Goal: Task Accomplishment & Management: Manage account settings

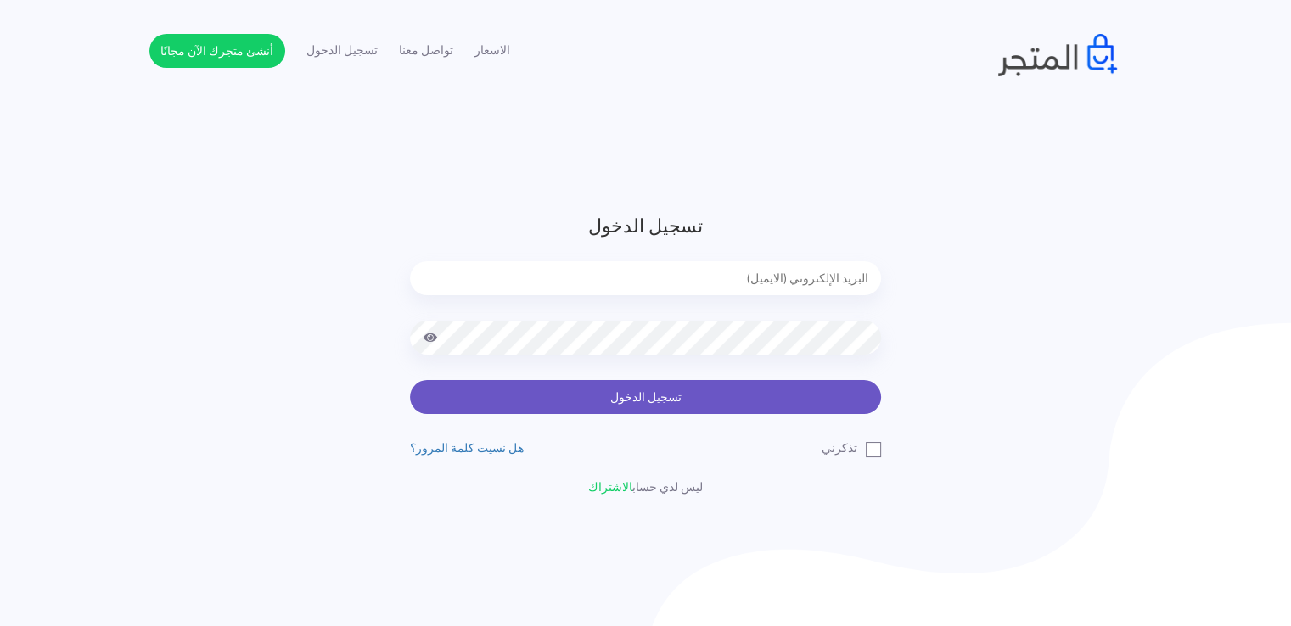
type input "[EMAIL_ADDRESS][DOMAIN_NAME]"
click at [659, 399] on button "تسجيل الدخول" at bounding box center [645, 397] width 471 height 34
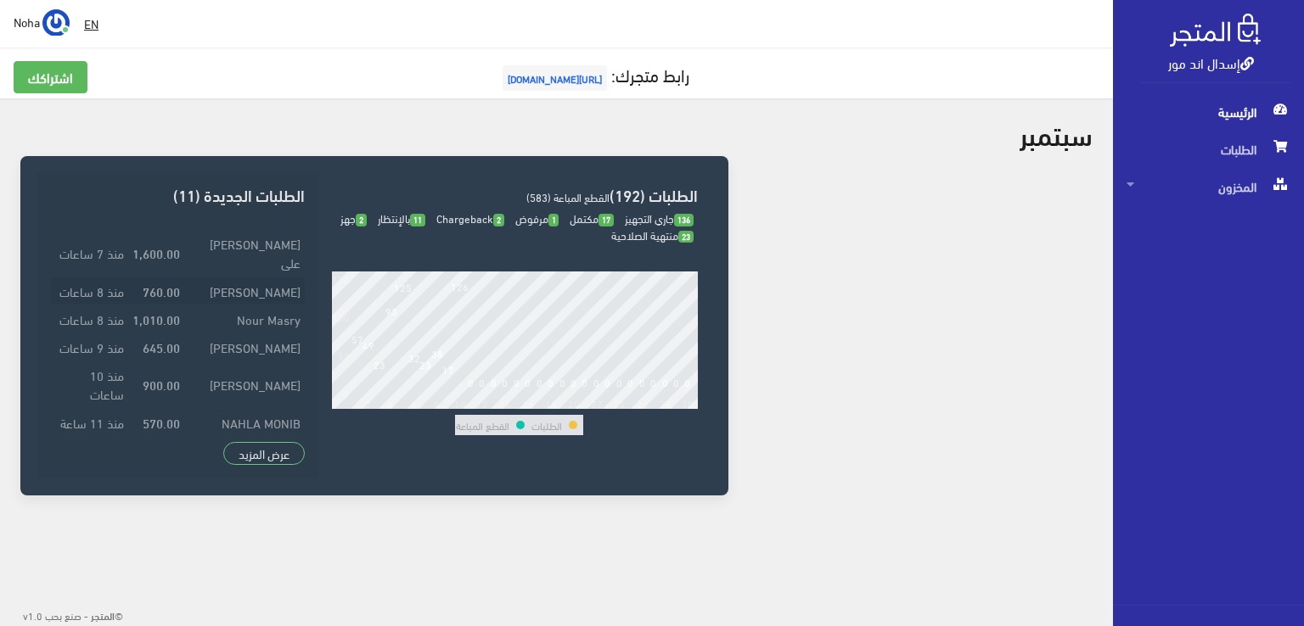
scroll to position [95, 0]
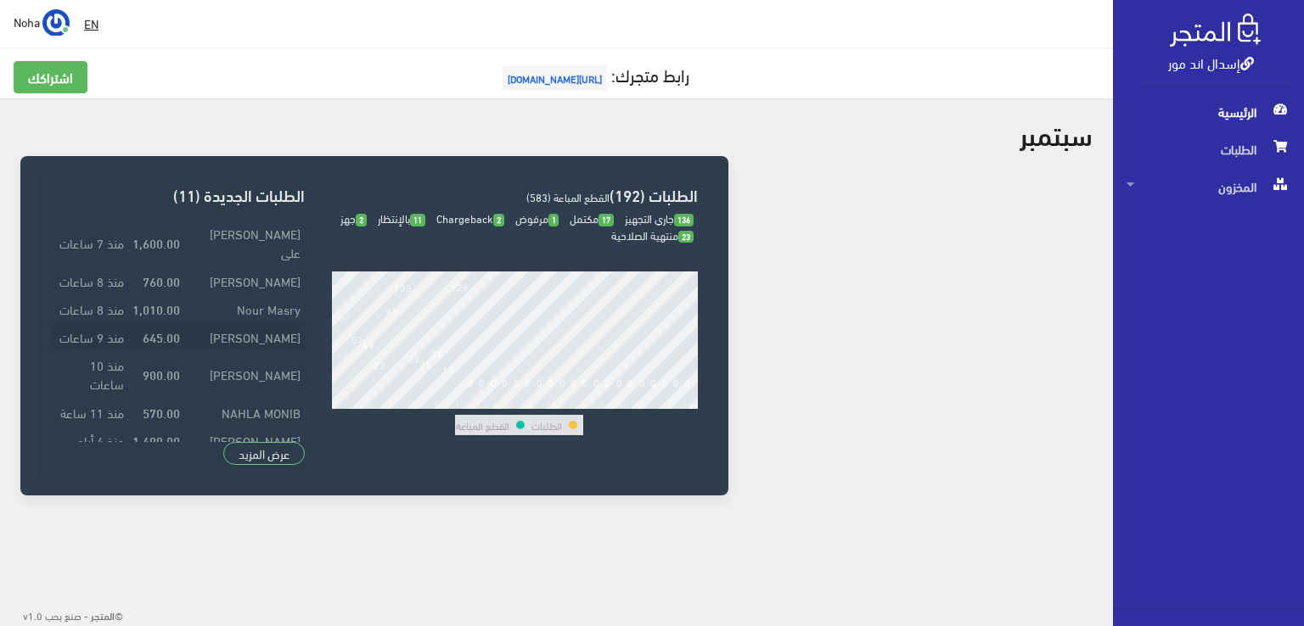
click at [296, 325] on td "[PERSON_NAME]" at bounding box center [244, 336] width 121 height 28
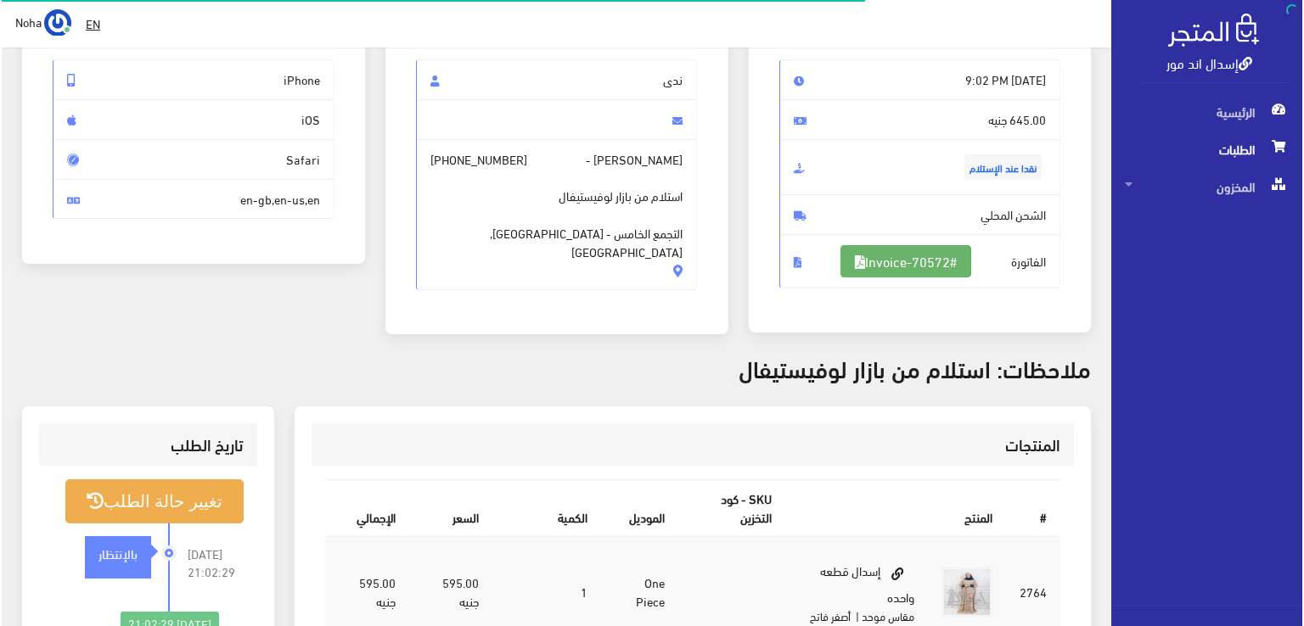
scroll to position [170, 0]
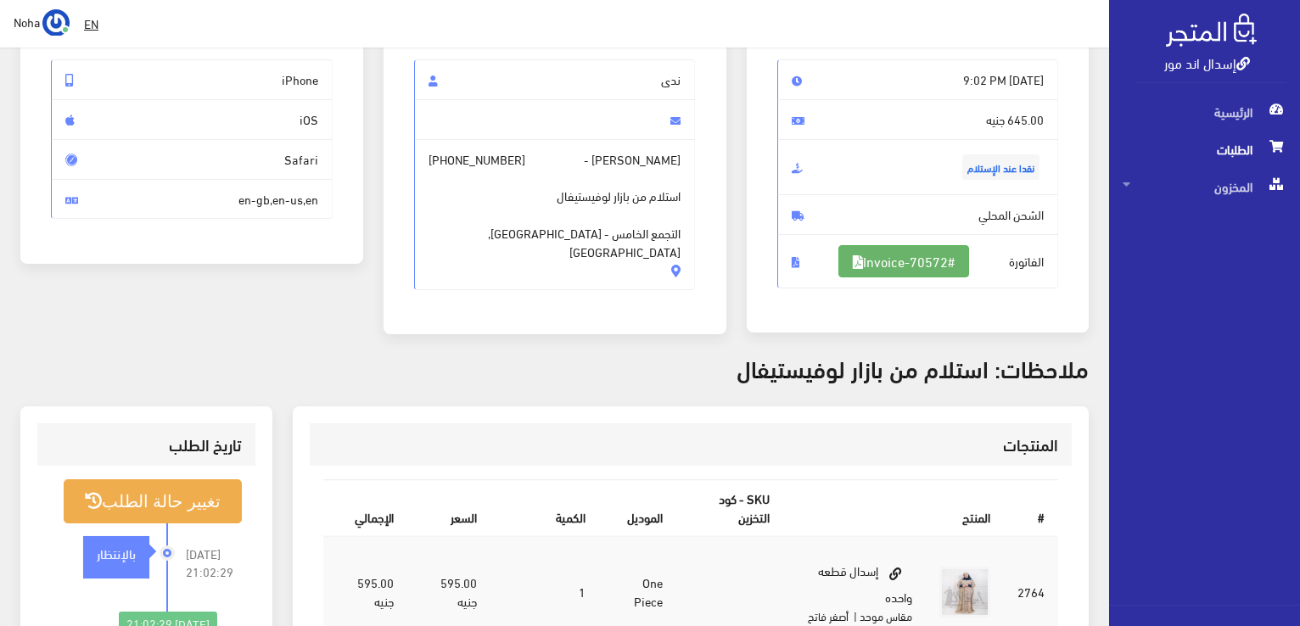
click at [896, 259] on link "#Invoice-70572" at bounding box center [903, 261] width 131 height 32
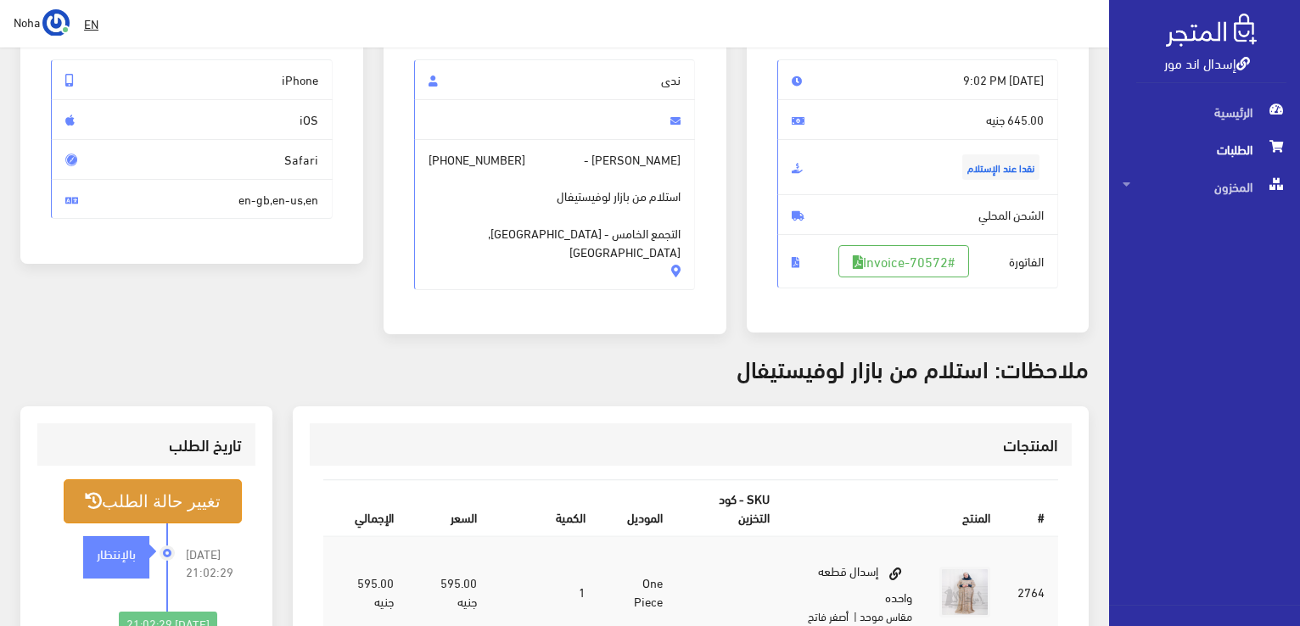
click at [123, 496] on button "تغيير حالة الطلب" at bounding box center [153, 500] width 178 height 43
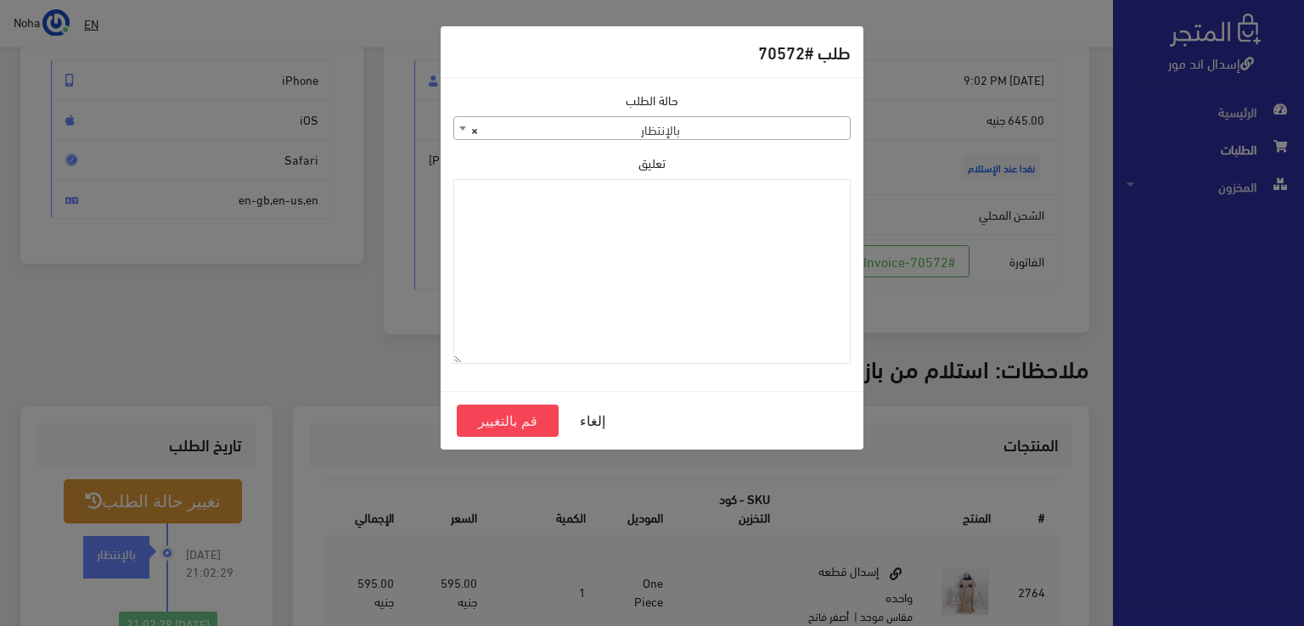
click at [672, 136] on span "× بالإنتظار" at bounding box center [651, 129] width 395 height 24
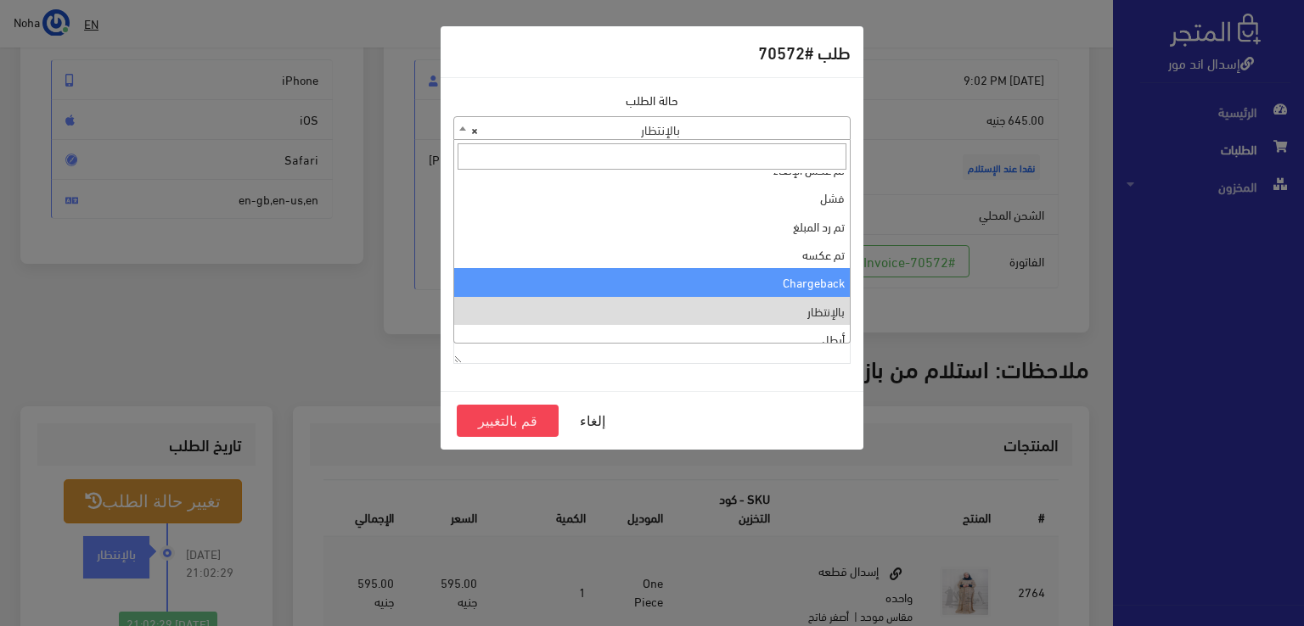
scroll to position [0, 0]
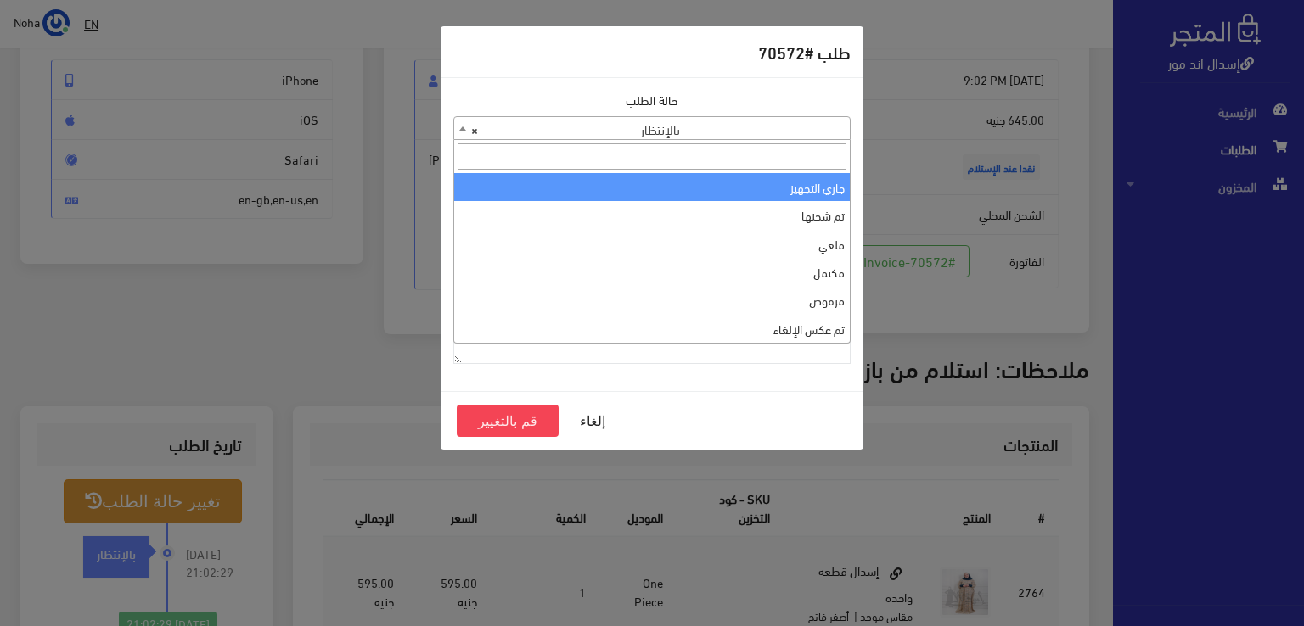
select select "1"
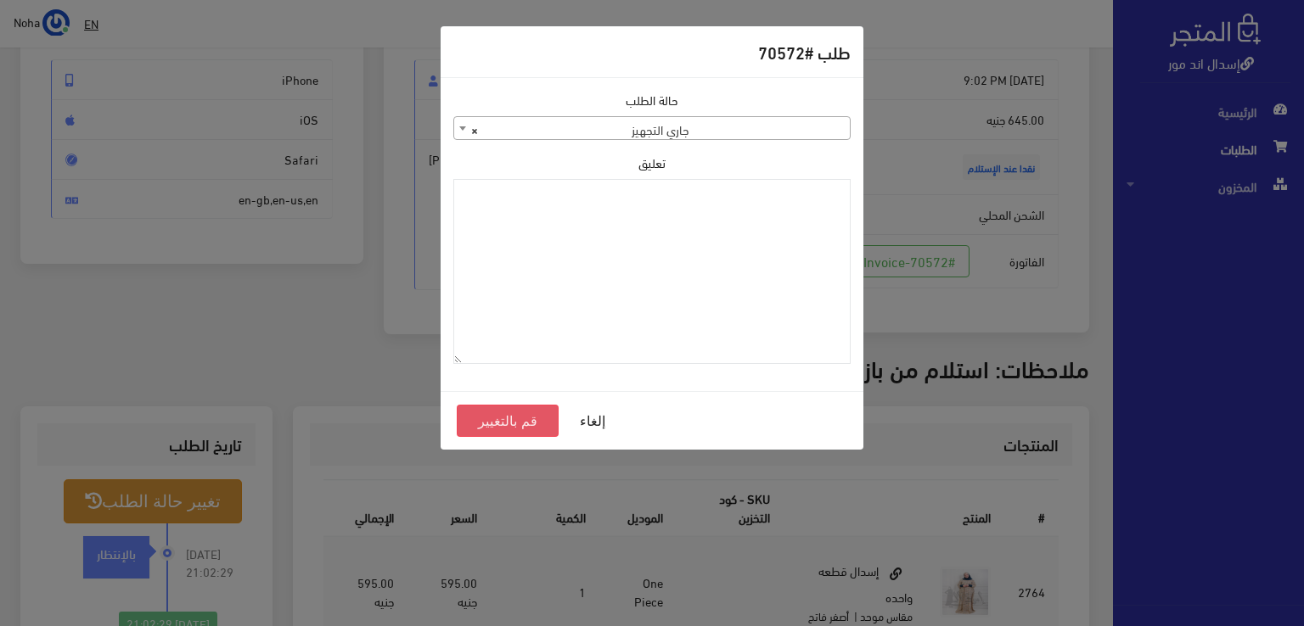
click at [482, 415] on button "قم بالتغيير" at bounding box center [508, 421] width 102 height 32
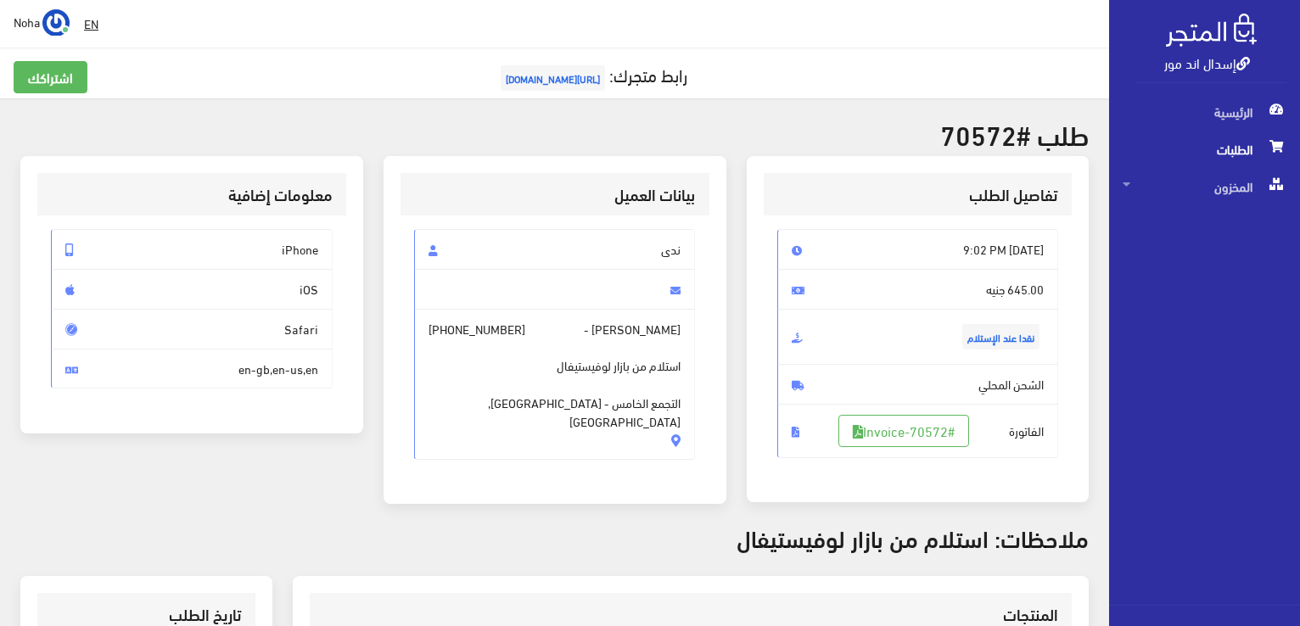
scroll to position [339, 0]
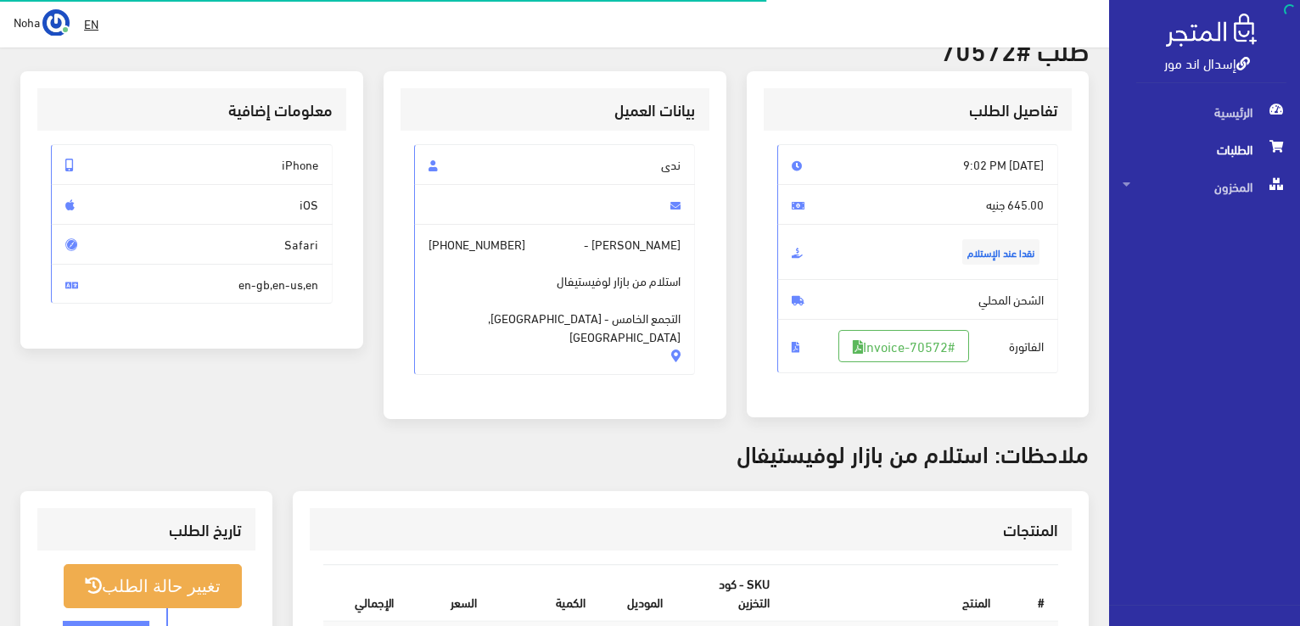
scroll to position [85, 0]
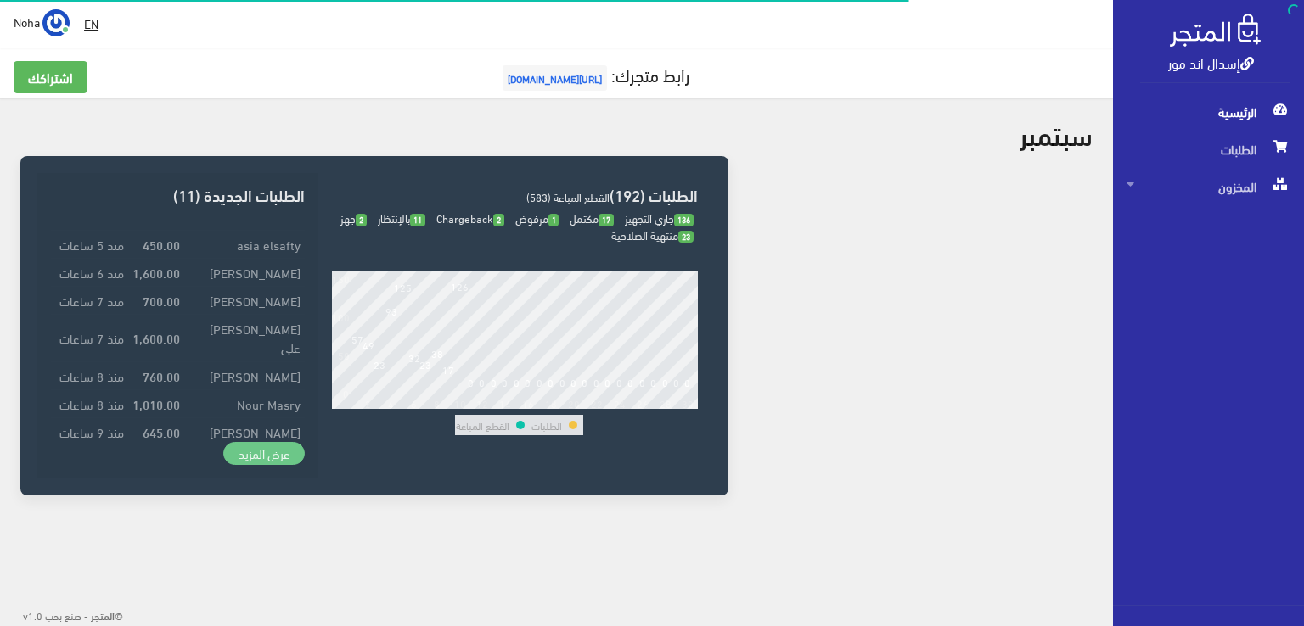
click at [261, 450] on link "عرض المزيد" at bounding box center [263, 454] width 81 height 24
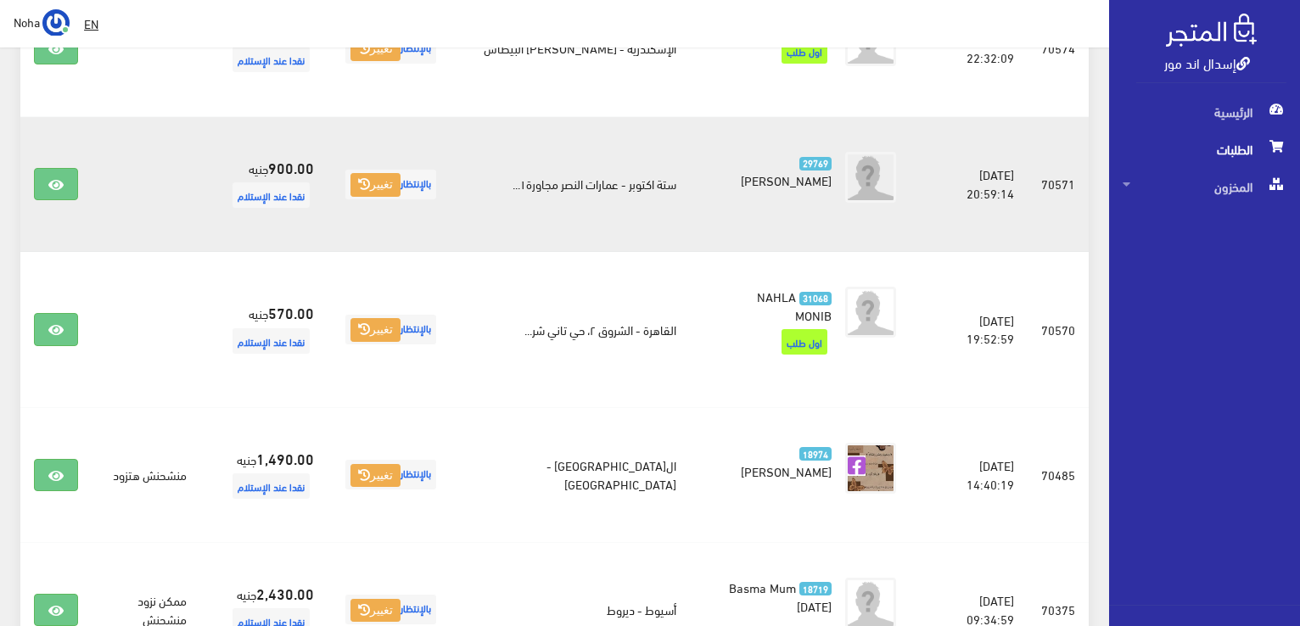
scroll to position [1290, 0]
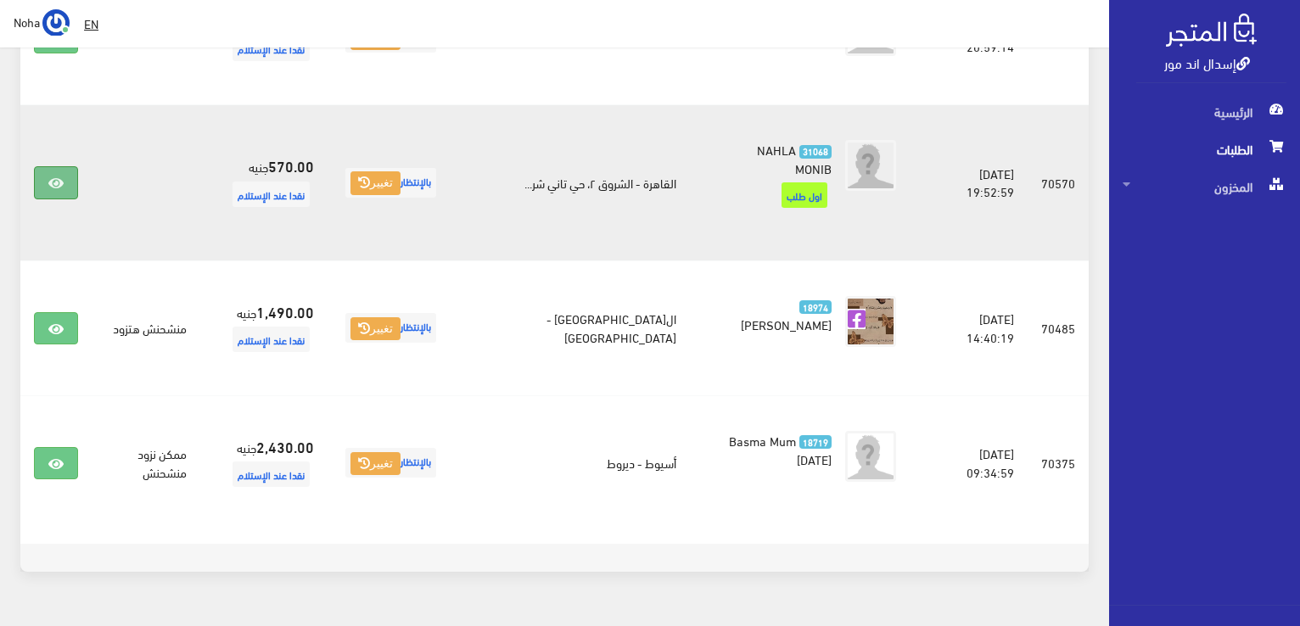
click at [52, 177] on icon at bounding box center [55, 184] width 15 height 14
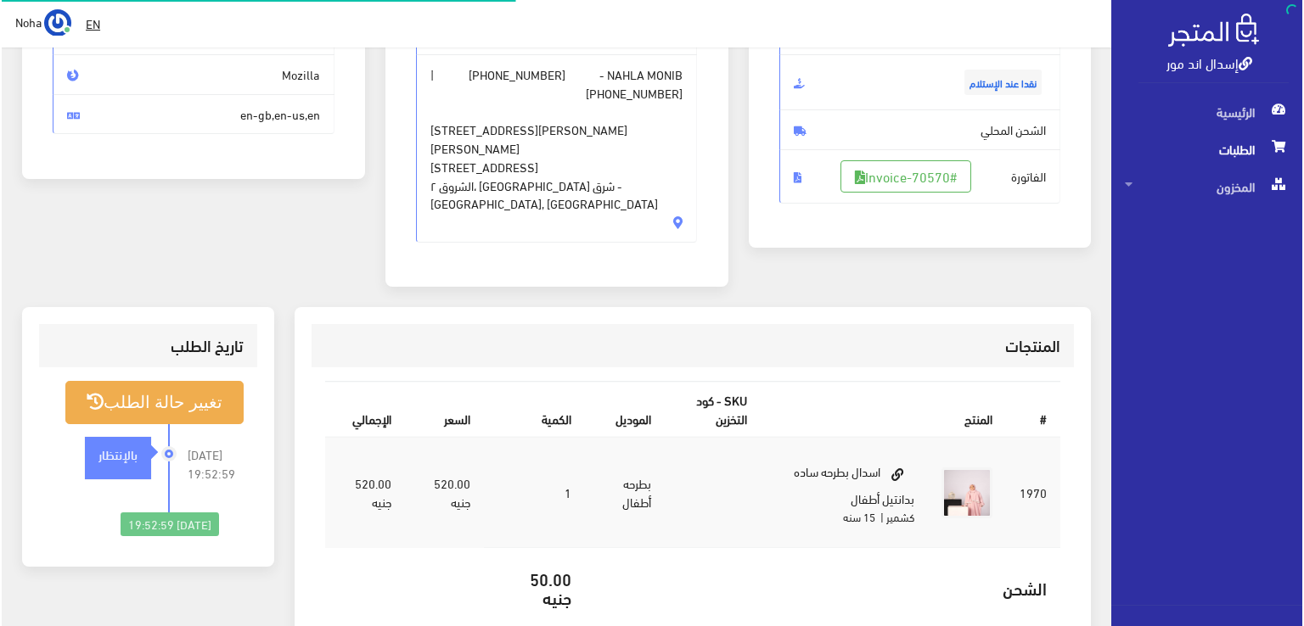
scroll to position [255, 0]
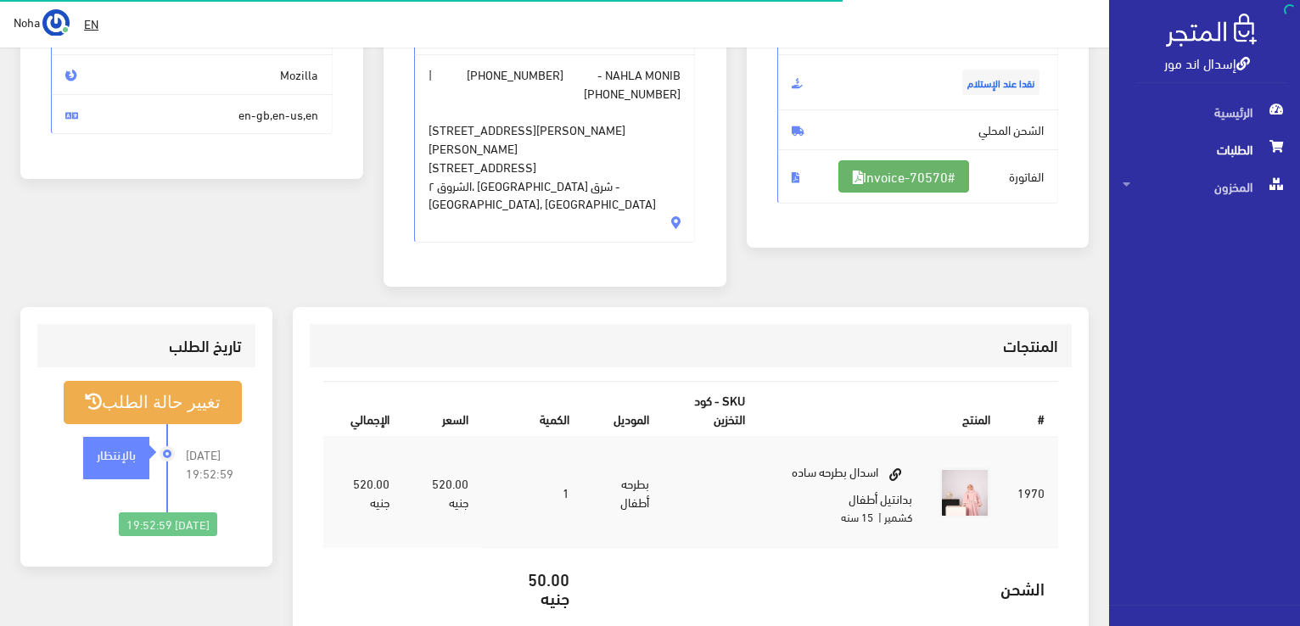
click at [925, 170] on link "#Invoice-70570" at bounding box center [903, 176] width 131 height 32
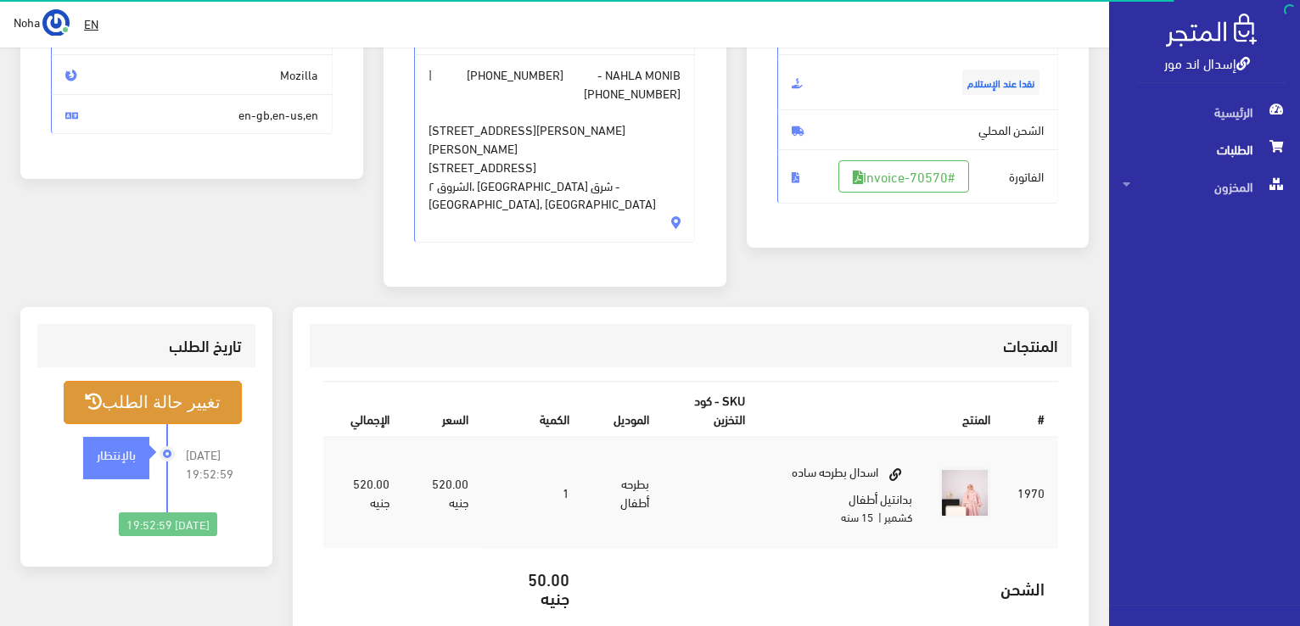
click at [171, 398] on button "تغيير حالة الطلب" at bounding box center [153, 402] width 178 height 43
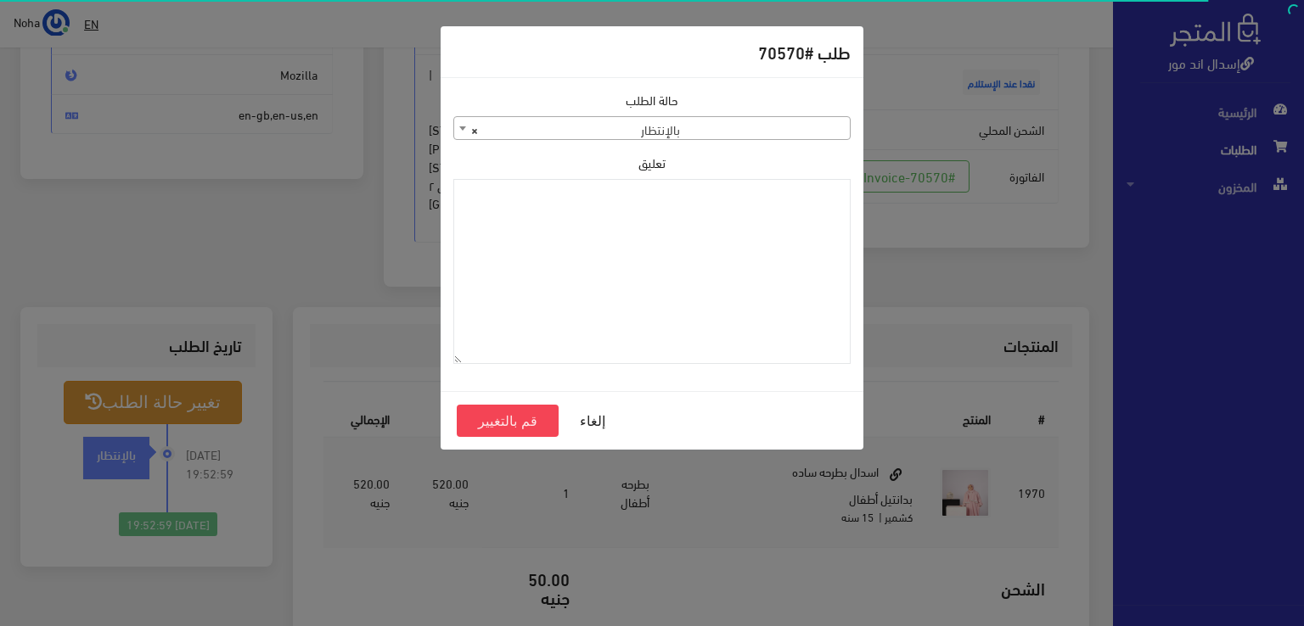
click at [702, 133] on span "× بالإنتظار" at bounding box center [651, 129] width 395 height 24
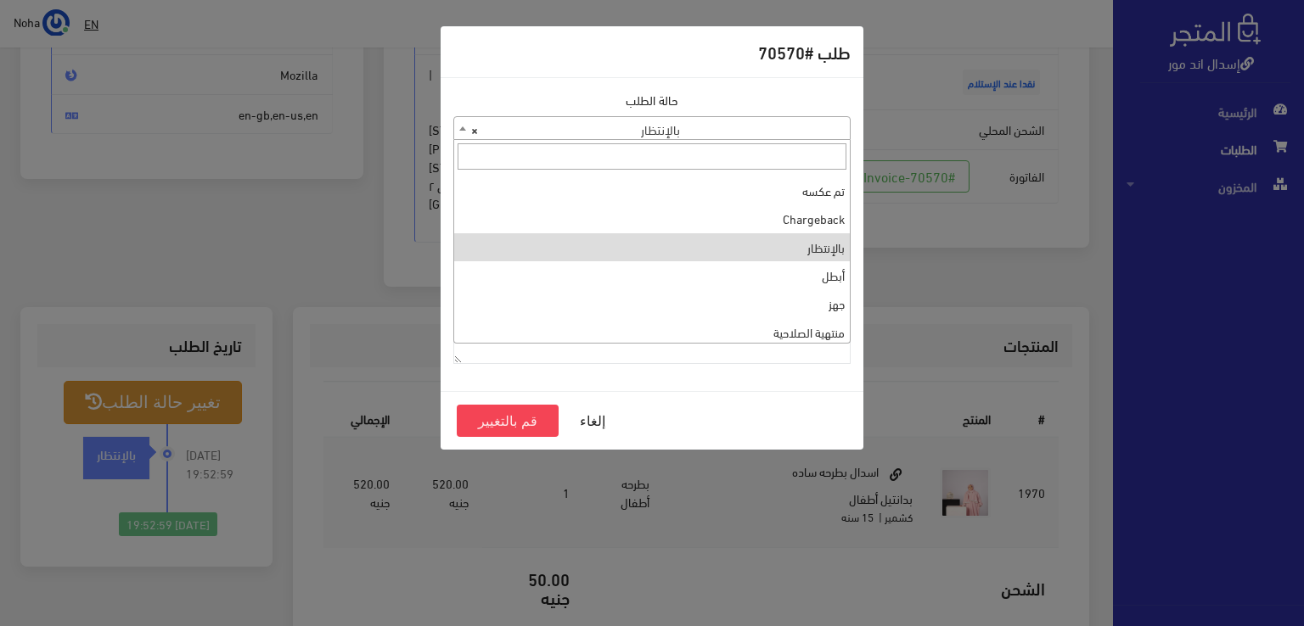
scroll to position [0, 0]
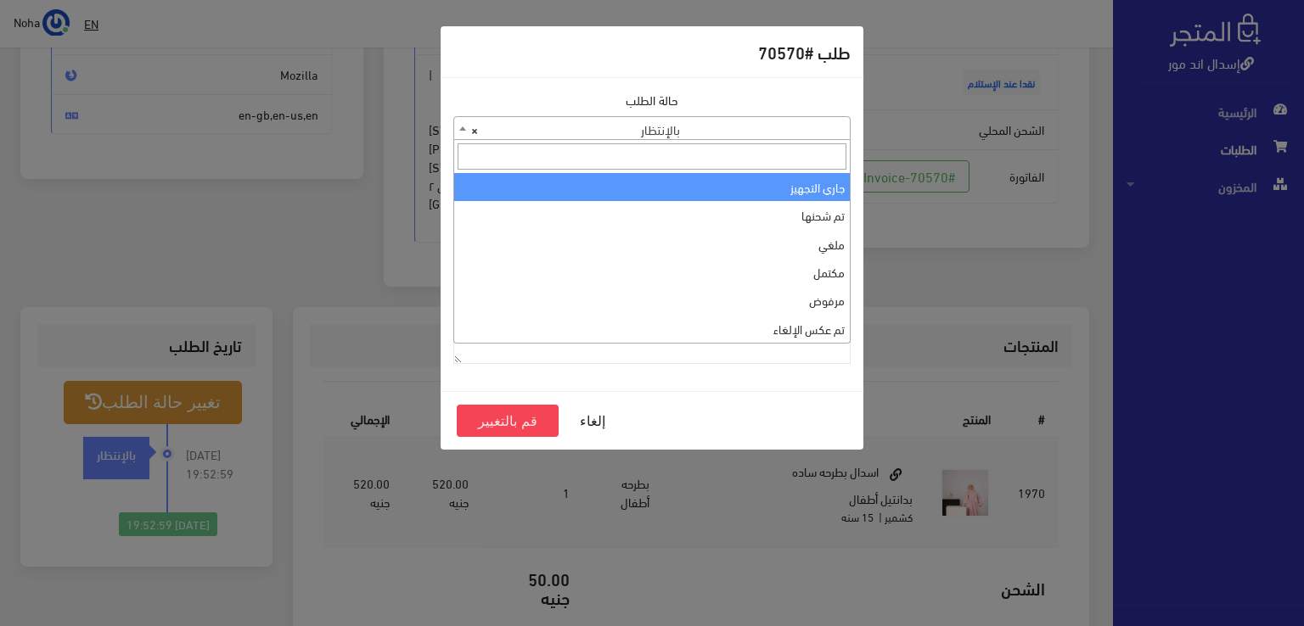
select select "1"
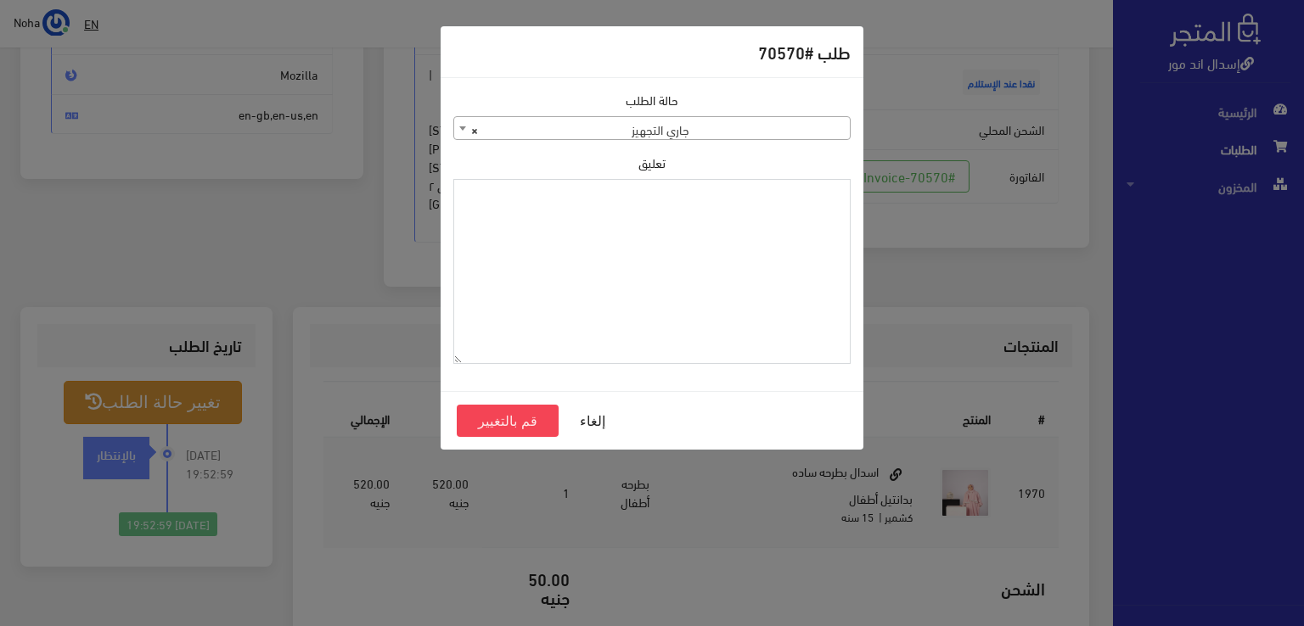
drag, startPoint x: 699, startPoint y: 238, endPoint x: 613, endPoint y: 250, distance: 87.3
click at [611, 249] on textarea "تعليق" at bounding box center [651, 272] width 397 height 186
click at [817, 208] on textarea "1120864" at bounding box center [651, 272] width 397 height 186
type textarea "1120864"
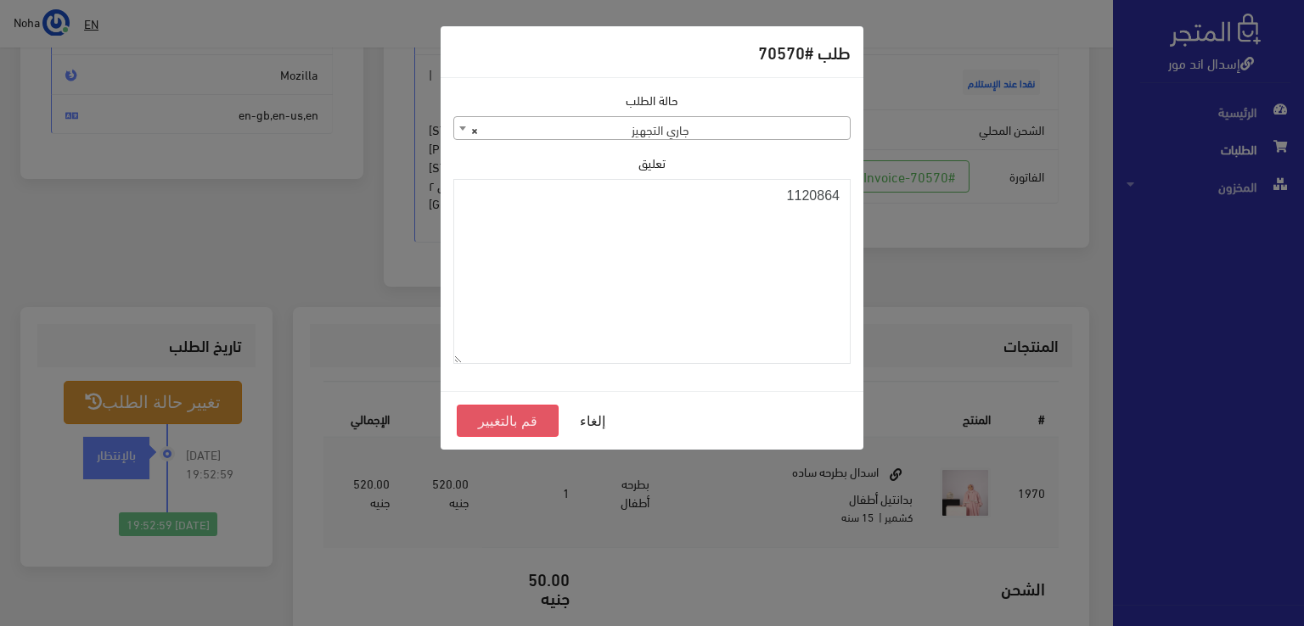
click at [536, 424] on button "قم بالتغيير" at bounding box center [508, 421] width 102 height 32
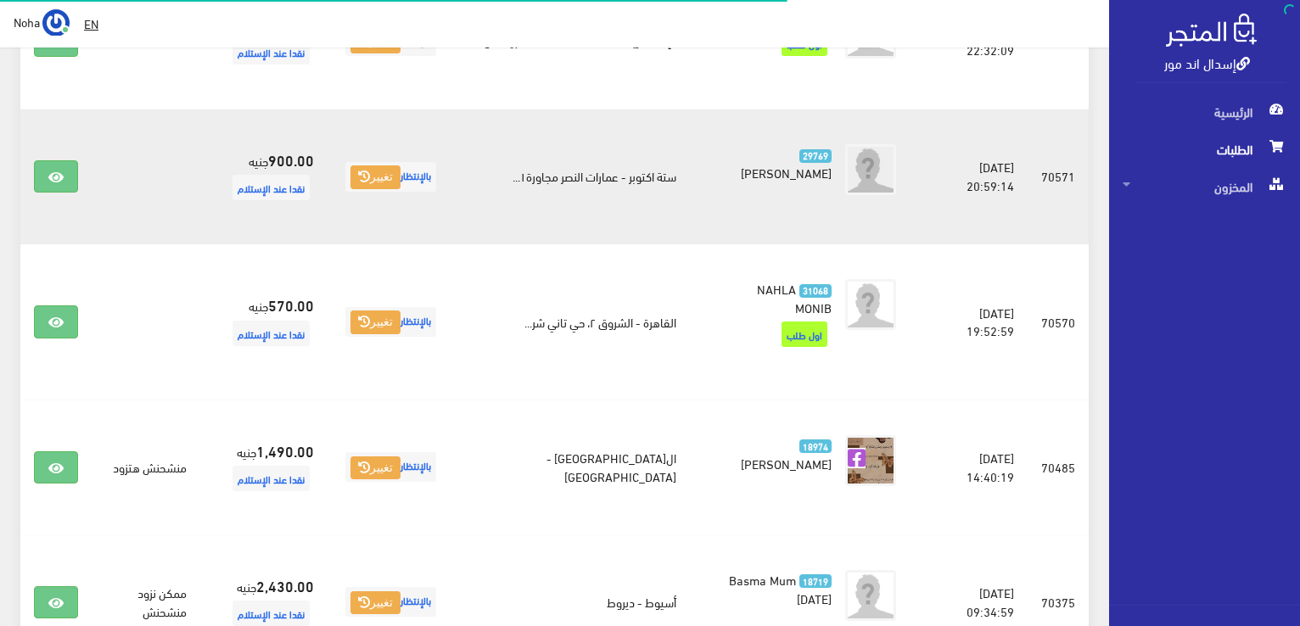
scroll to position [1035, 0]
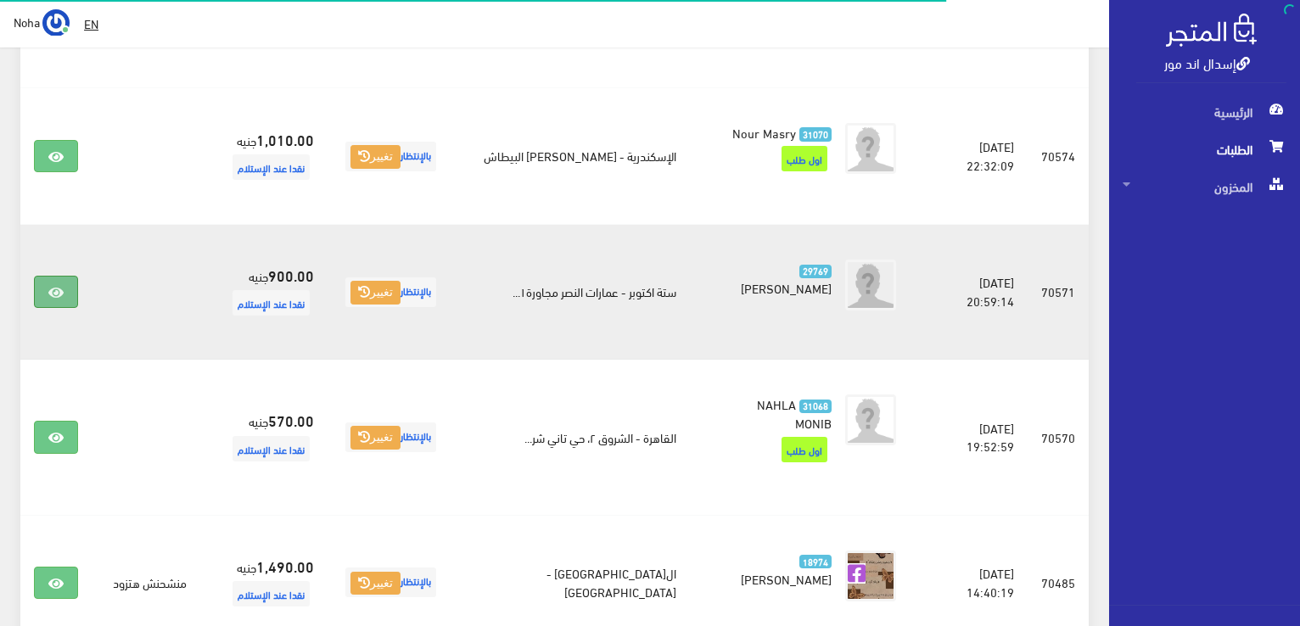
click at [52, 286] on icon at bounding box center [55, 293] width 15 height 14
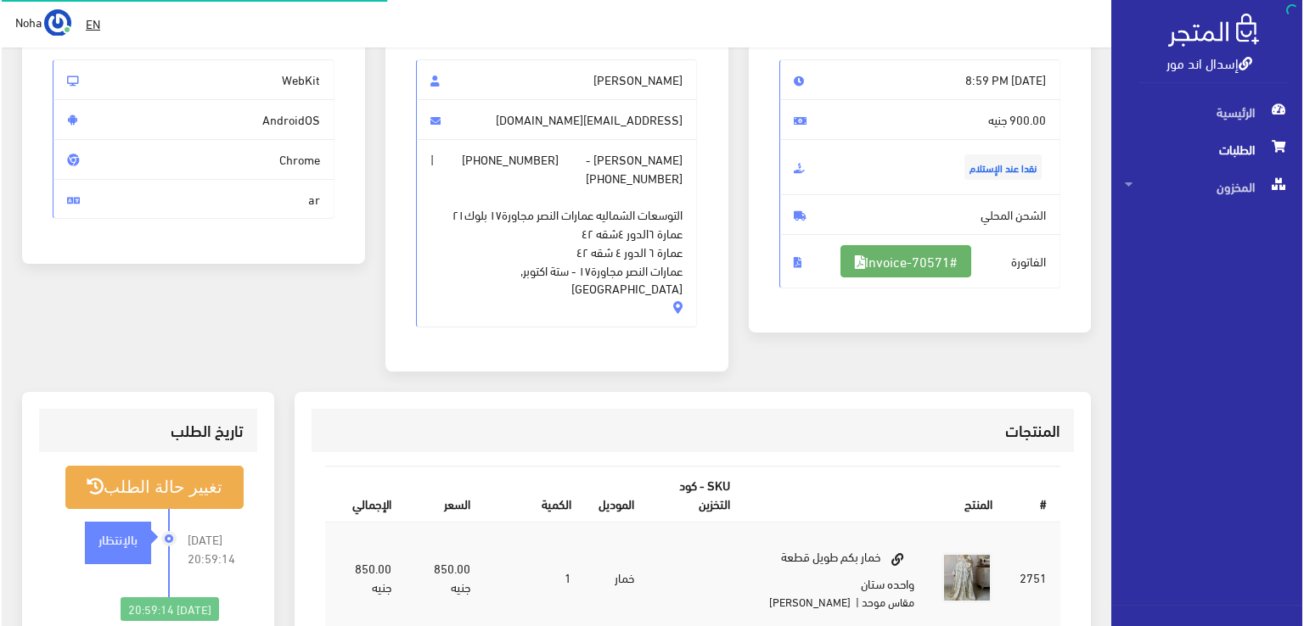
scroll to position [170, 0]
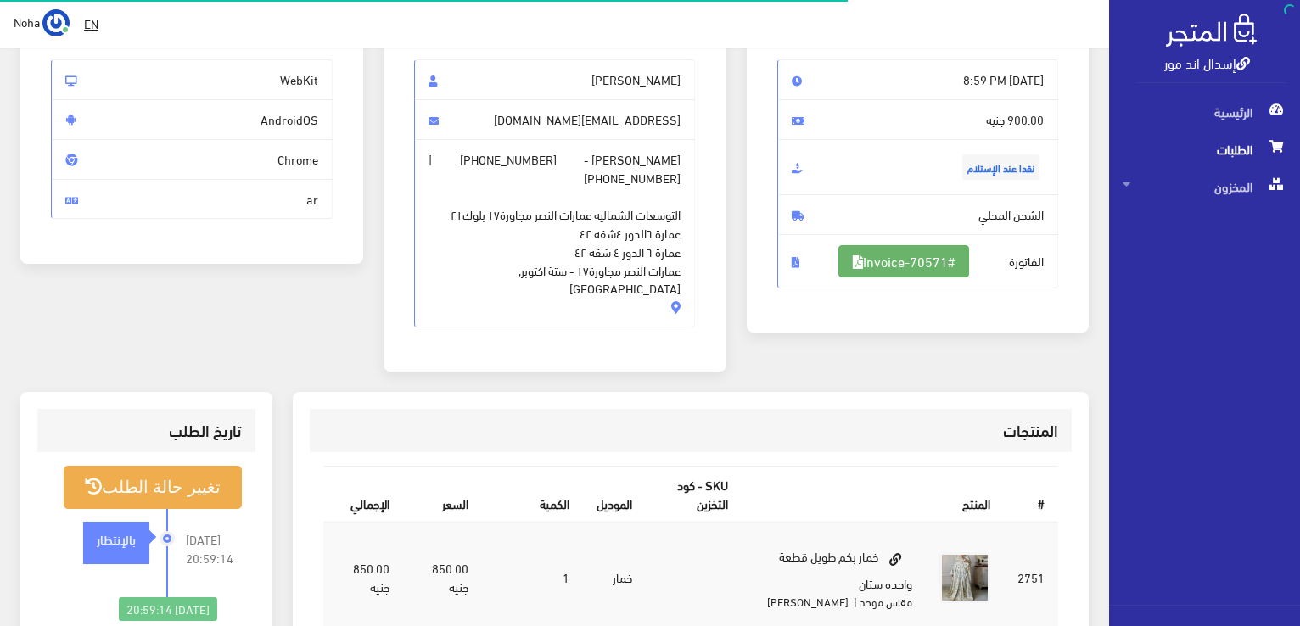
click at [944, 252] on link "#Invoice-70571" at bounding box center [903, 261] width 131 height 32
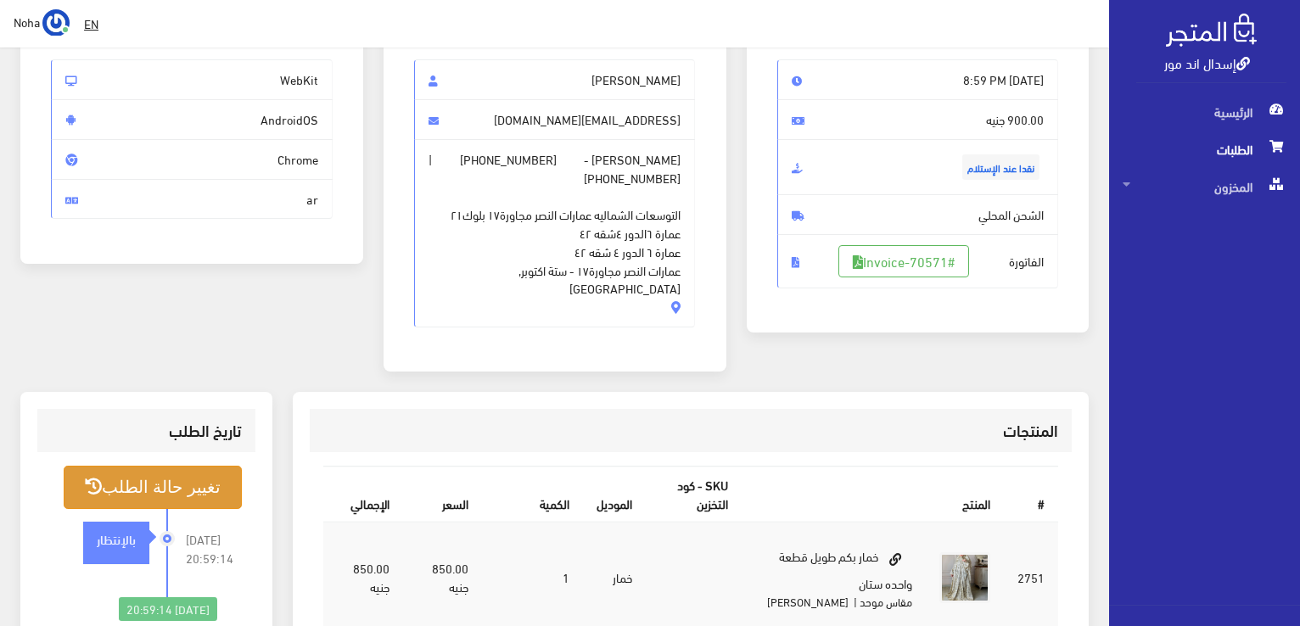
click at [194, 466] on button "تغيير حالة الطلب" at bounding box center [153, 487] width 178 height 43
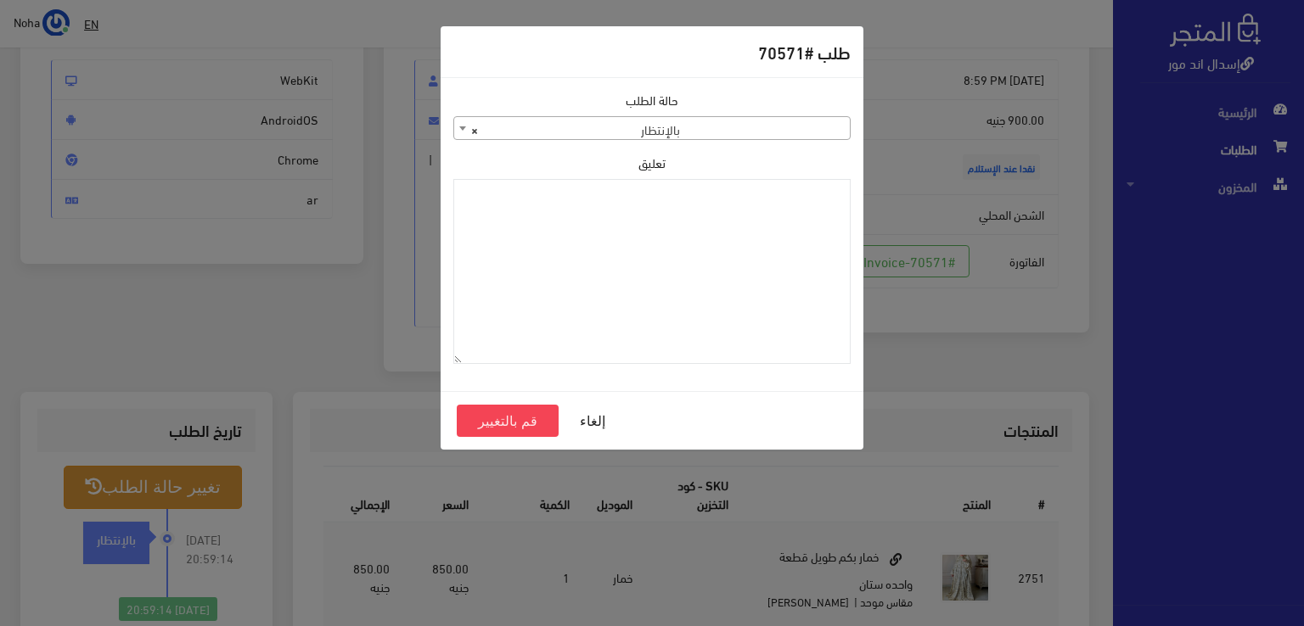
click at [760, 123] on span "× بالإنتظار" at bounding box center [651, 129] width 395 height 24
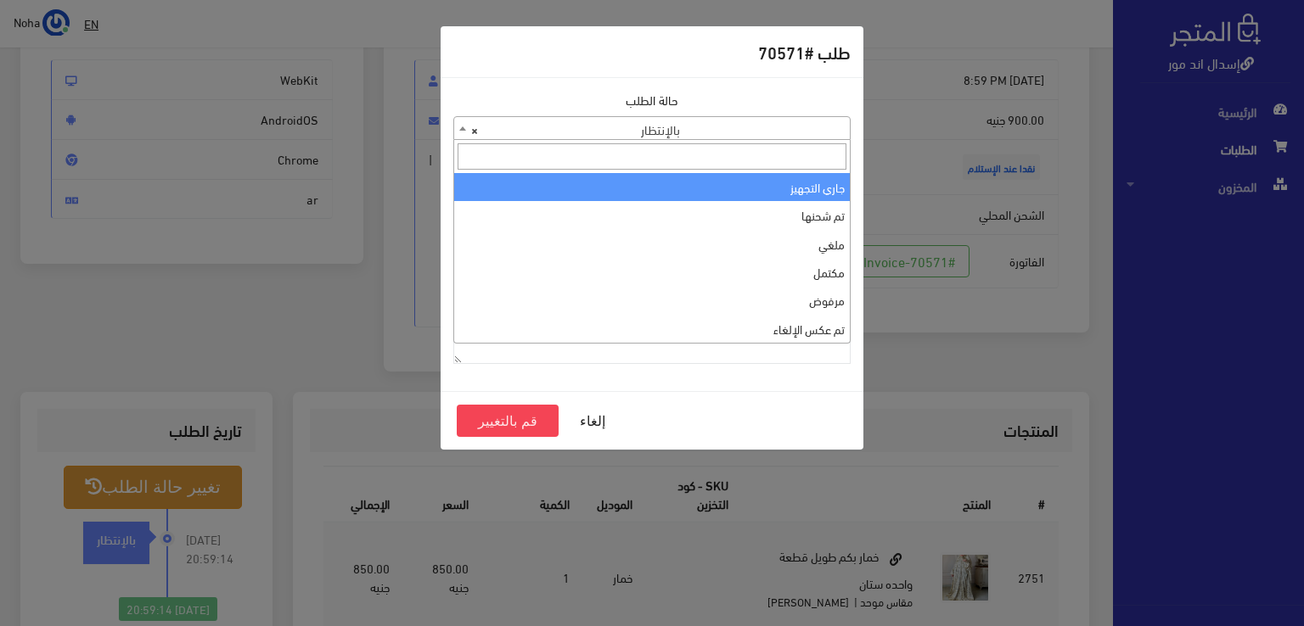
select select "1"
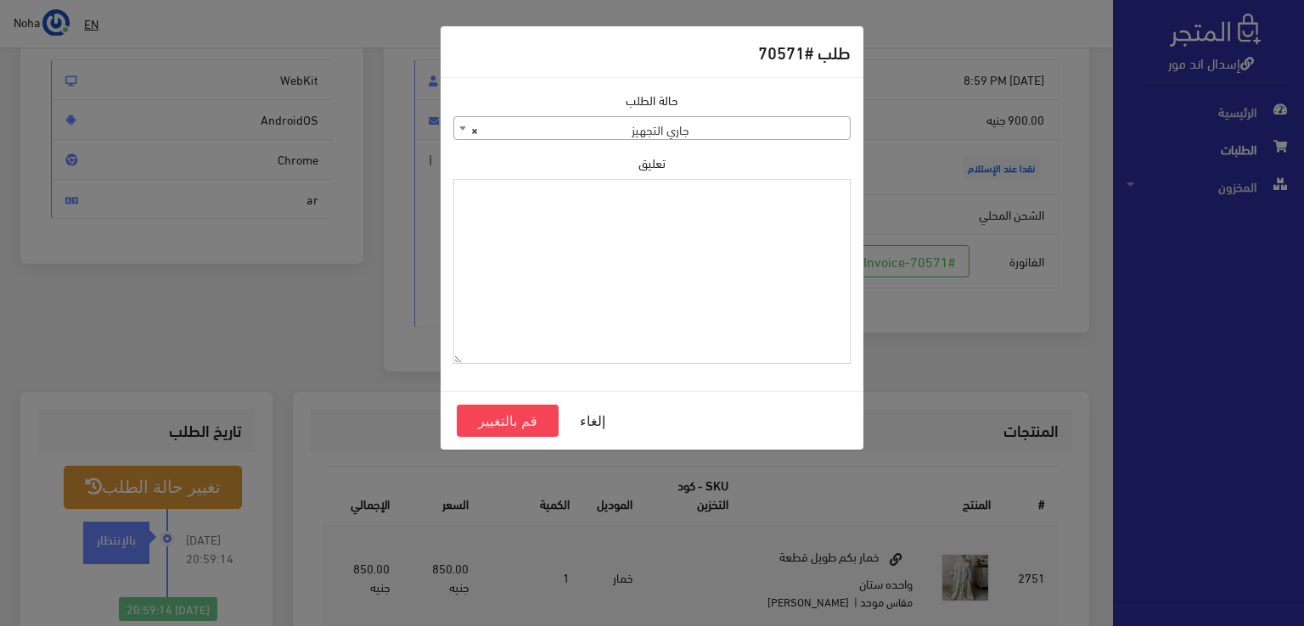
paste textarea "1120864"
type textarea "1120864"
click at [516, 428] on button "قم بالتغيير" at bounding box center [508, 421] width 102 height 32
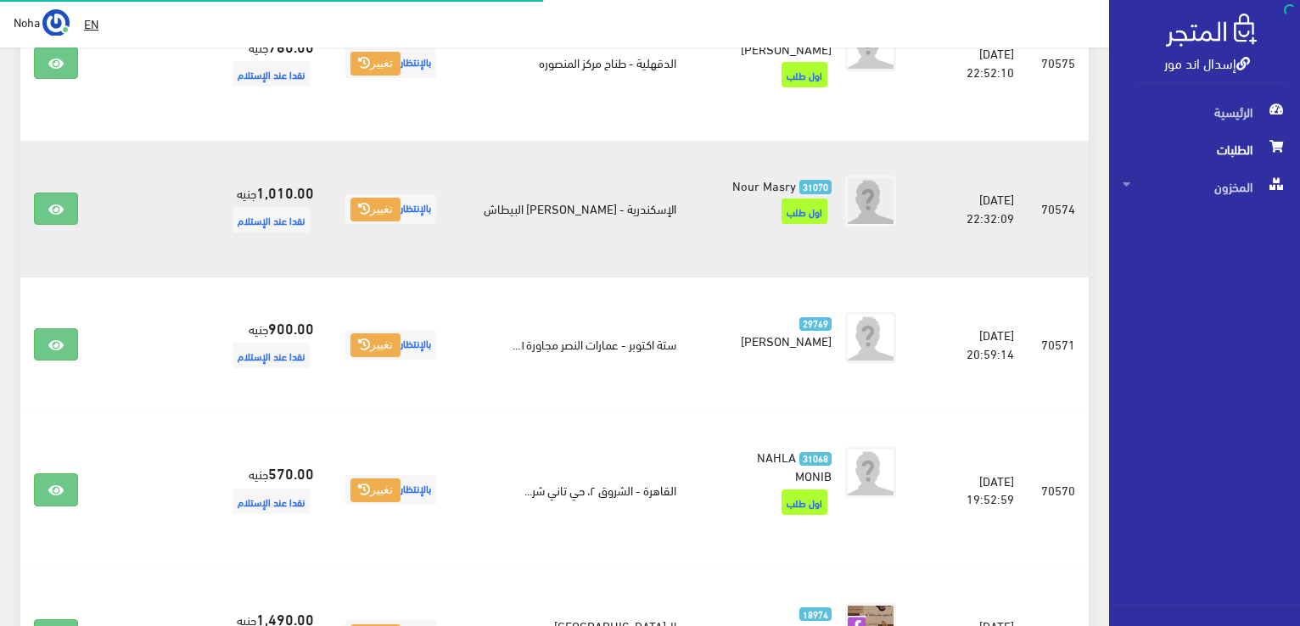
scroll to position [866, 0]
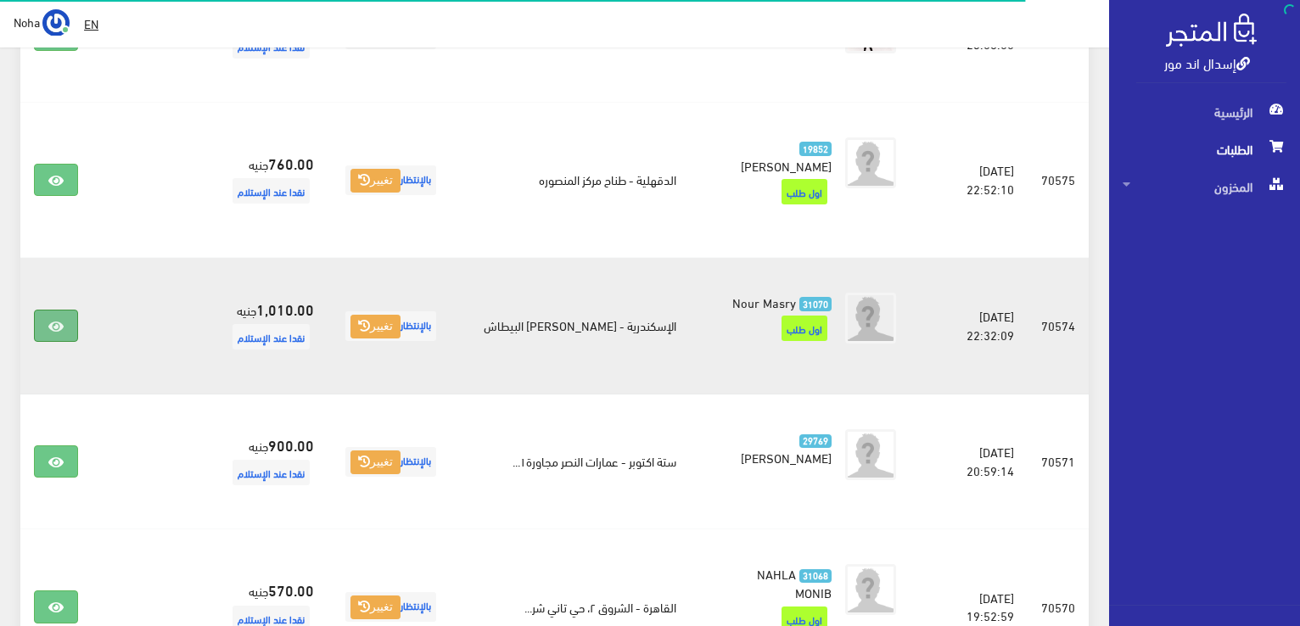
click at [64, 313] on link at bounding box center [56, 326] width 44 height 32
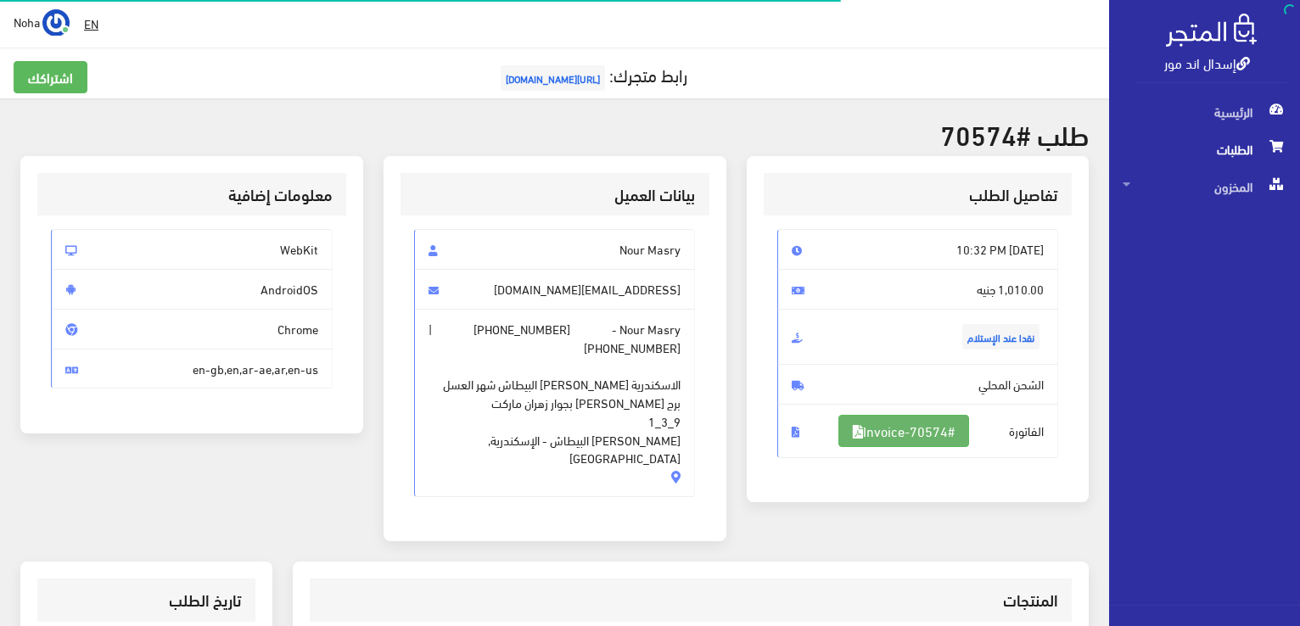
click at [876, 435] on link "#Invoice-70574" at bounding box center [903, 431] width 131 height 32
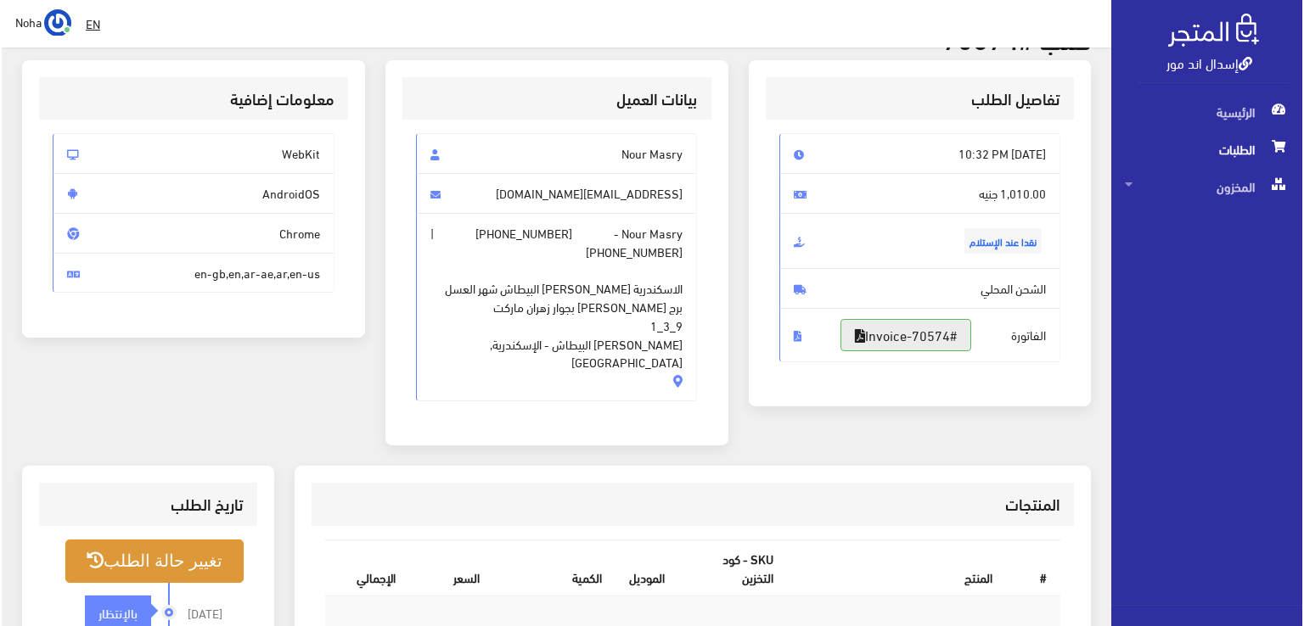
scroll to position [170, 0]
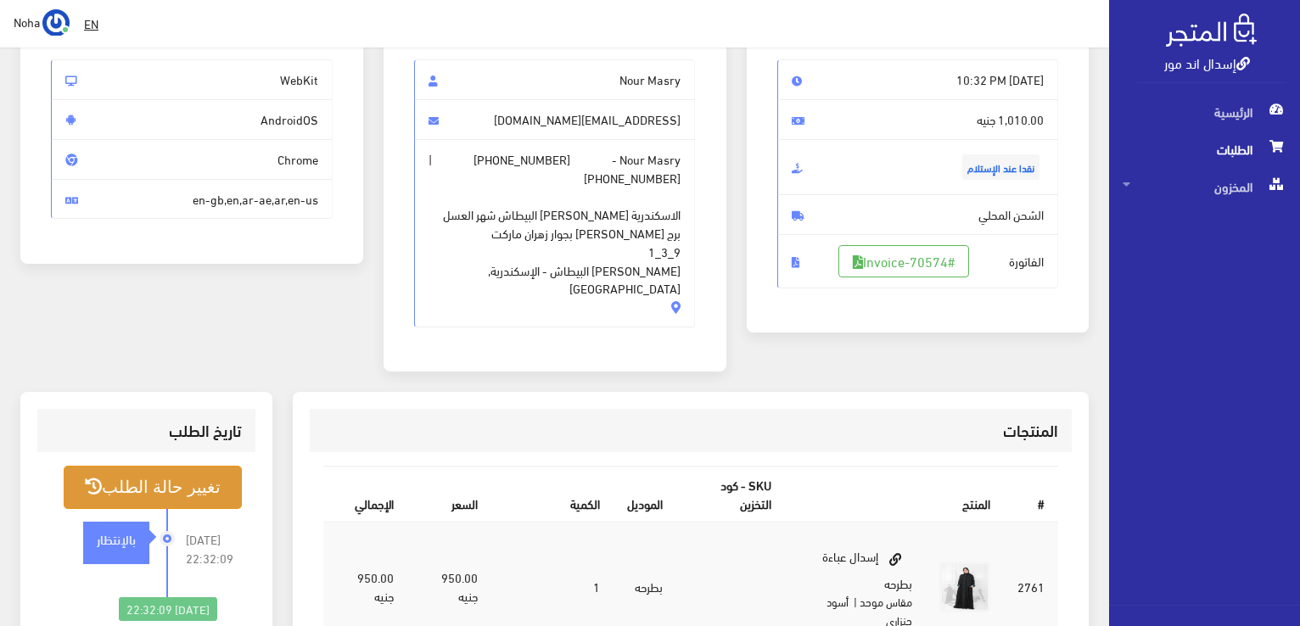
click at [165, 466] on button "تغيير حالة الطلب" at bounding box center [153, 487] width 178 height 43
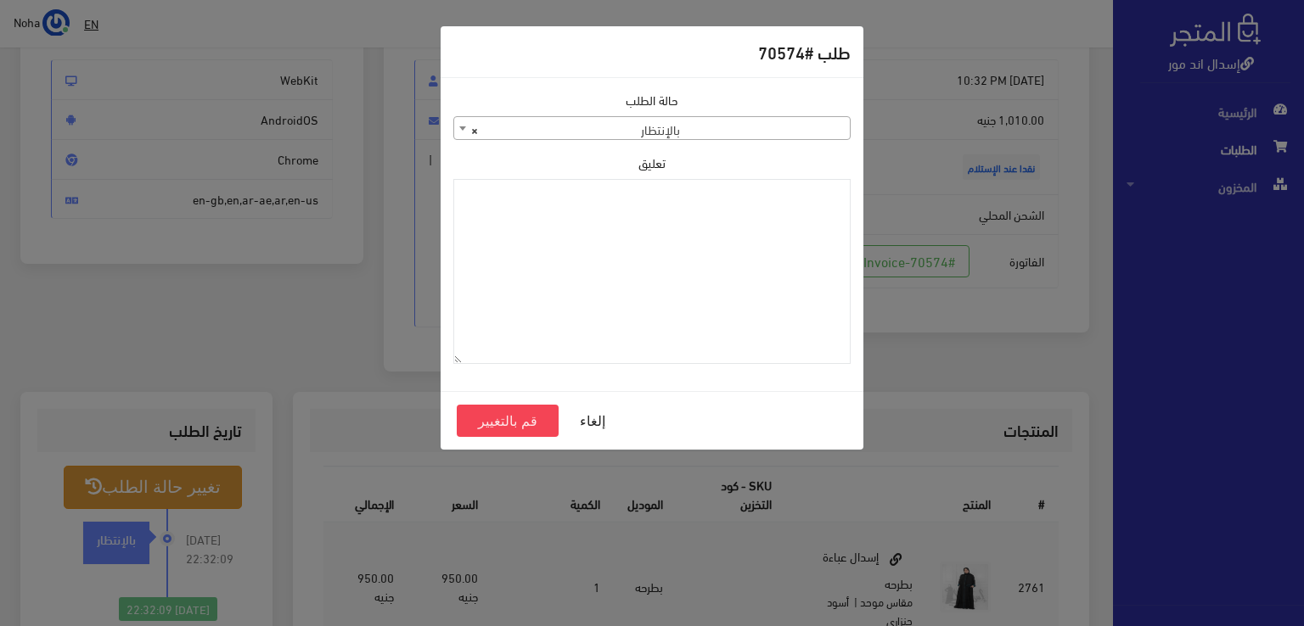
click at [604, 123] on span "× بالإنتظار" at bounding box center [651, 129] width 395 height 24
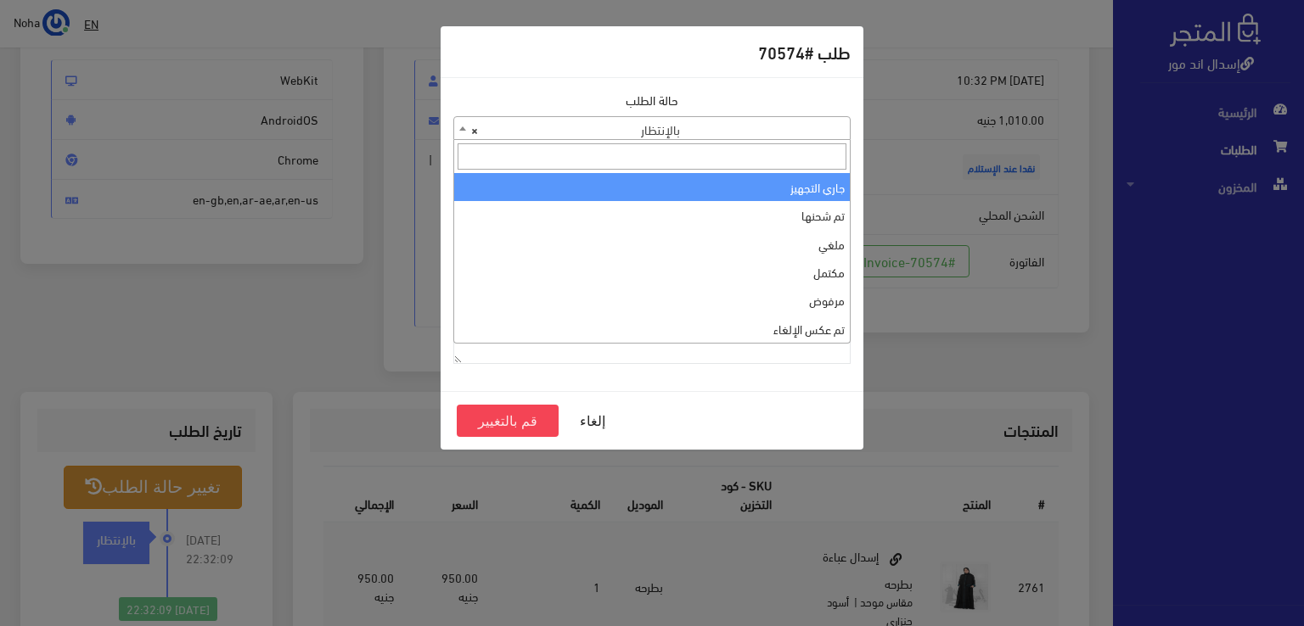
select select "1"
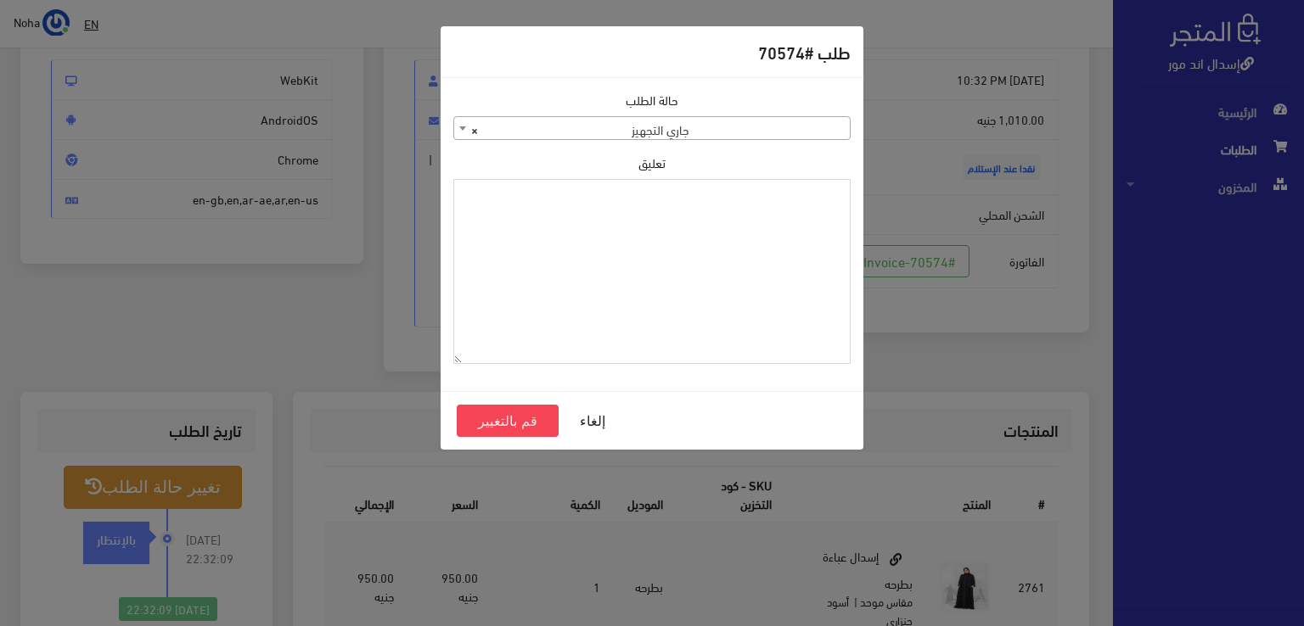
paste textarea "1120864"
type textarea "1120864"
click at [502, 422] on button "قم بالتغيير" at bounding box center [508, 421] width 102 height 32
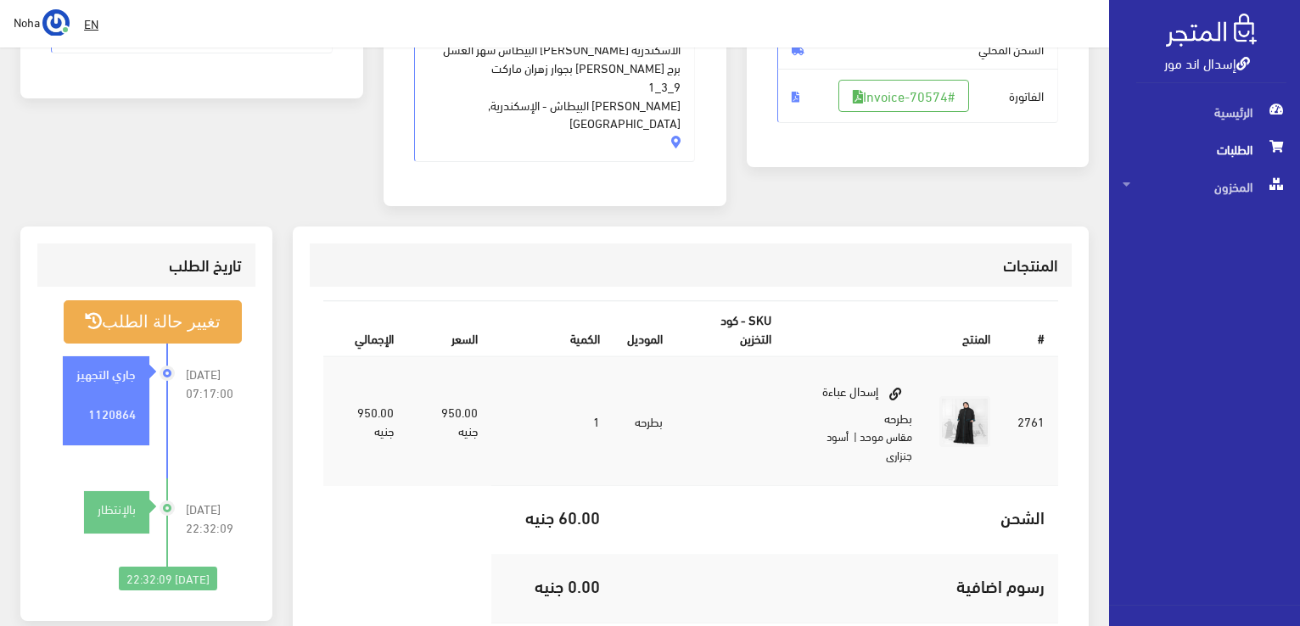
scroll to position [339, 0]
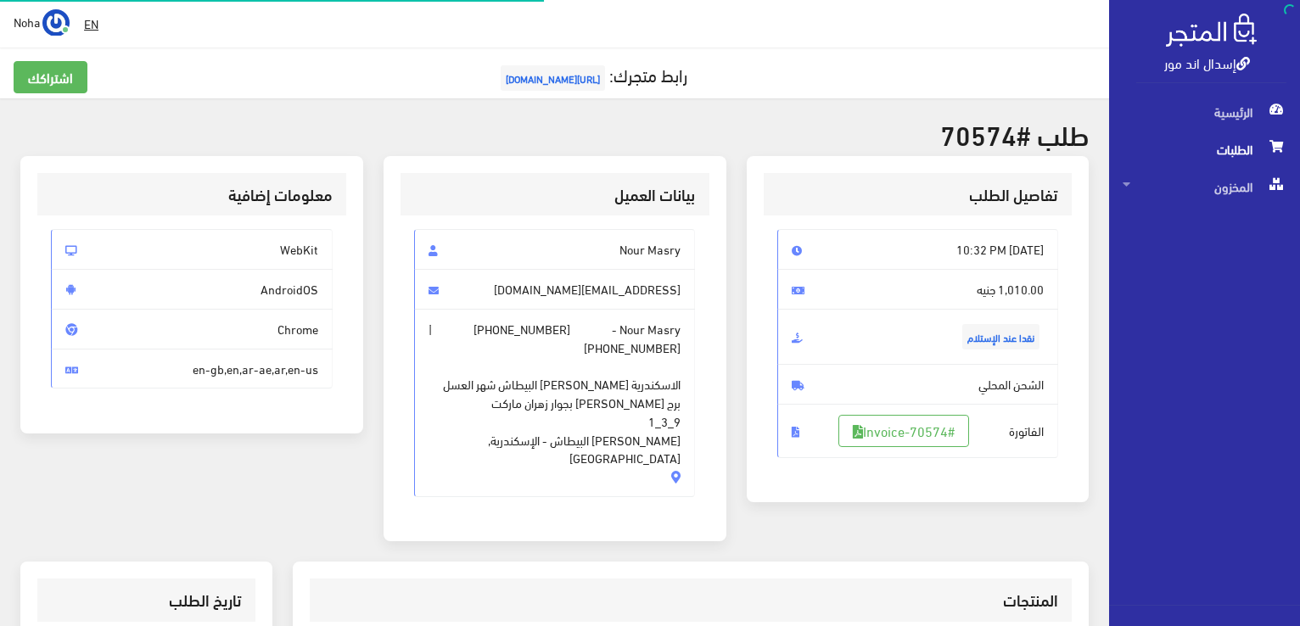
scroll to position [170, 0]
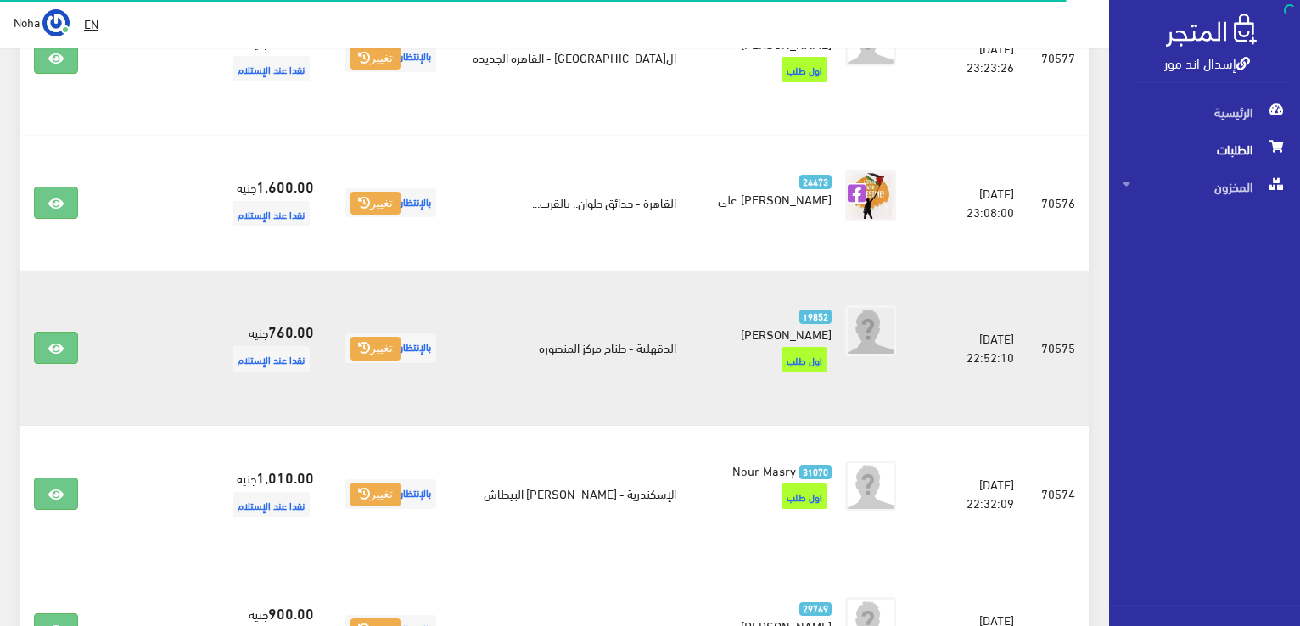
scroll to position [696, 0]
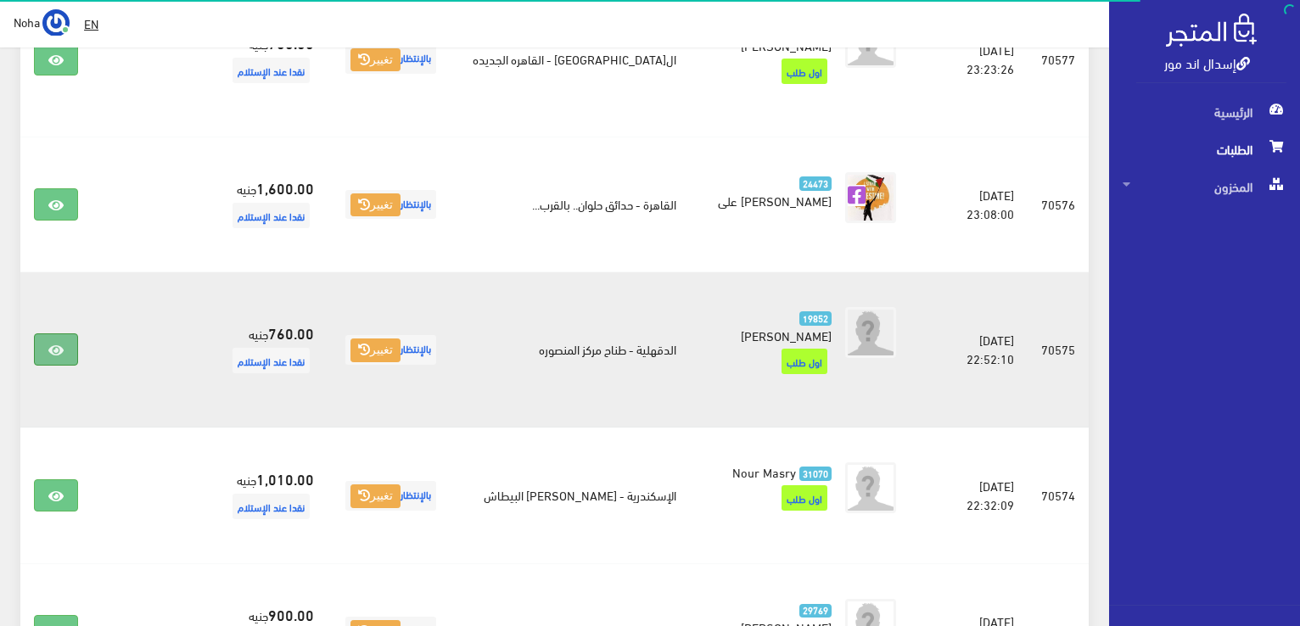
click at [39, 334] on link at bounding box center [56, 350] width 44 height 32
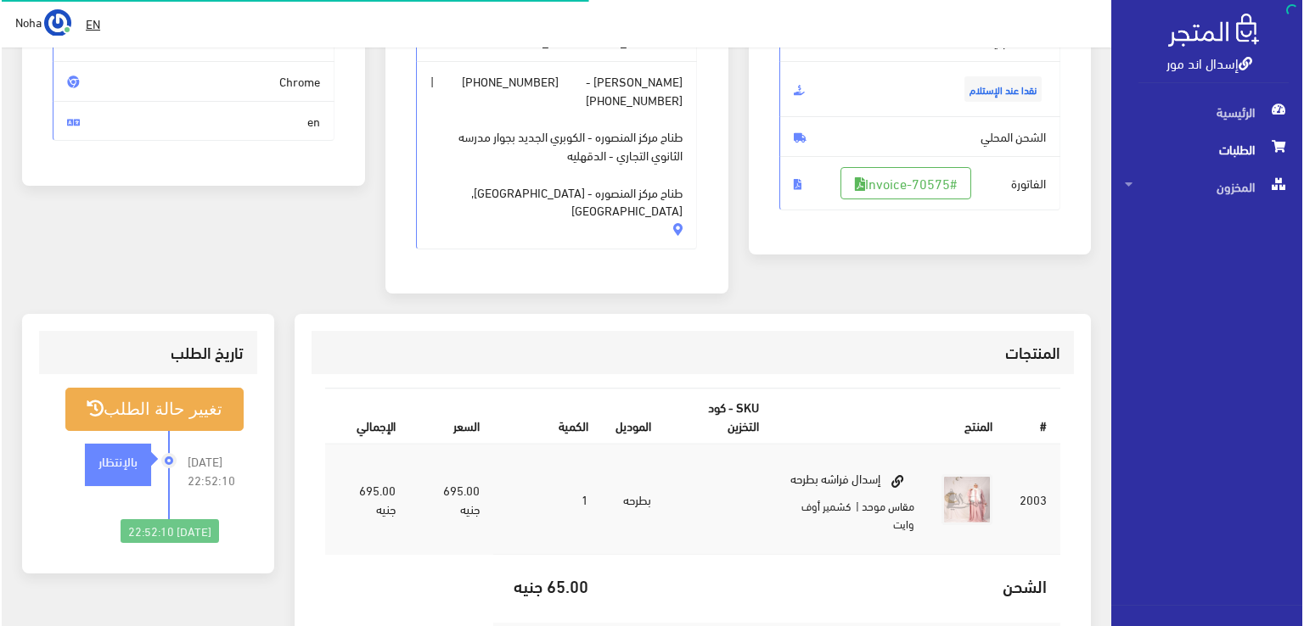
scroll to position [255, 0]
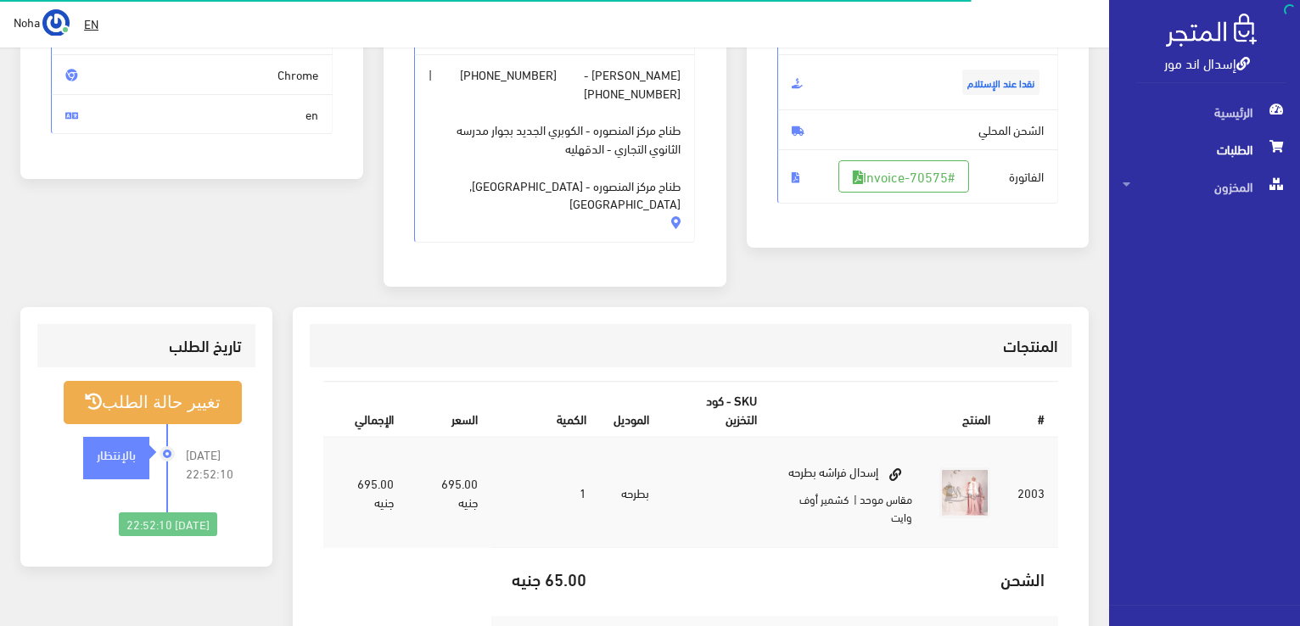
click at [898, 150] on span "الفاتورة #Invoice-70575" at bounding box center [918, 176] width 282 height 54
click at [911, 186] on link "#Invoice-70575" at bounding box center [903, 176] width 131 height 32
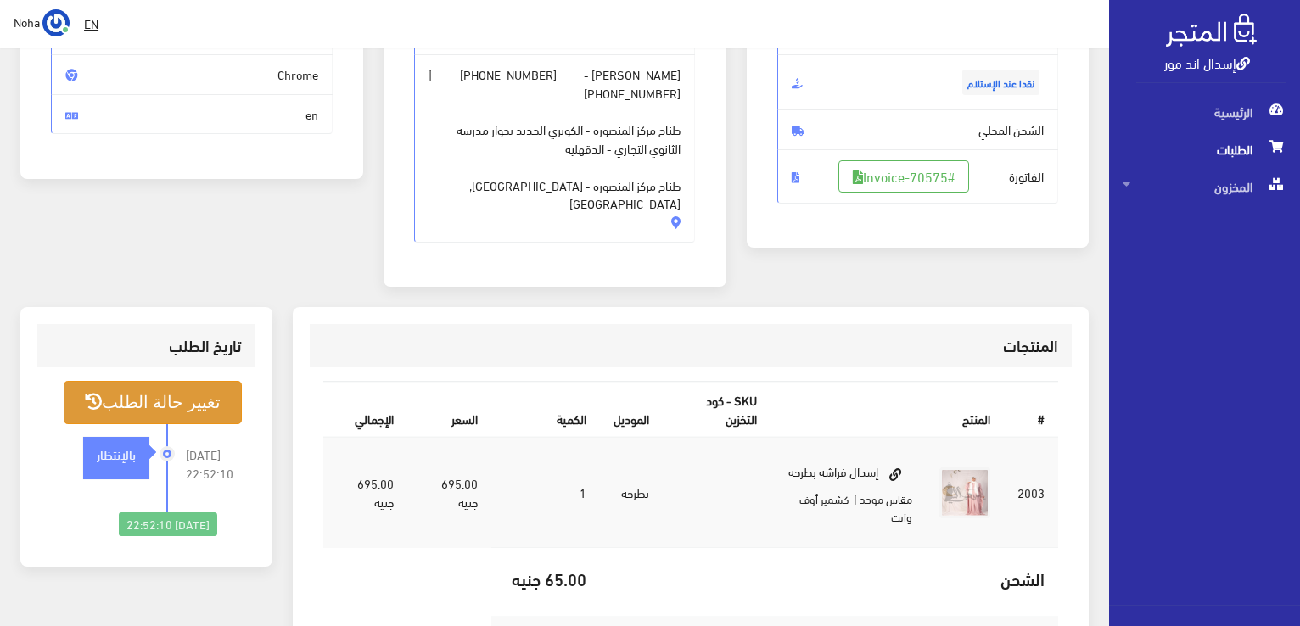
click at [179, 384] on button "تغيير حالة الطلب" at bounding box center [153, 402] width 178 height 43
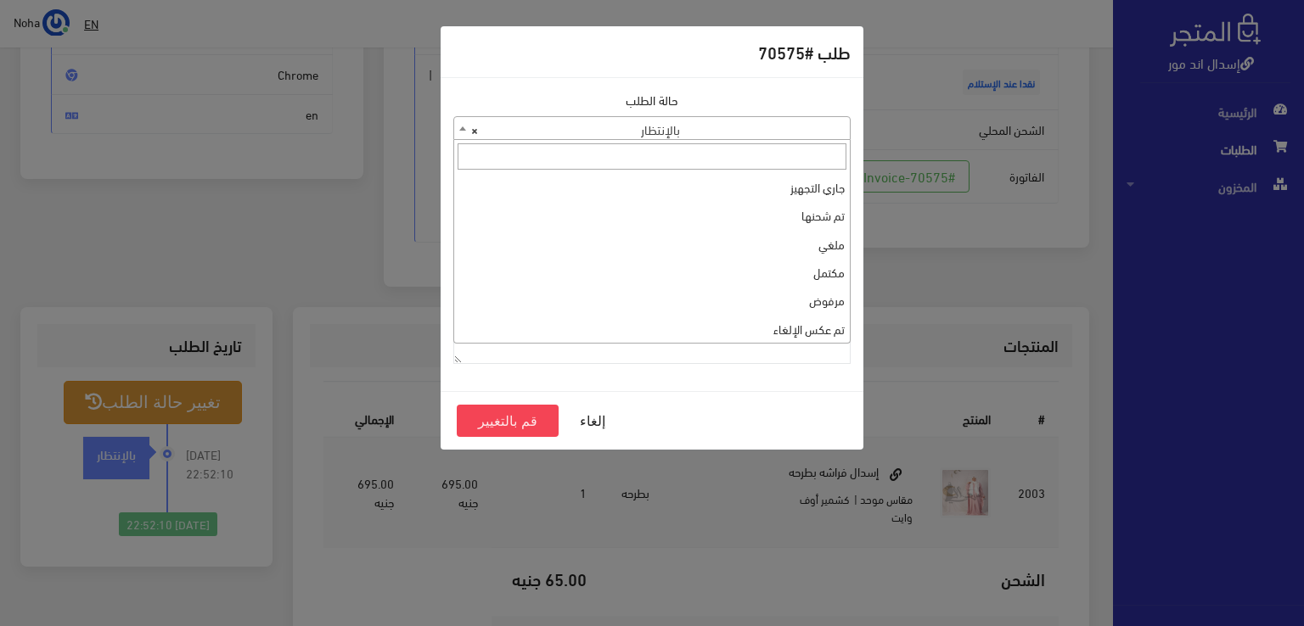
click at [814, 126] on span "× بالإنتظار" at bounding box center [651, 129] width 395 height 24
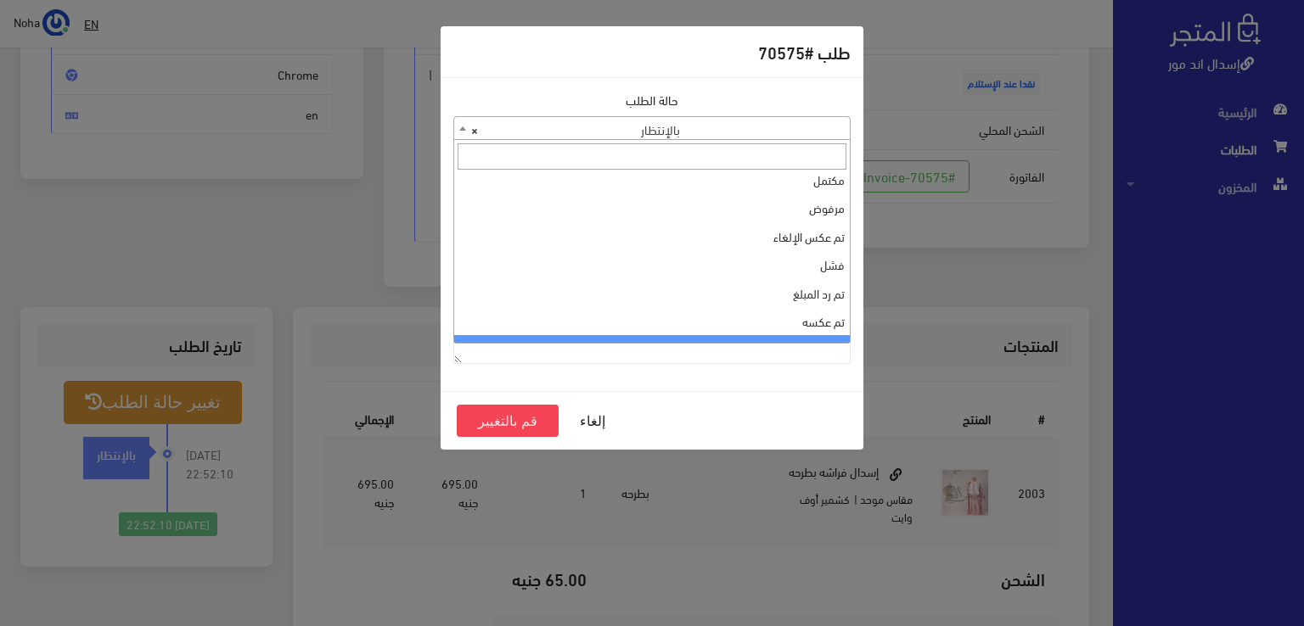
scroll to position [0, 0]
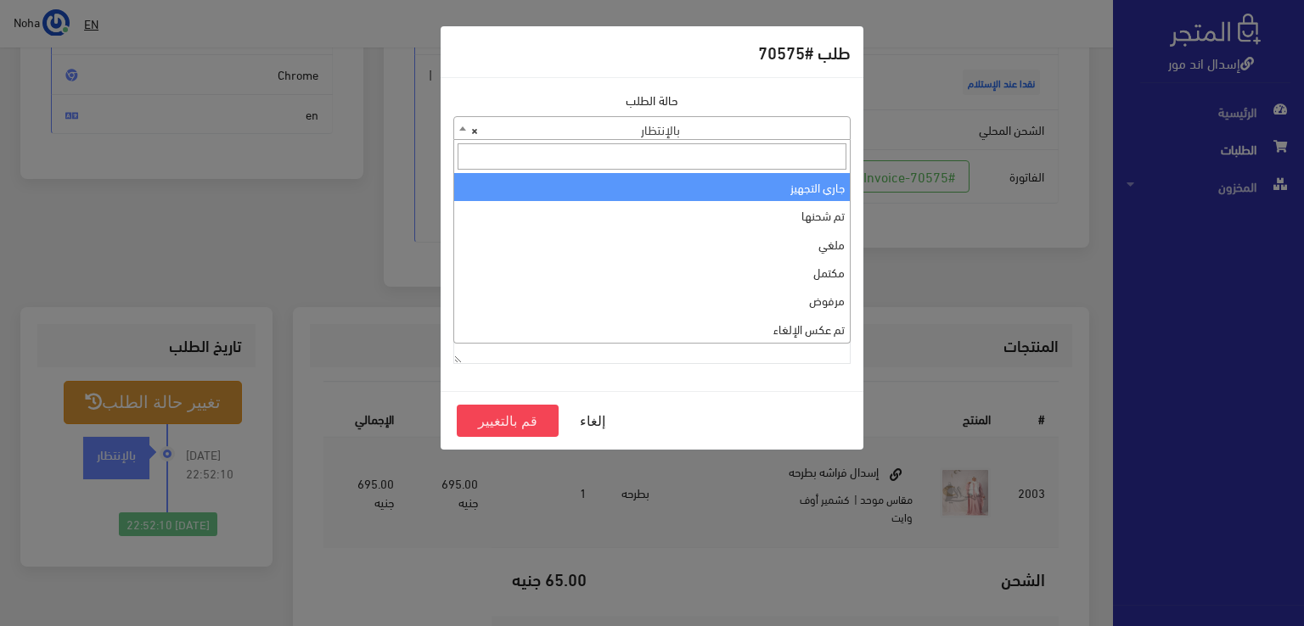
select select "1"
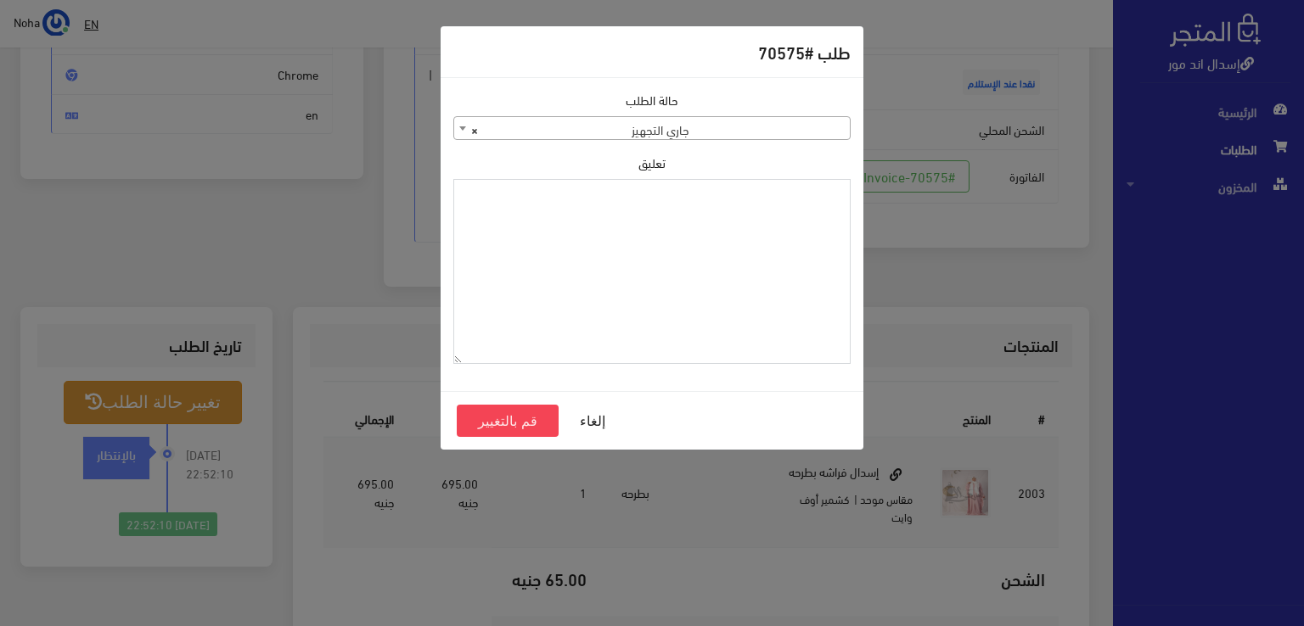
paste textarea "1120864"
type textarea "1120864"
click at [544, 418] on button "قم بالتغيير" at bounding box center [508, 421] width 102 height 32
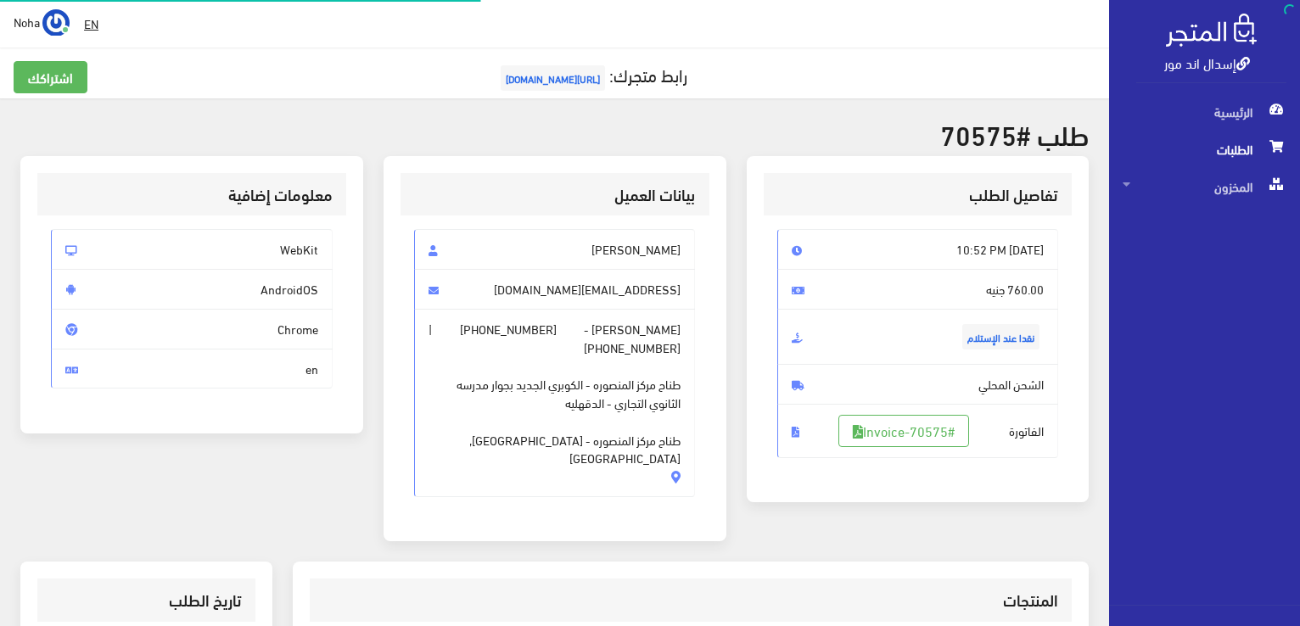
scroll to position [244, 0]
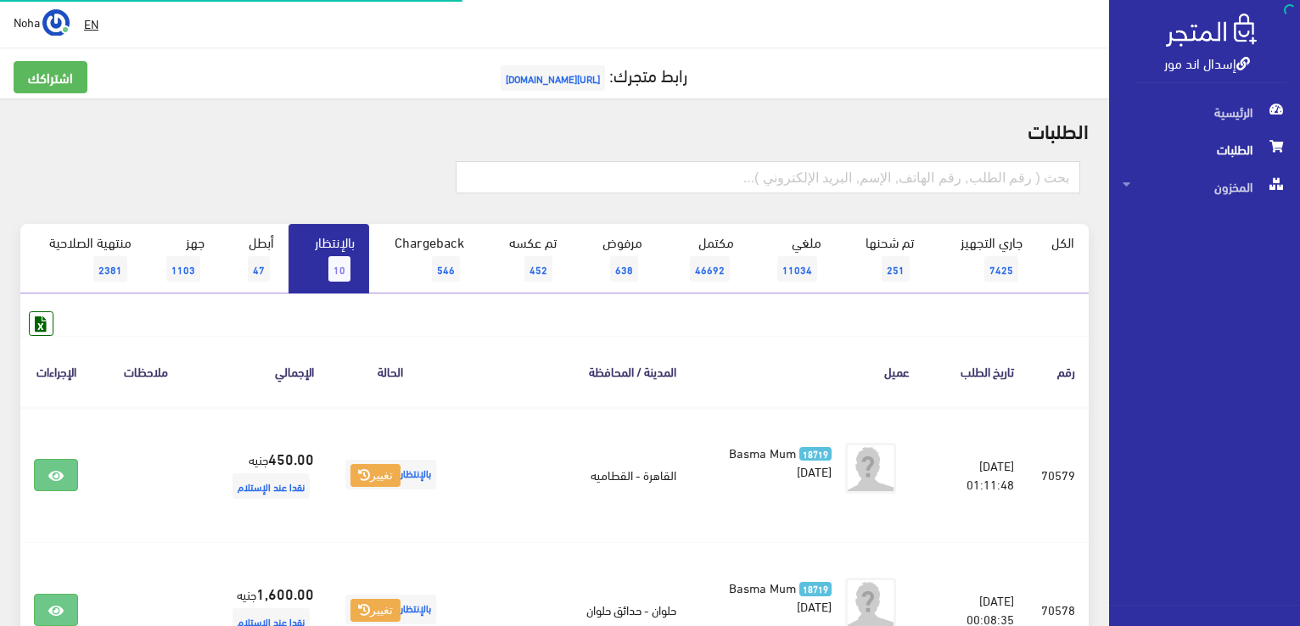
scroll to position [526, 0]
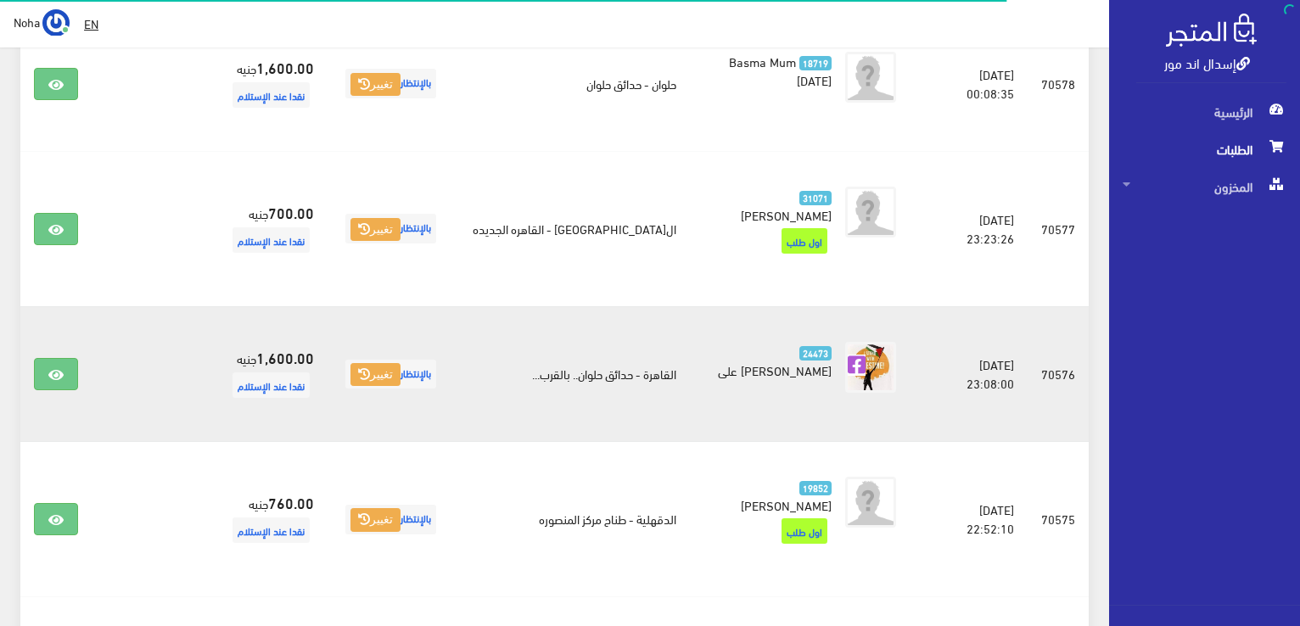
click at [31, 358] on td at bounding box center [55, 373] width 71 height 135
click at [50, 368] on icon at bounding box center [55, 375] width 15 height 14
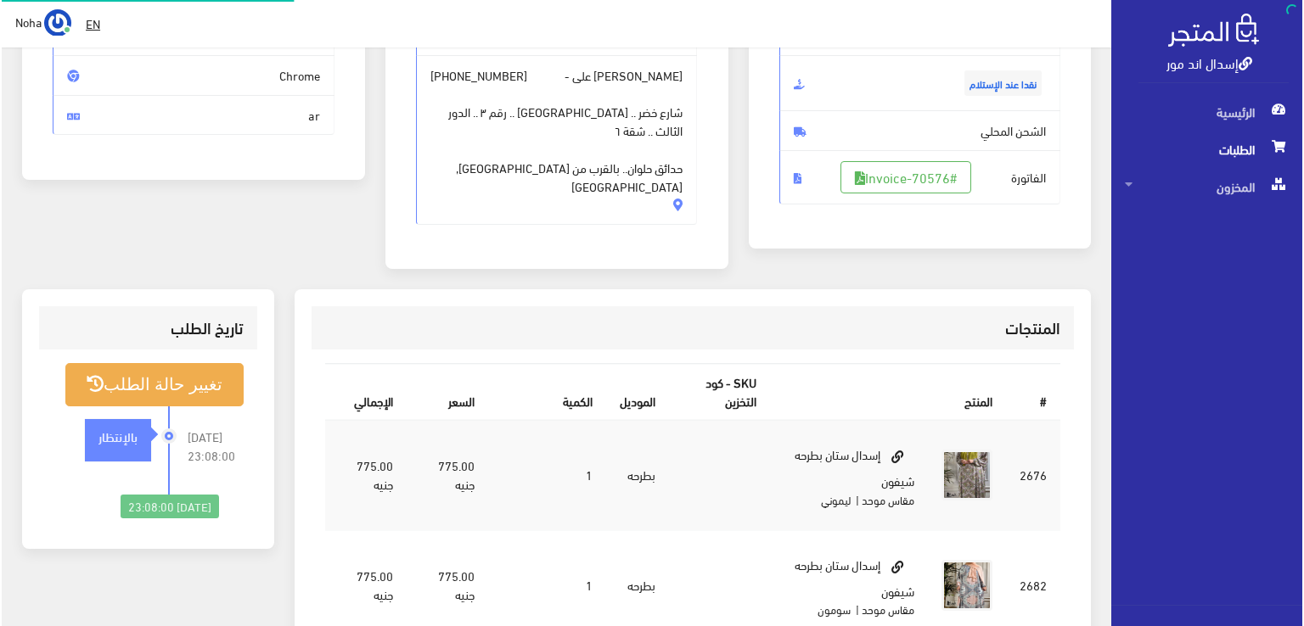
scroll to position [255, 0]
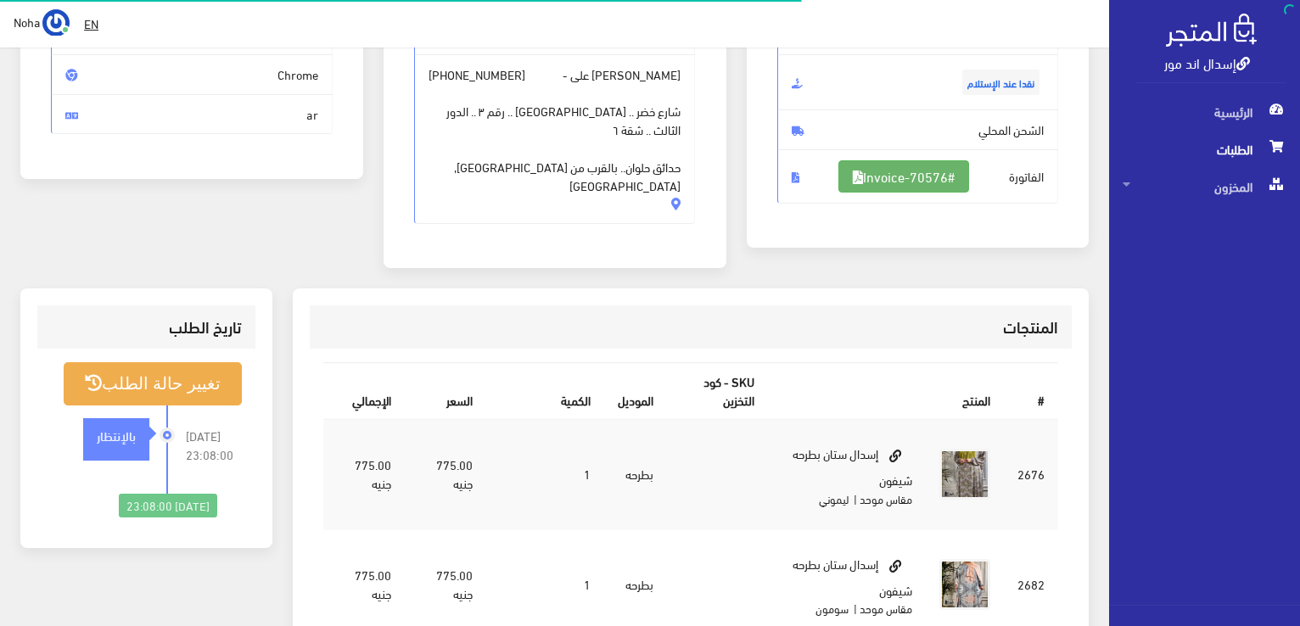
click at [944, 164] on link "#Invoice-70576" at bounding box center [903, 176] width 131 height 32
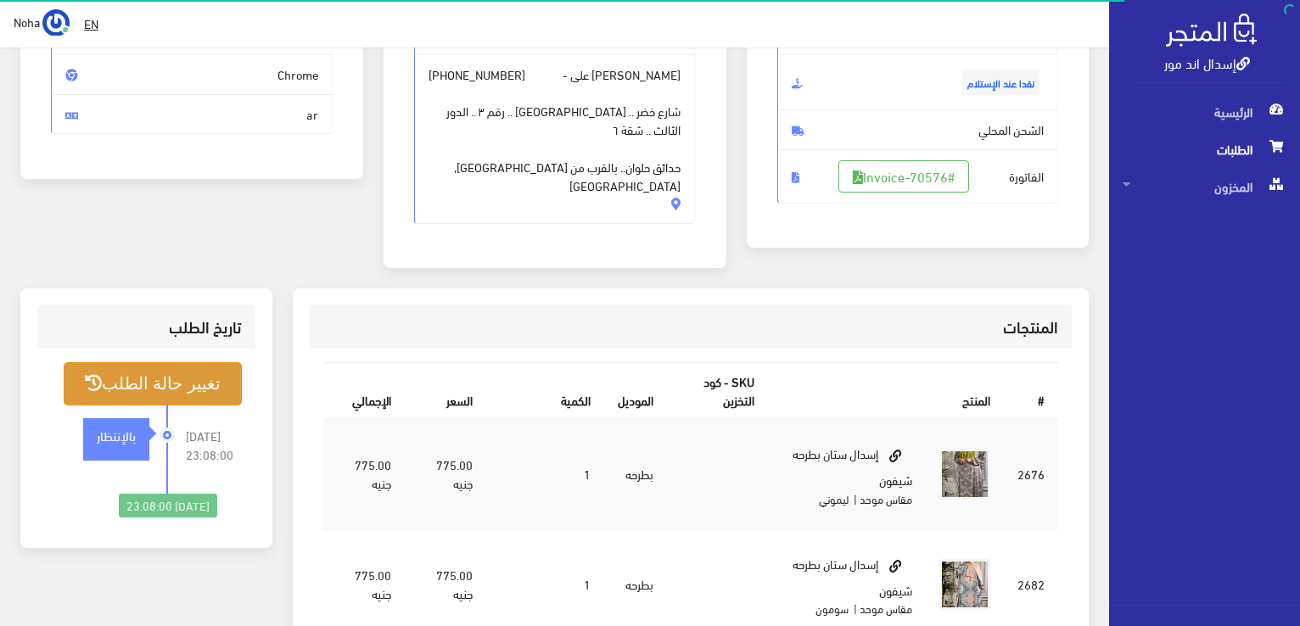
click at [198, 365] on button "تغيير حالة الطلب" at bounding box center [153, 383] width 178 height 43
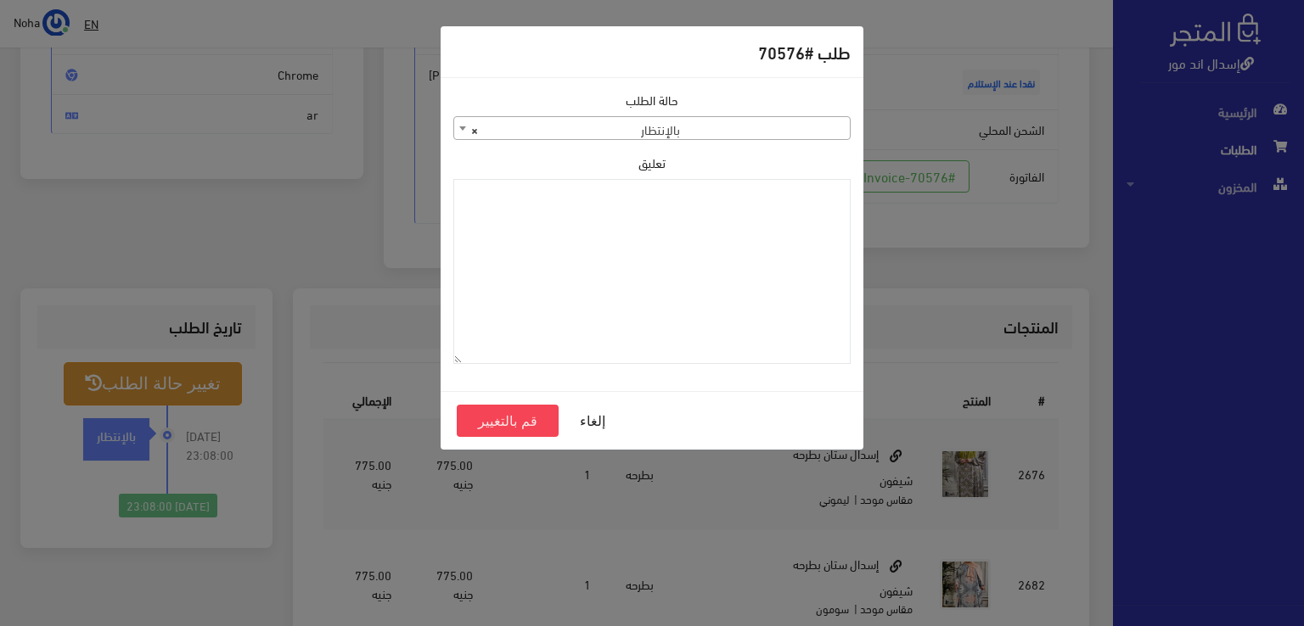
drag, startPoint x: 780, startPoint y: 120, endPoint x: 774, endPoint y: 134, distance: 15.6
click at [780, 121] on span "× بالإنتظار" at bounding box center [651, 129] width 395 height 24
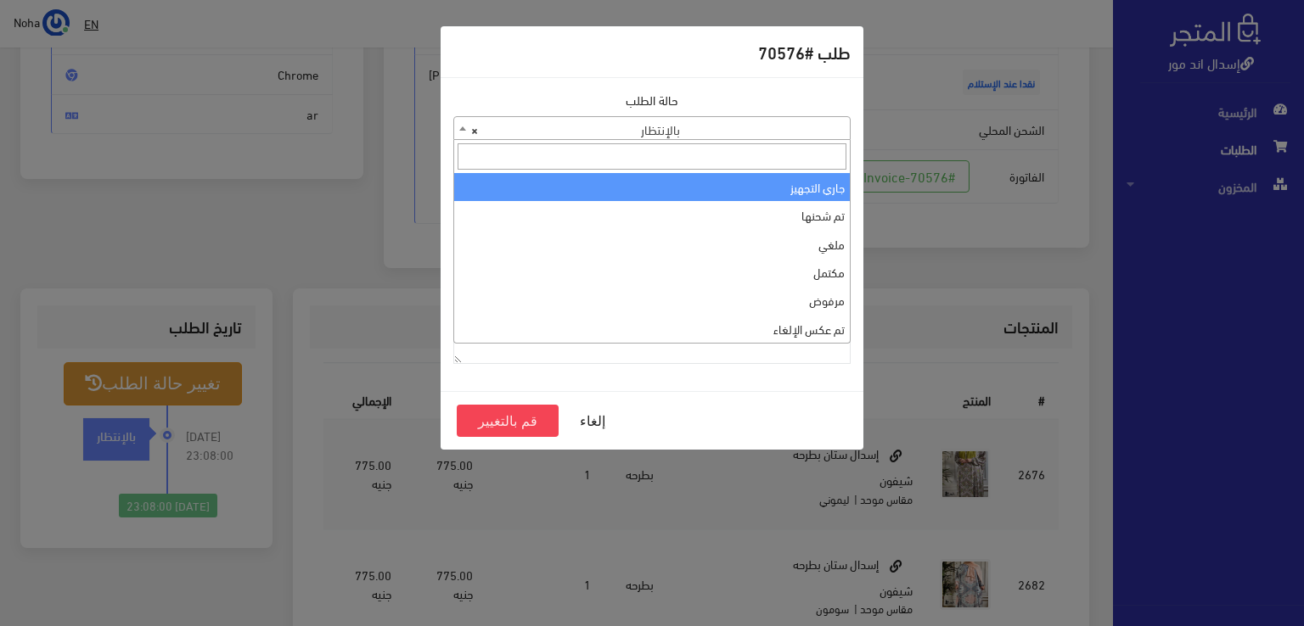
select select "1"
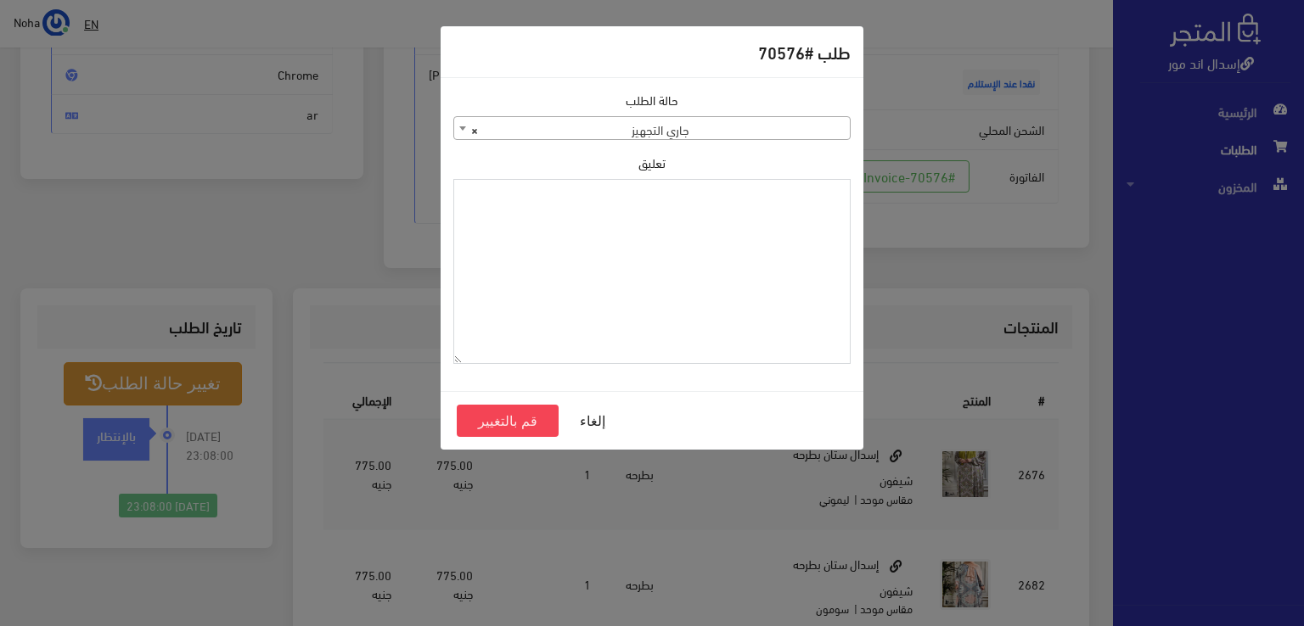
paste textarea "1120864"
type textarea "1120864"
click at [540, 415] on button "قم بالتغيير" at bounding box center [508, 421] width 102 height 32
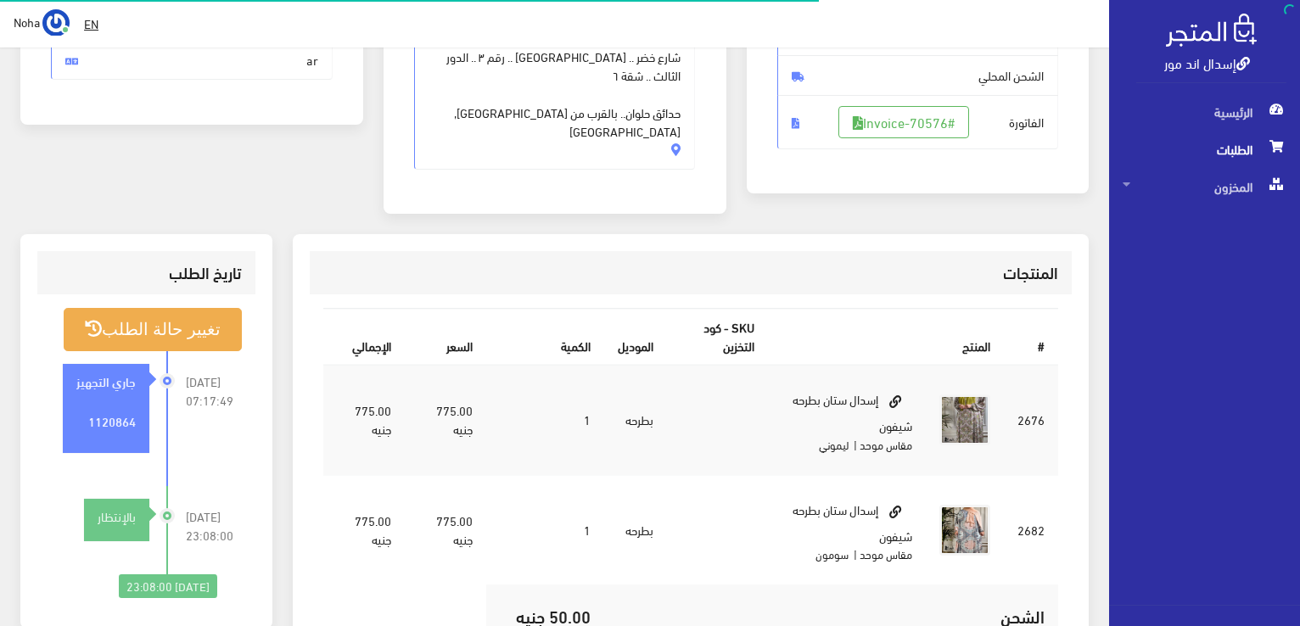
scroll to position [339, 0]
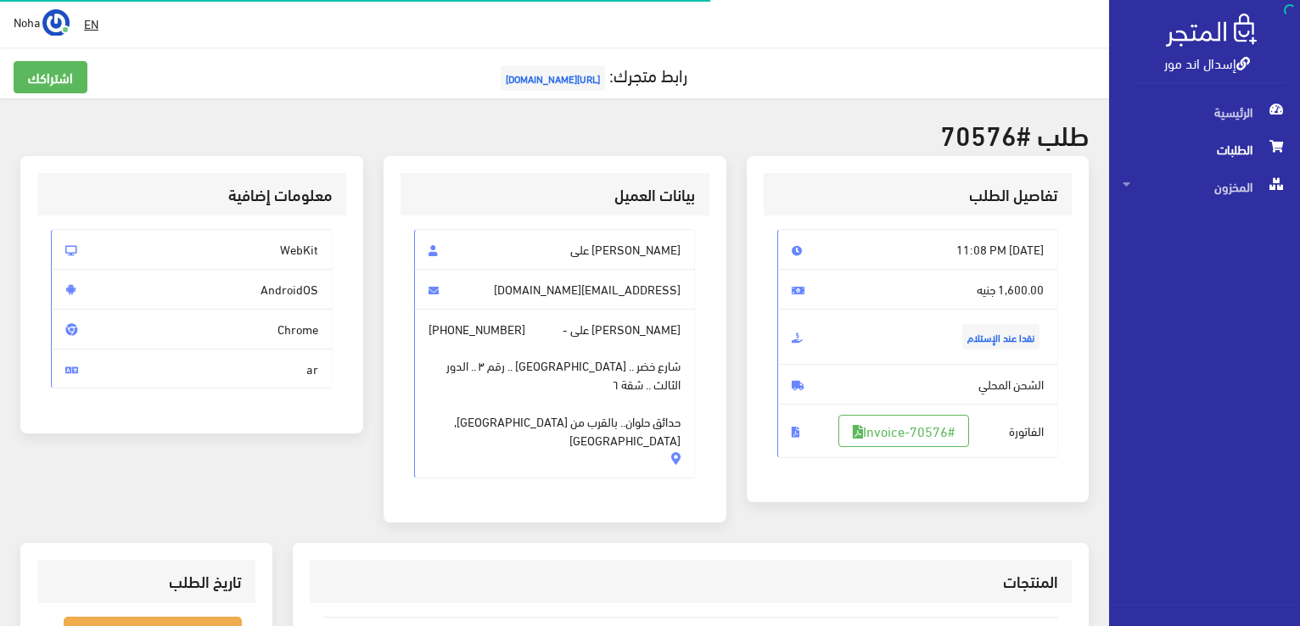
scroll to position [244, 0]
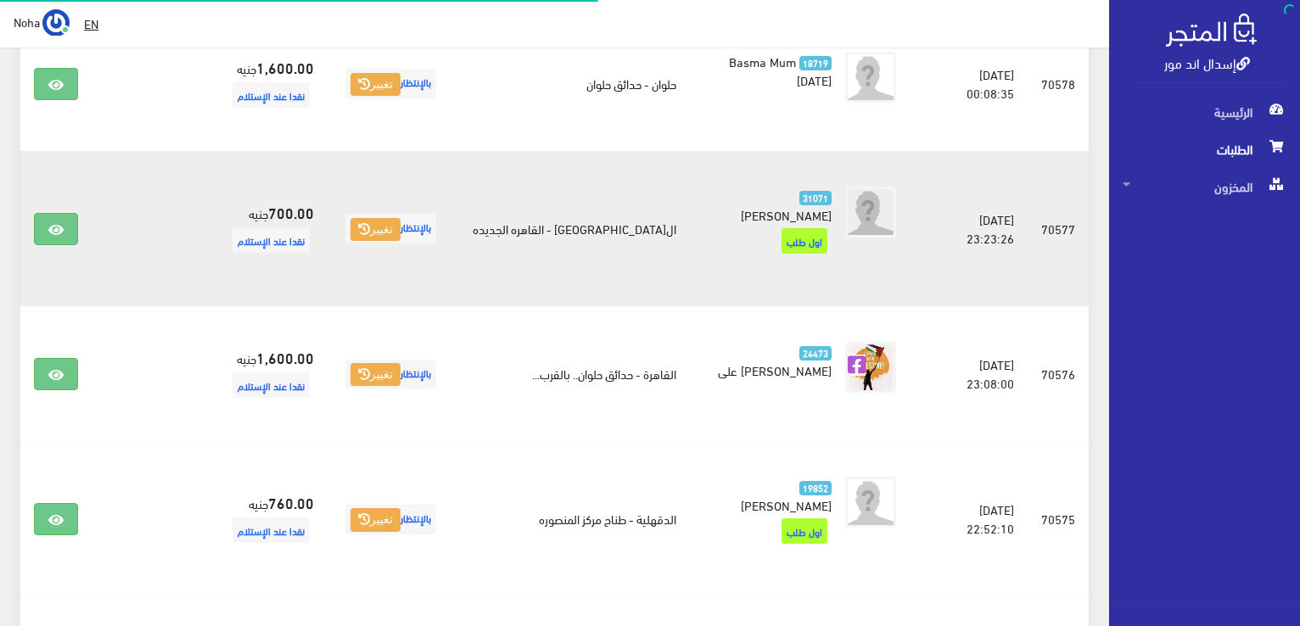
scroll to position [526, 0]
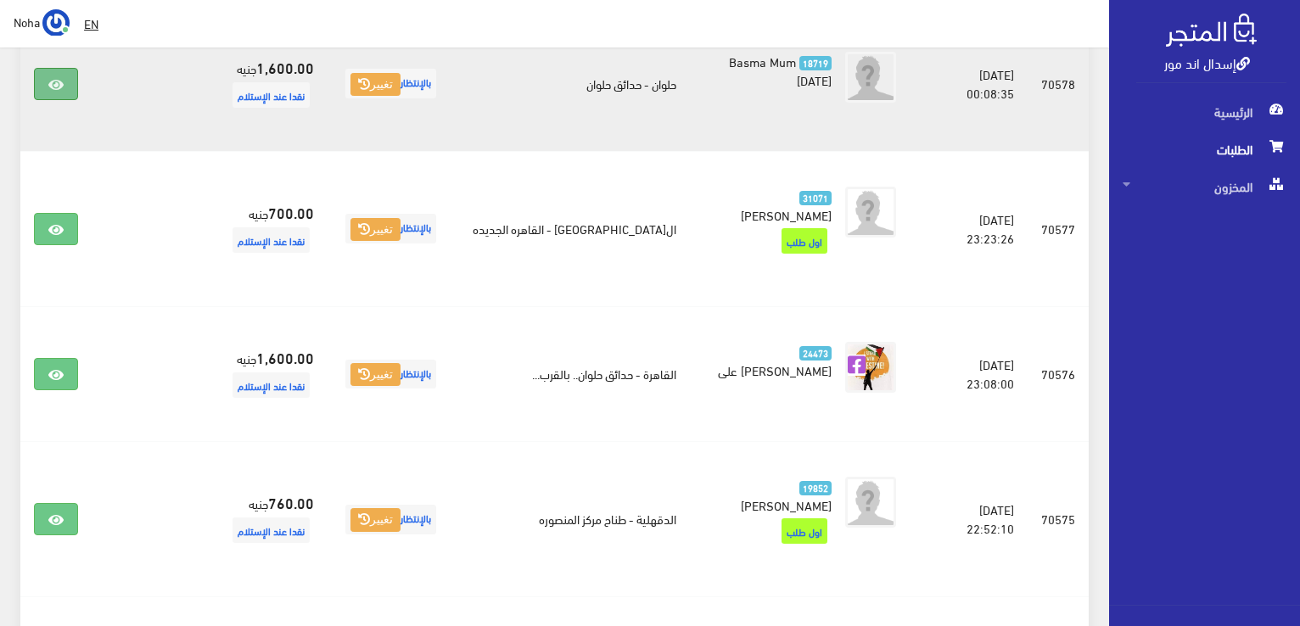
click at [50, 84] on icon at bounding box center [55, 85] width 15 height 14
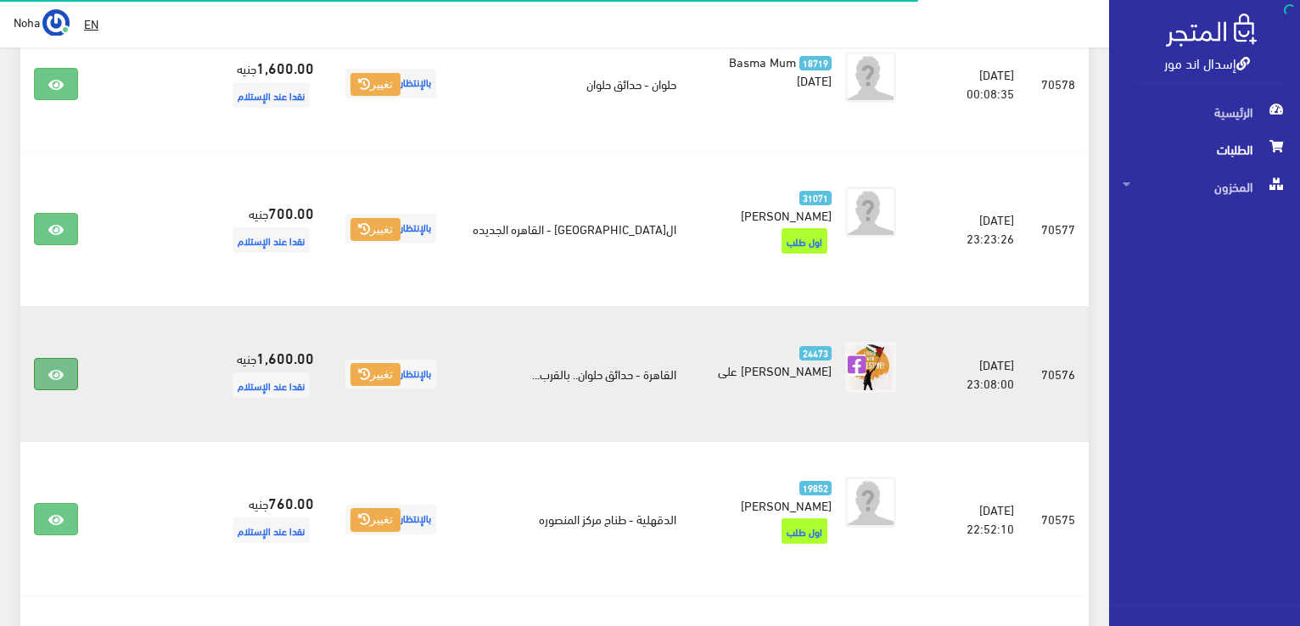
scroll to position [526, 0]
click at [64, 358] on link at bounding box center [56, 374] width 44 height 32
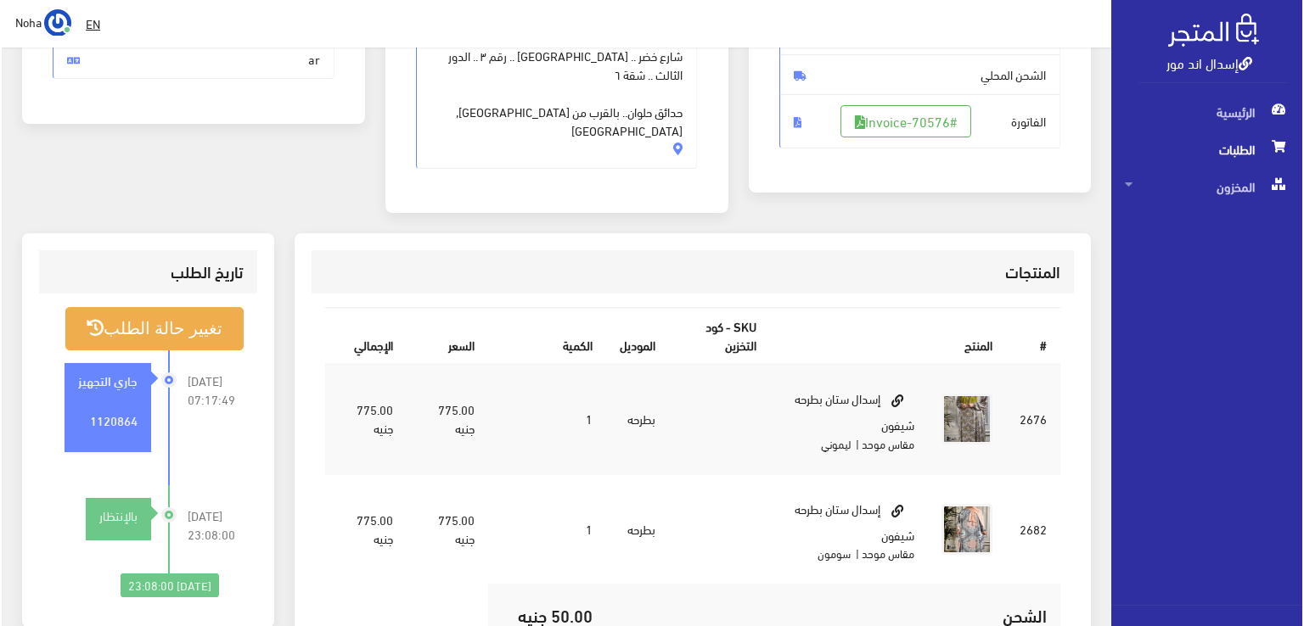
scroll to position [339, 0]
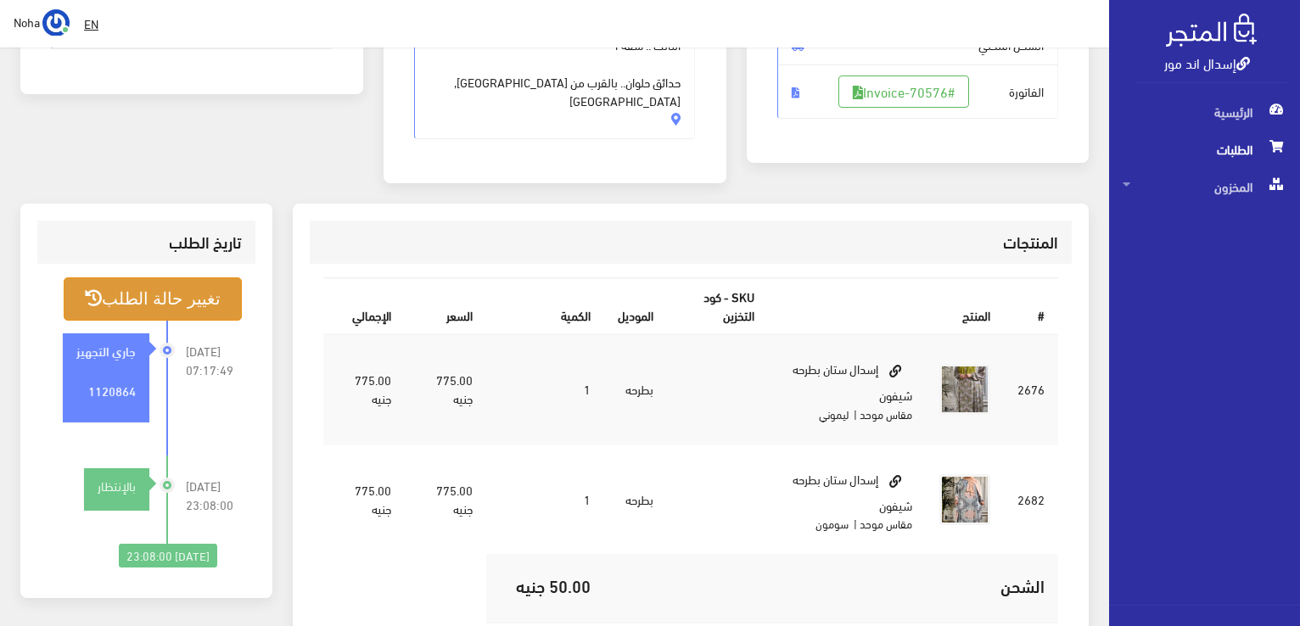
click at [109, 296] on button "تغيير حالة الطلب" at bounding box center [153, 299] width 178 height 43
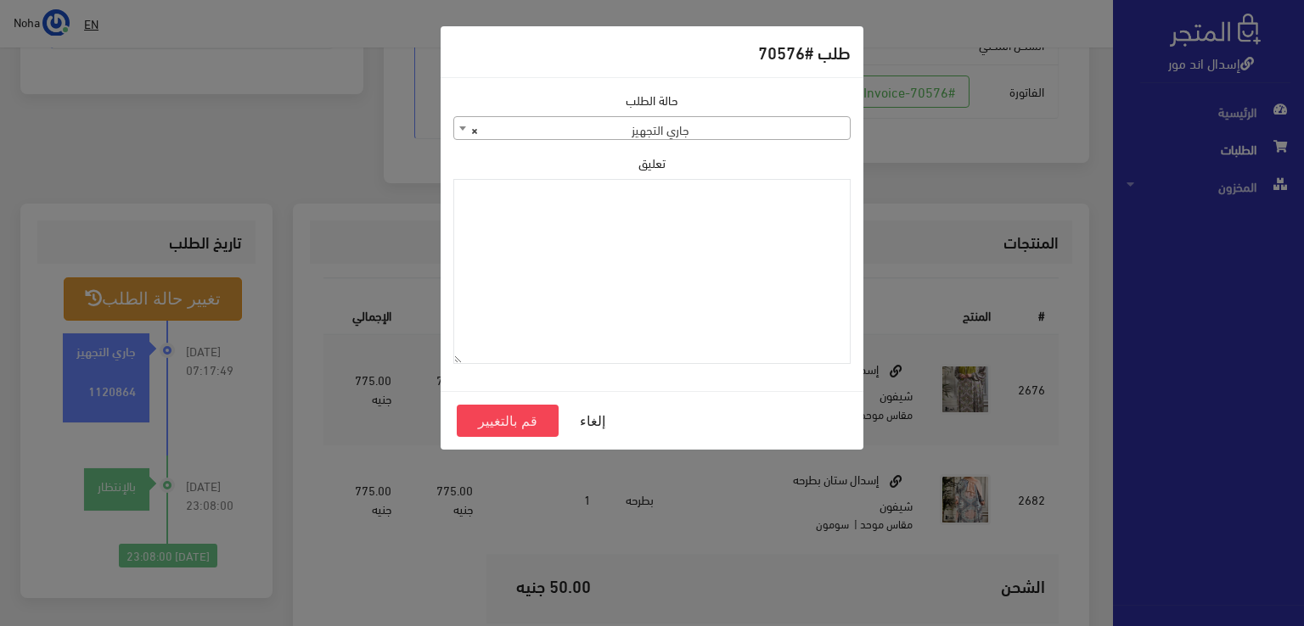
click at [785, 120] on span "× جاري التجهيز" at bounding box center [651, 129] width 395 height 24
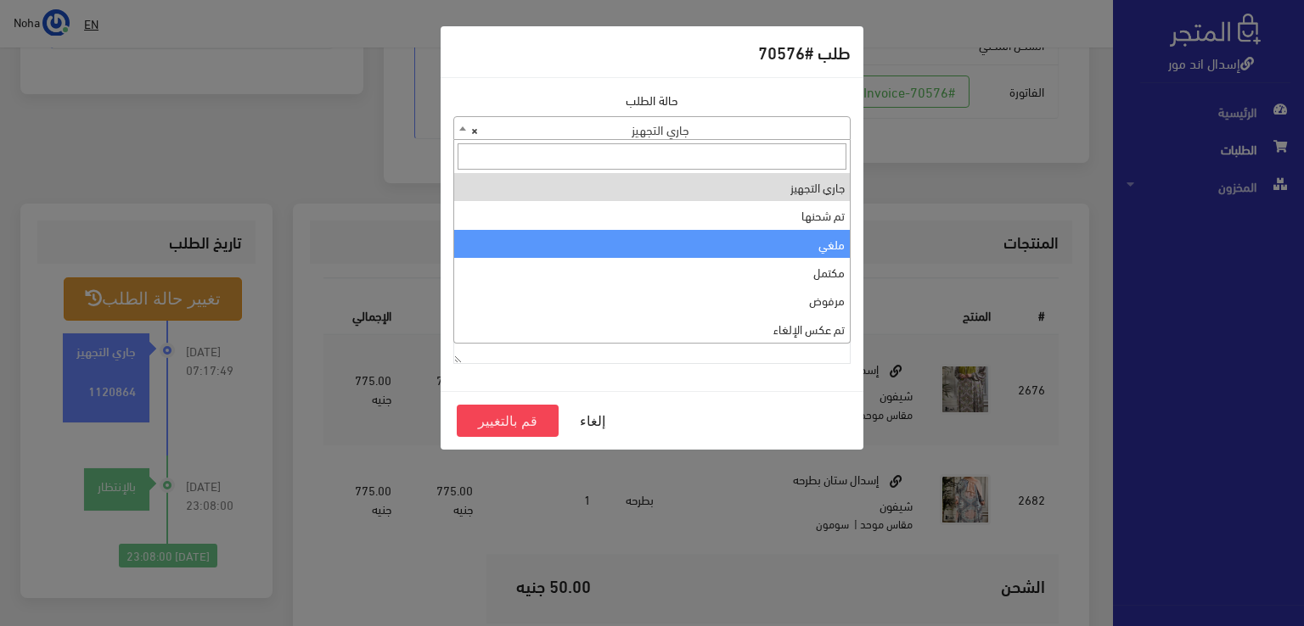
select select "3"
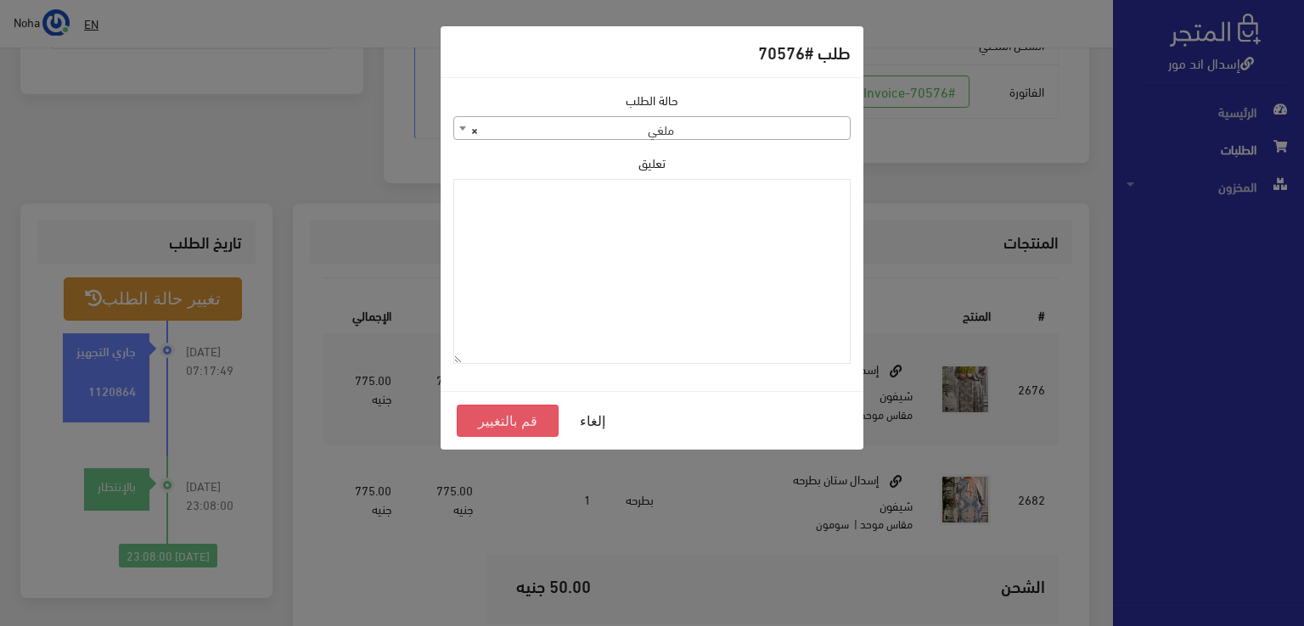
click at [496, 418] on button "قم بالتغيير" at bounding box center [508, 421] width 102 height 32
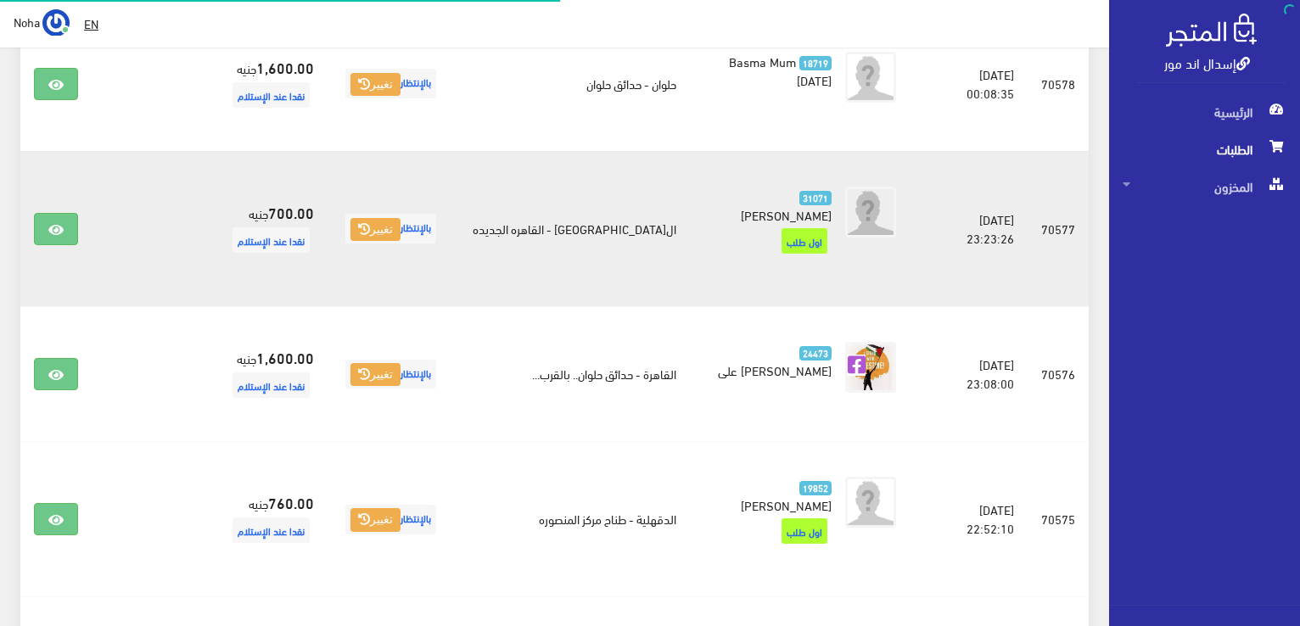
scroll to position [526, 0]
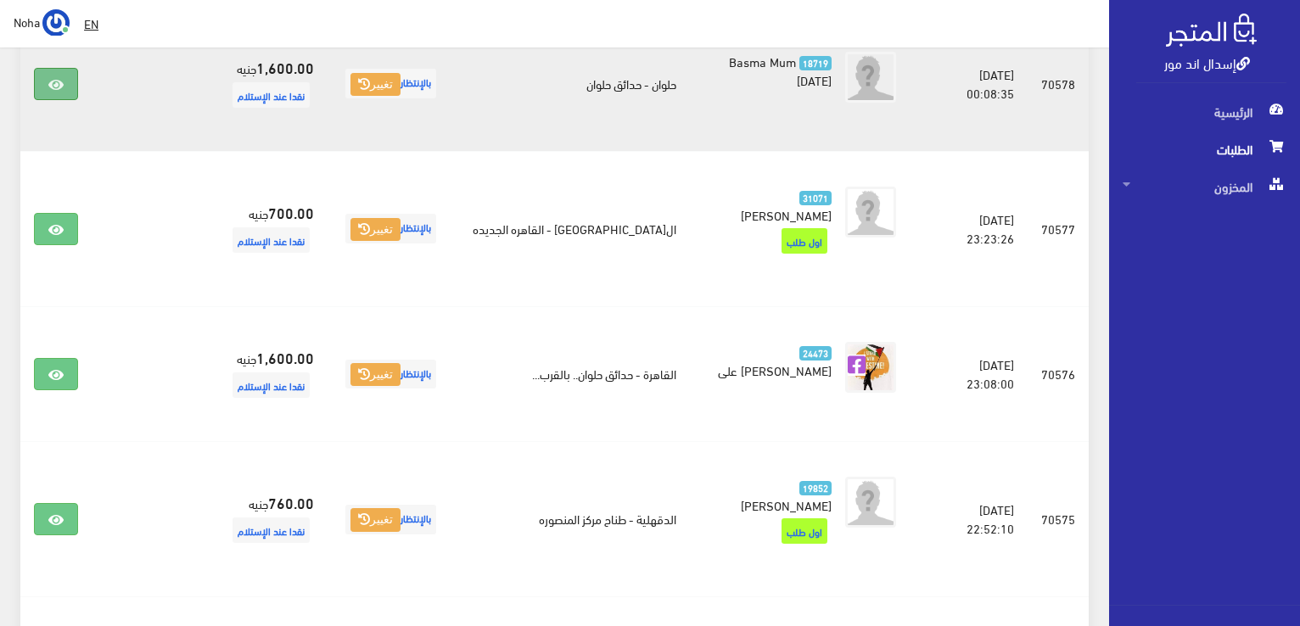
click at [66, 91] on link at bounding box center [56, 84] width 44 height 32
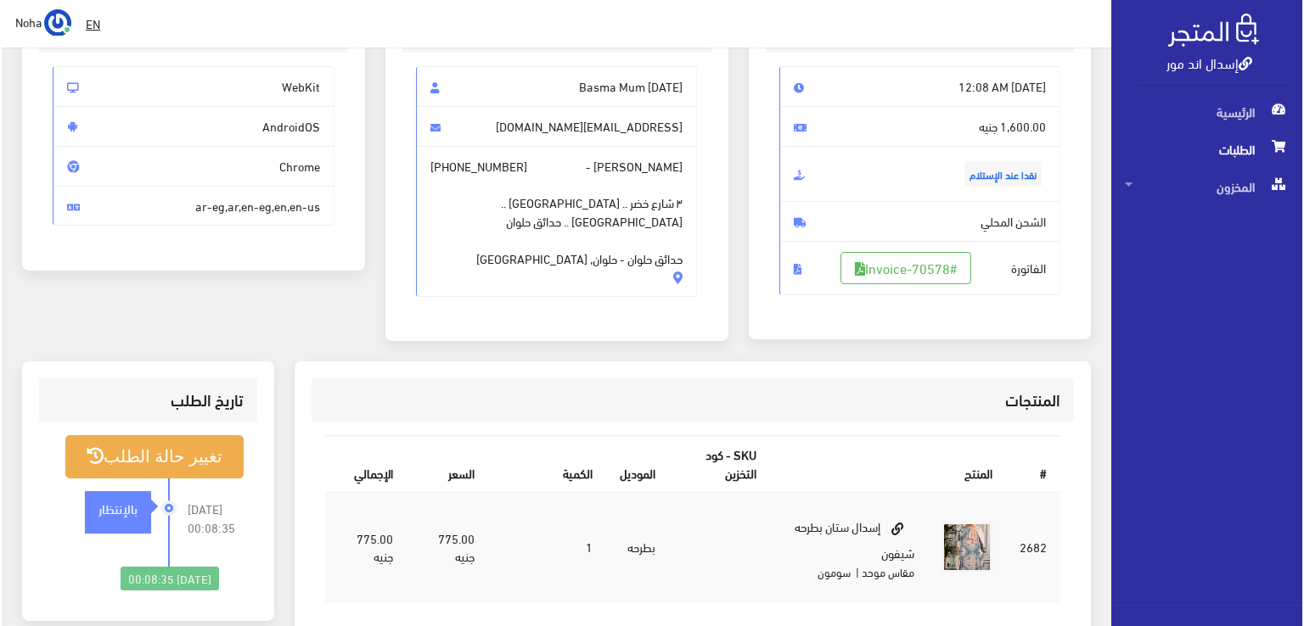
scroll to position [255, 0]
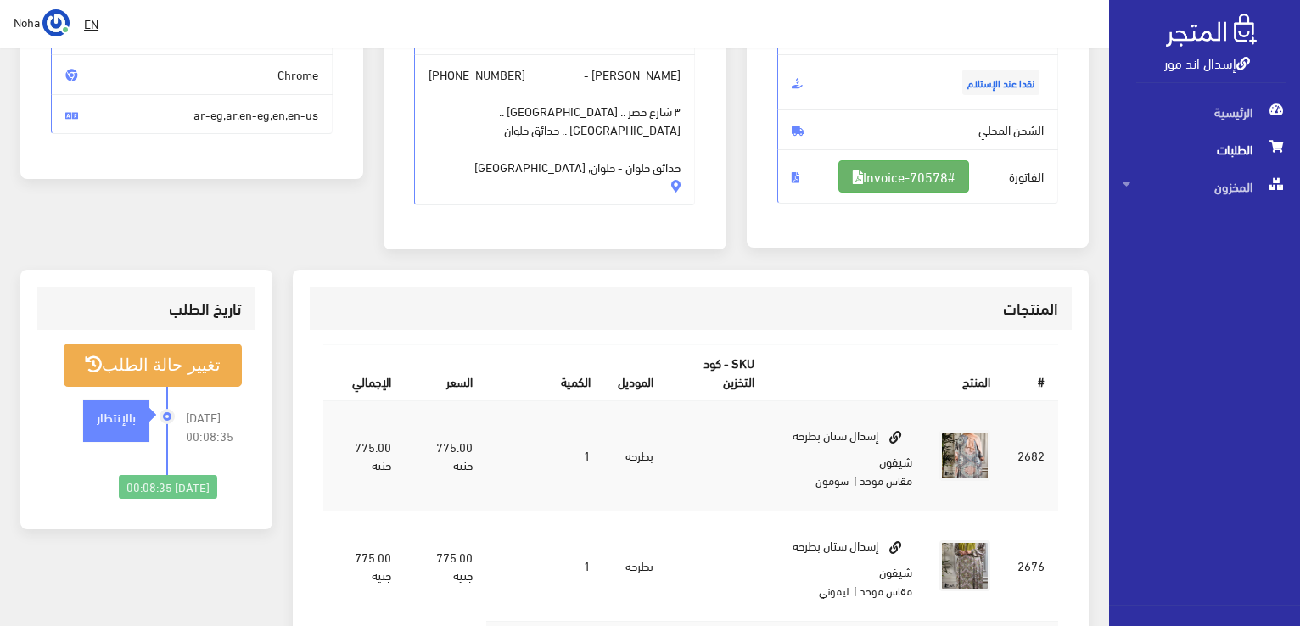
click at [903, 177] on link "#Invoice-70578" at bounding box center [903, 176] width 131 height 32
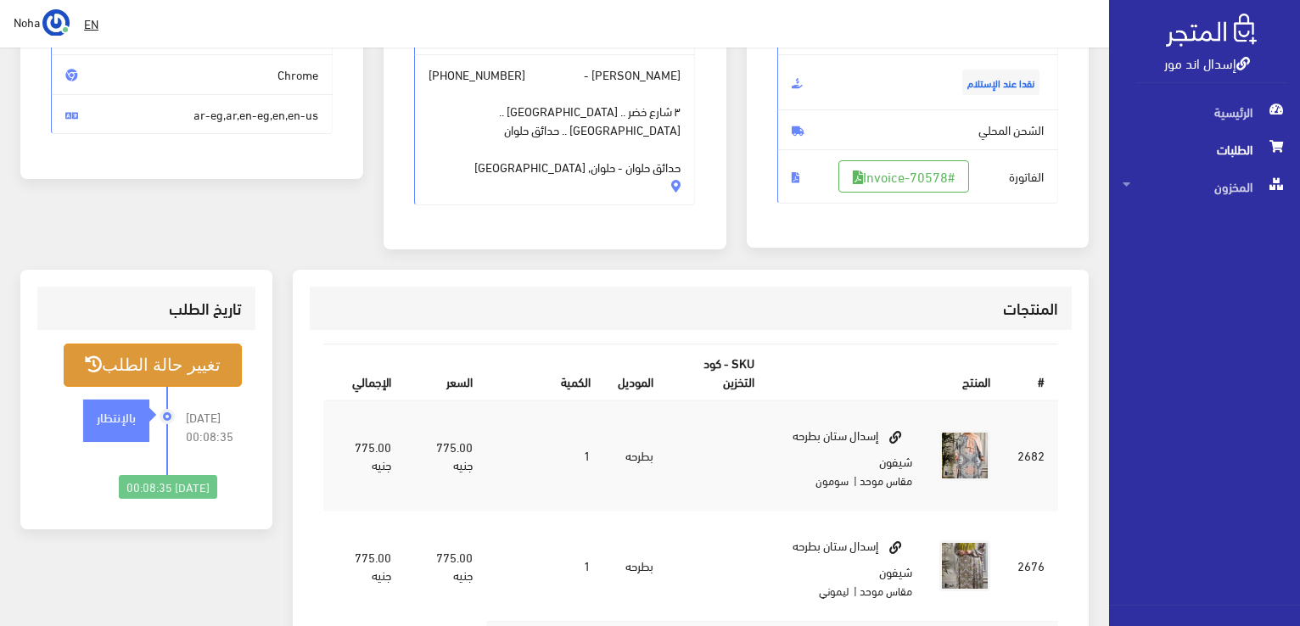
click at [201, 362] on button "تغيير حالة الطلب" at bounding box center [153, 365] width 178 height 43
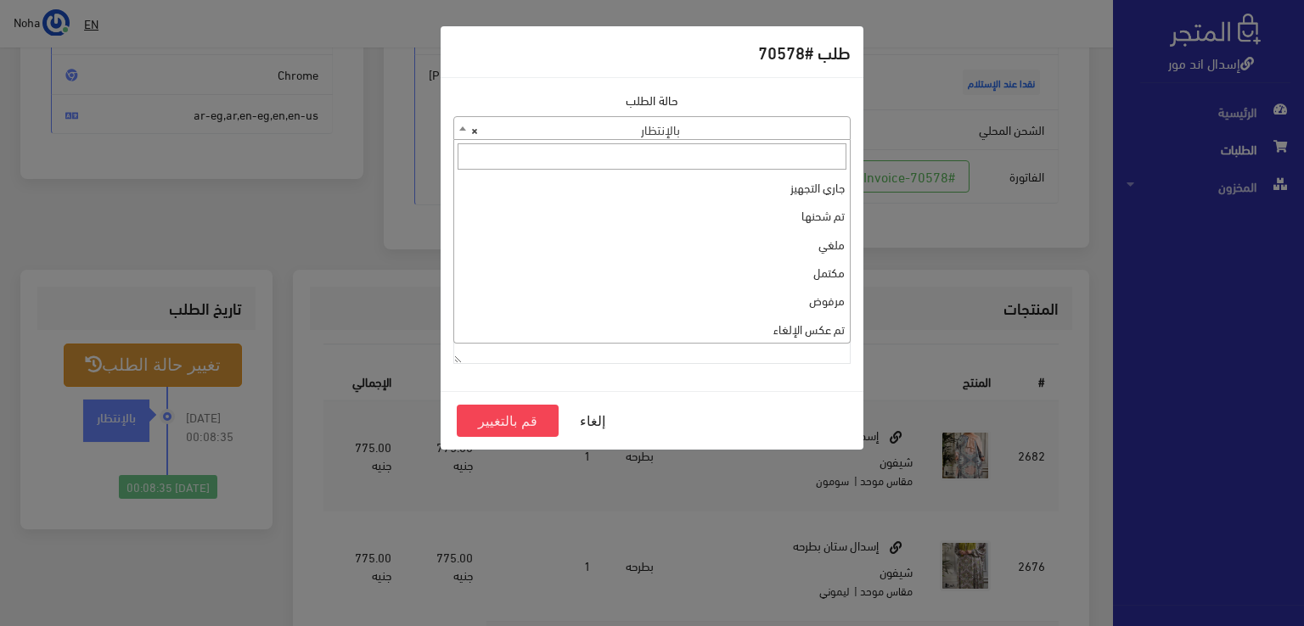
click at [770, 120] on span "× بالإنتظار" at bounding box center [651, 129] width 395 height 24
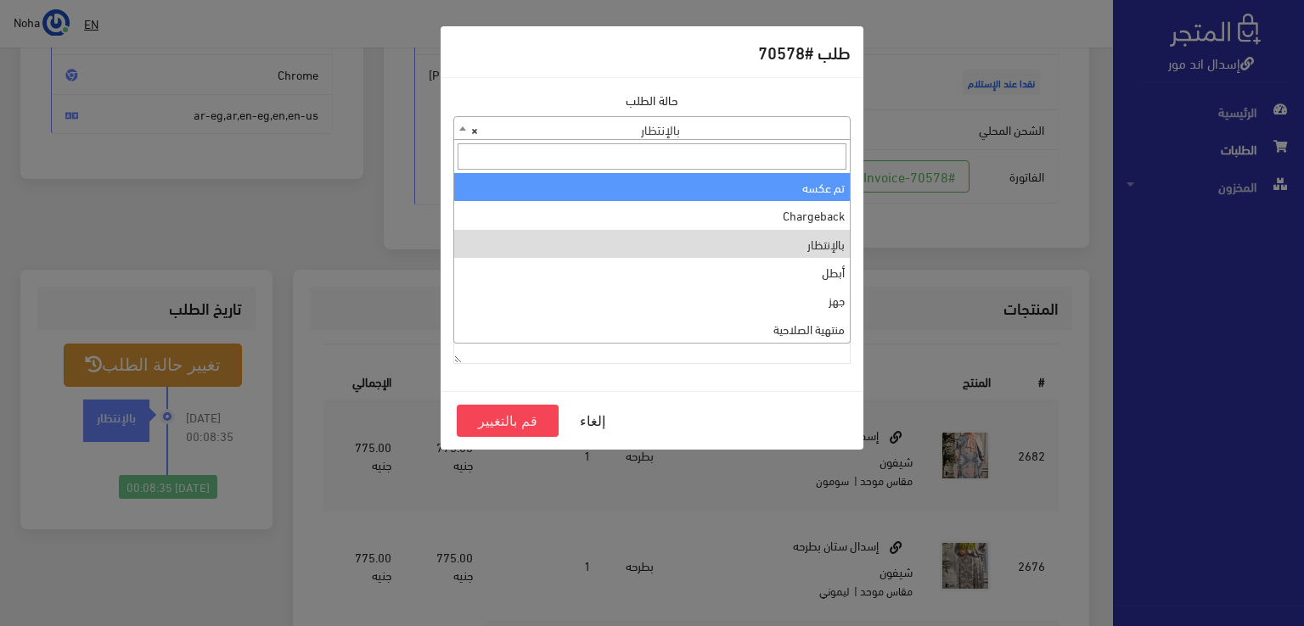
scroll to position [0, 0]
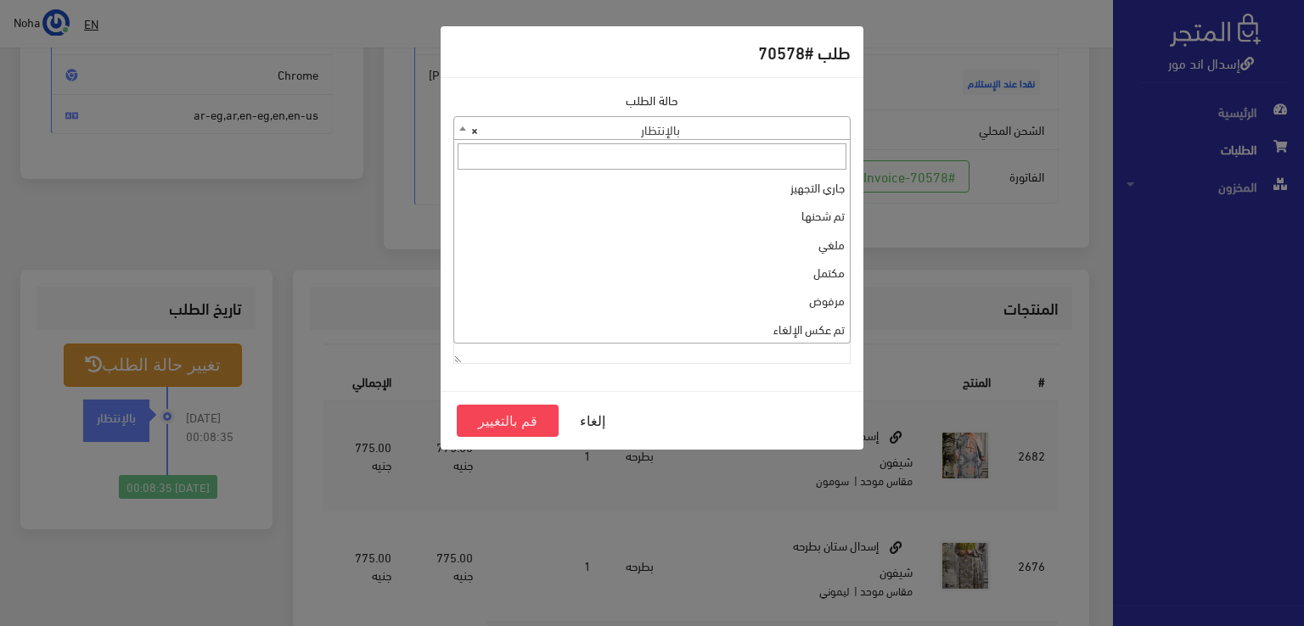
select select "1"
paste textarea "1120864"
type textarea "1120864"
click at [502, 420] on button "قم بالتغيير" at bounding box center [508, 421] width 102 height 32
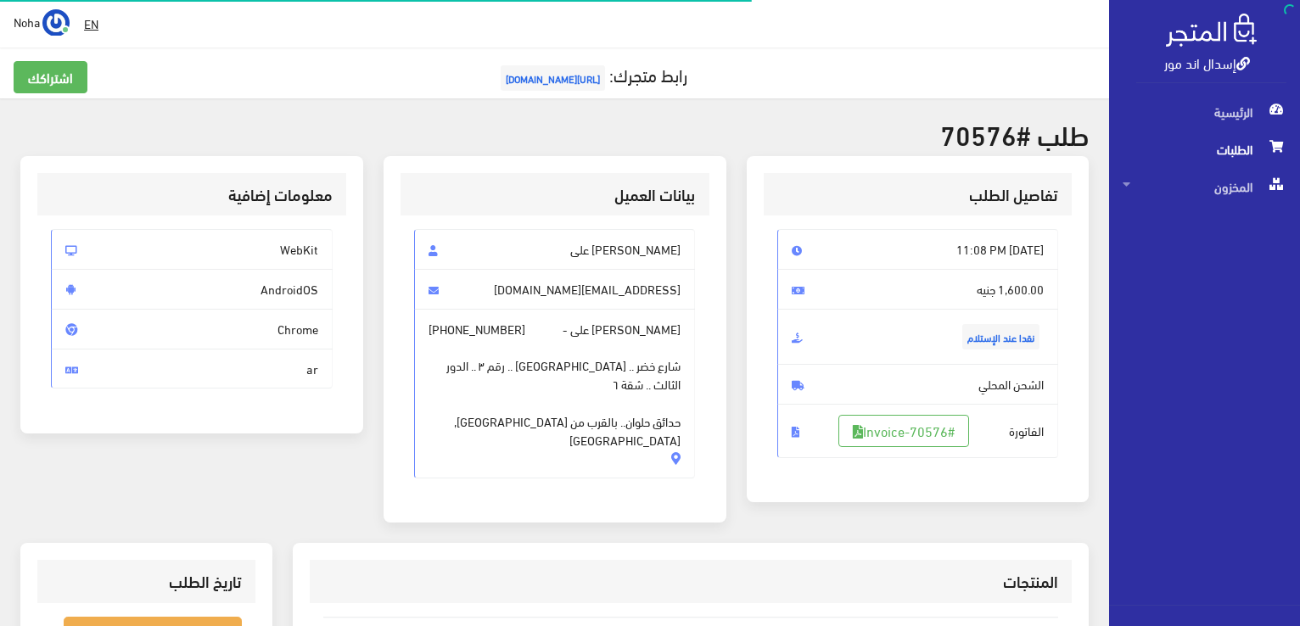
scroll to position [255, 0]
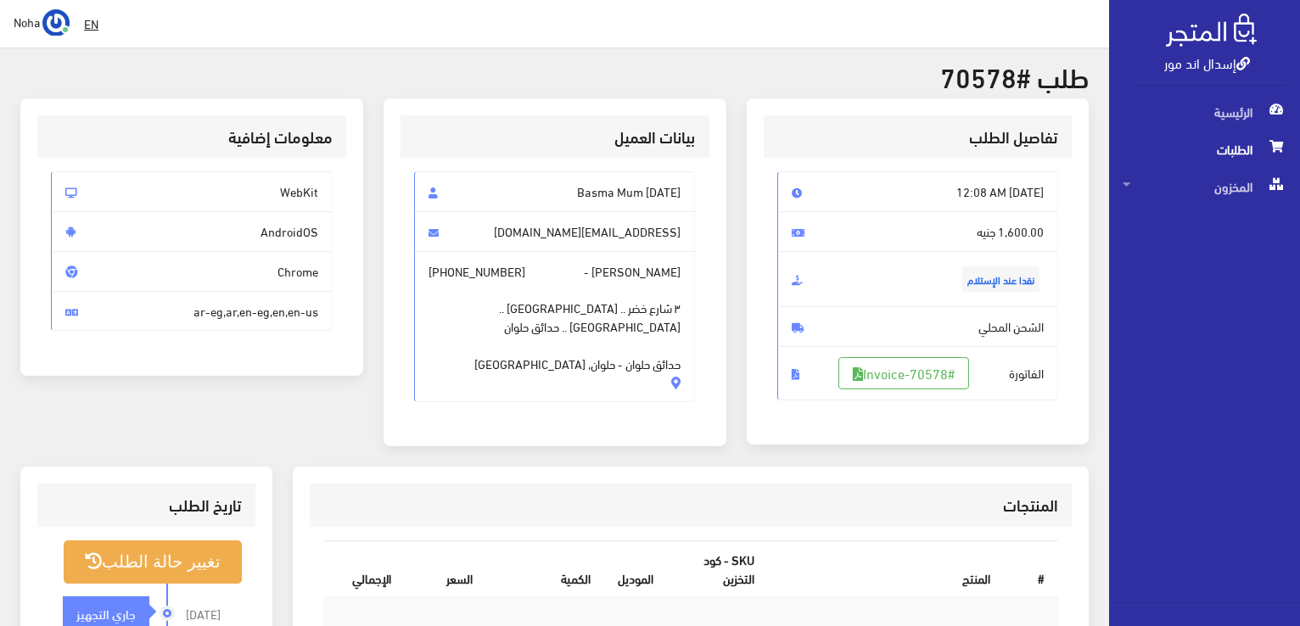
scroll to position [85, 0]
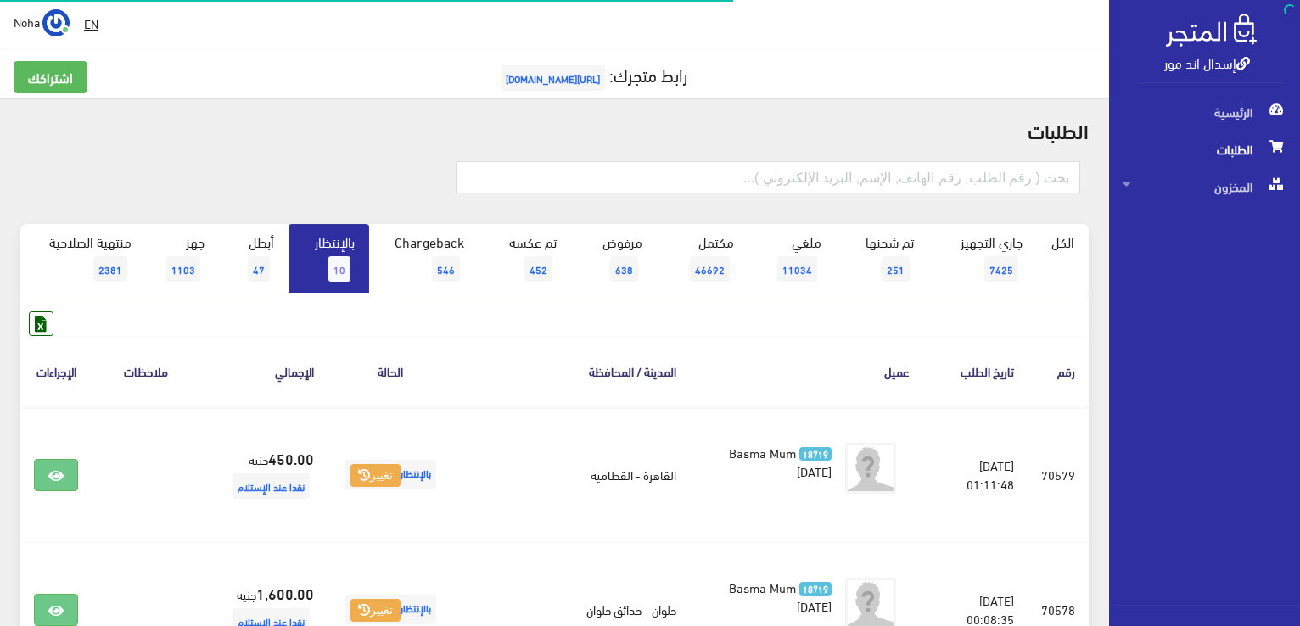
scroll to position [42, 0]
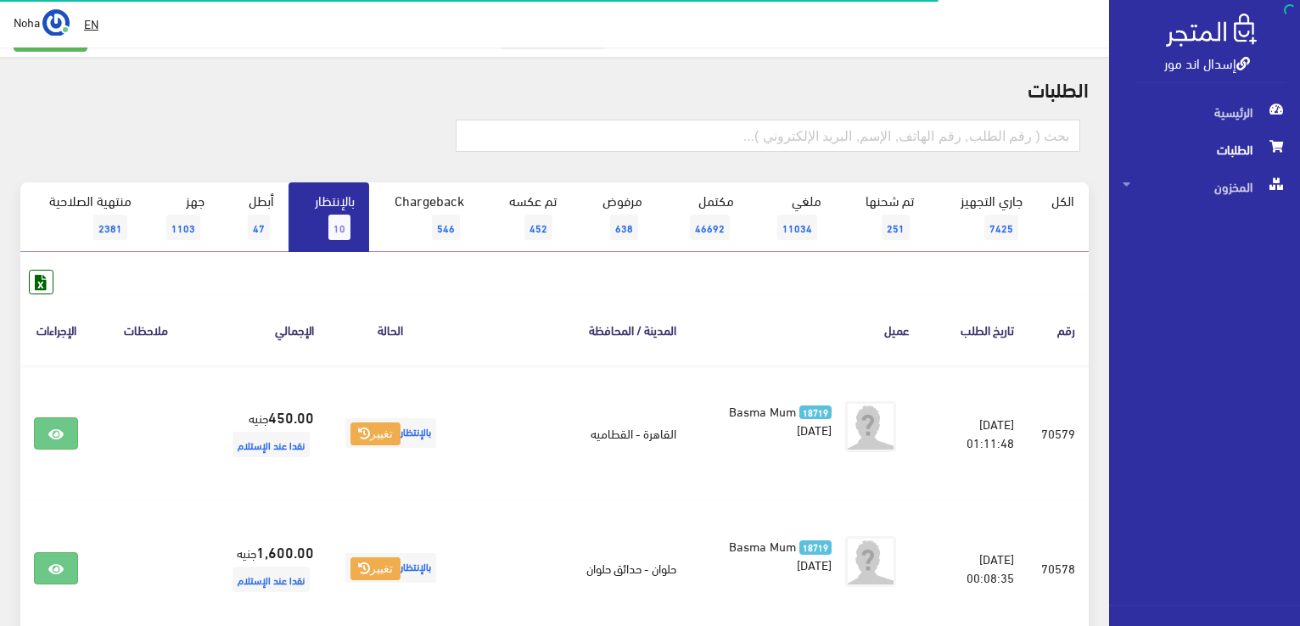
click at [310, 242] on link "بالإنتظار 10" at bounding box center [329, 217] width 81 height 70
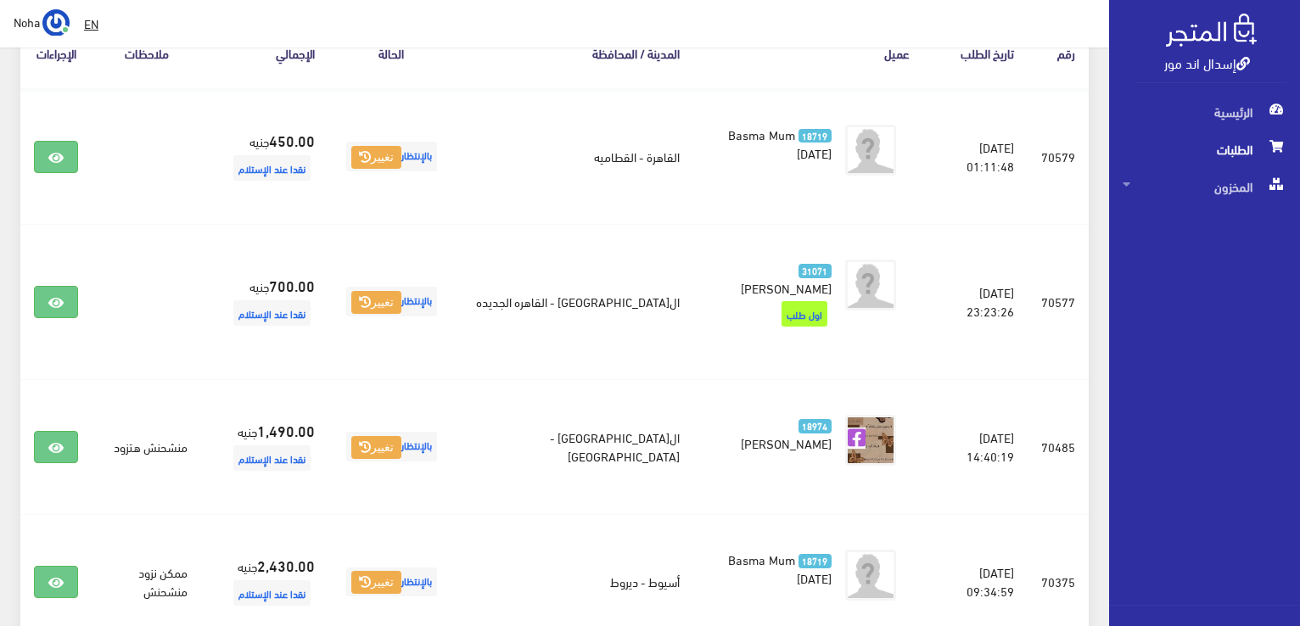
scroll to position [339, 0]
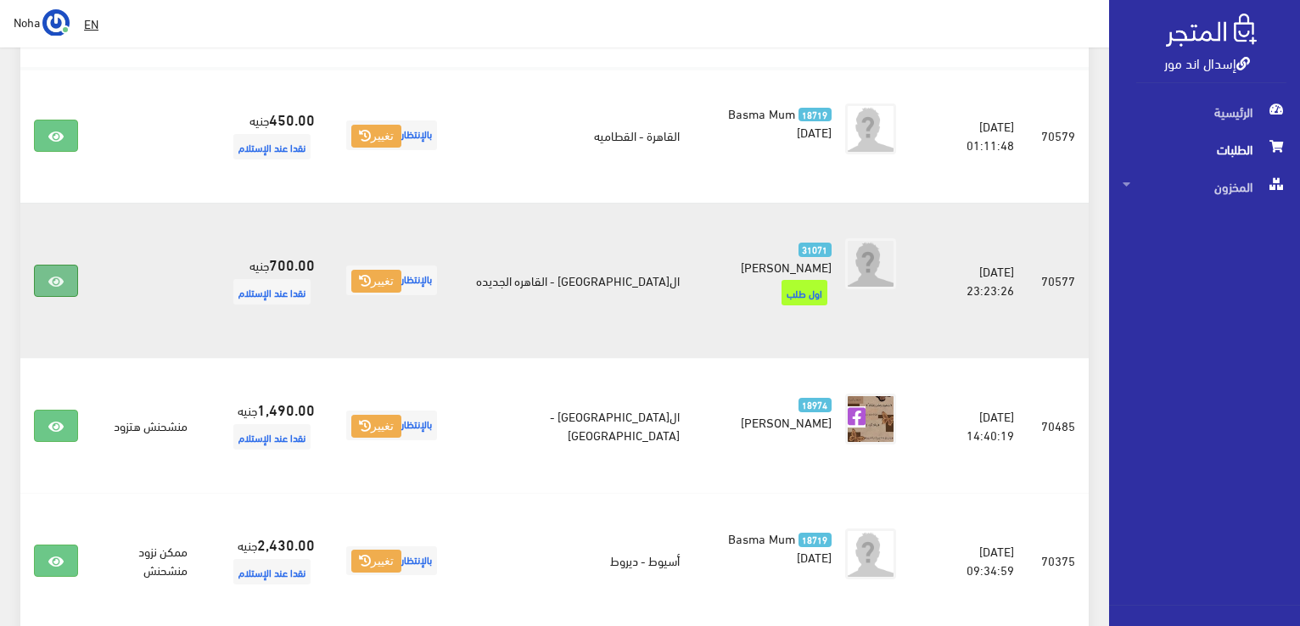
click at [68, 272] on link at bounding box center [56, 281] width 44 height 32
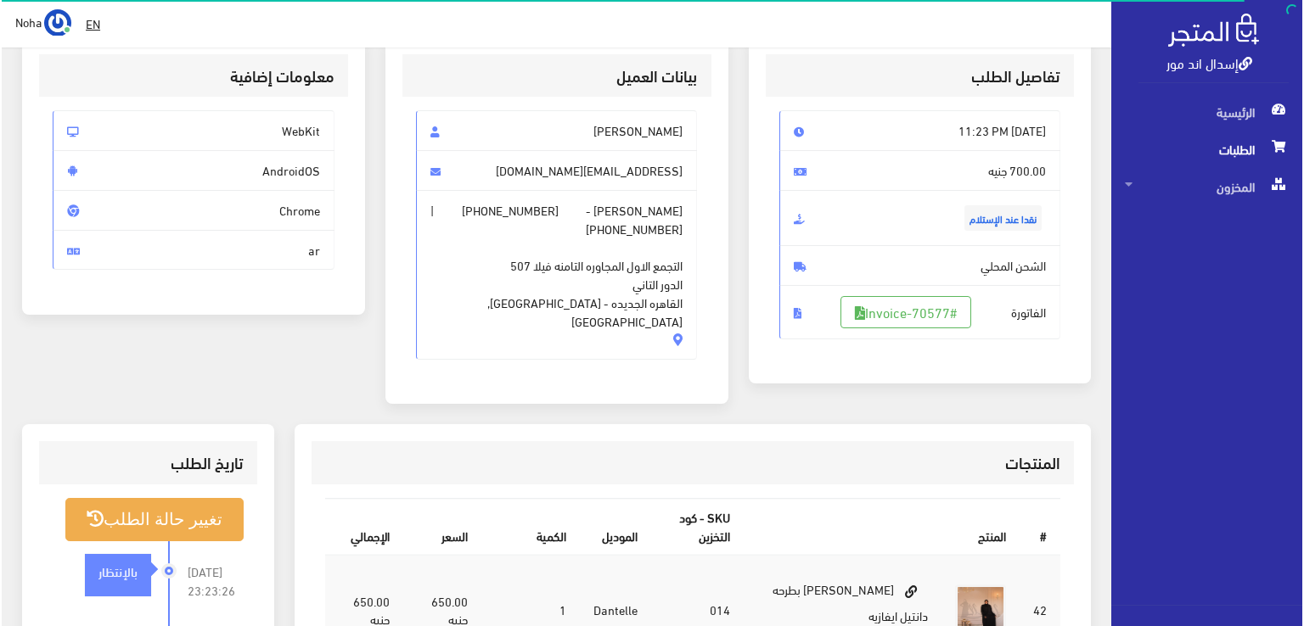
scroll to position [339, 0]
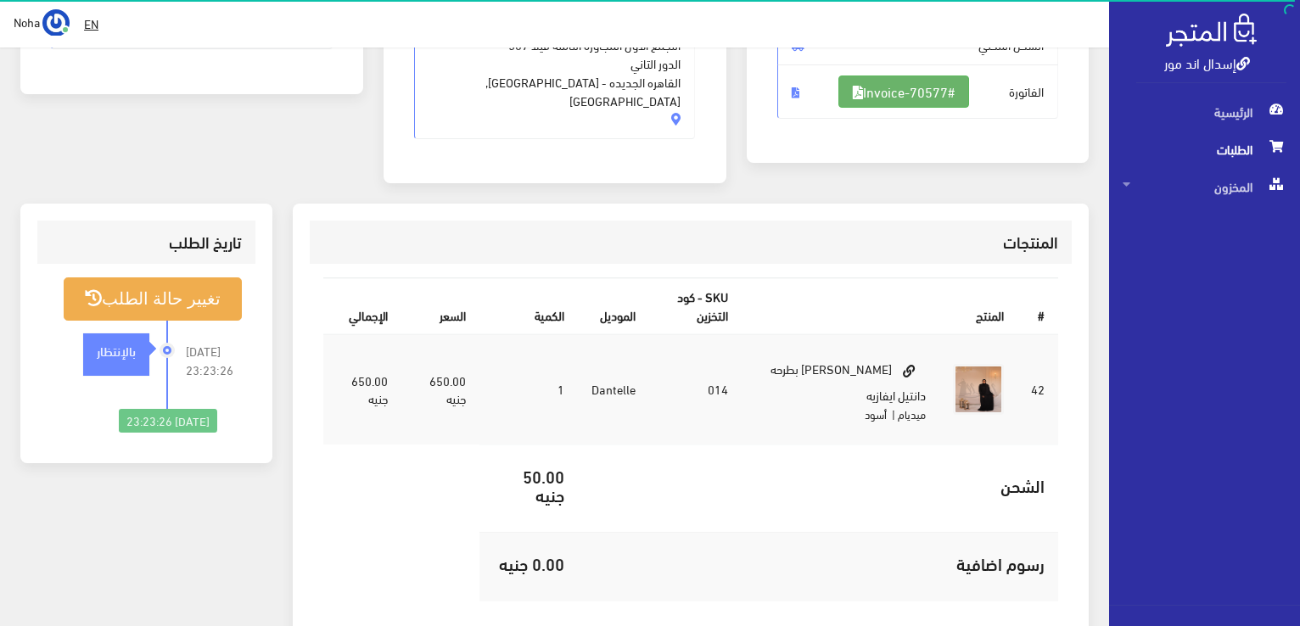
click at [919, 81] on link "#Invoice-70577" at bounding box center [903, 92] width 131 height 32
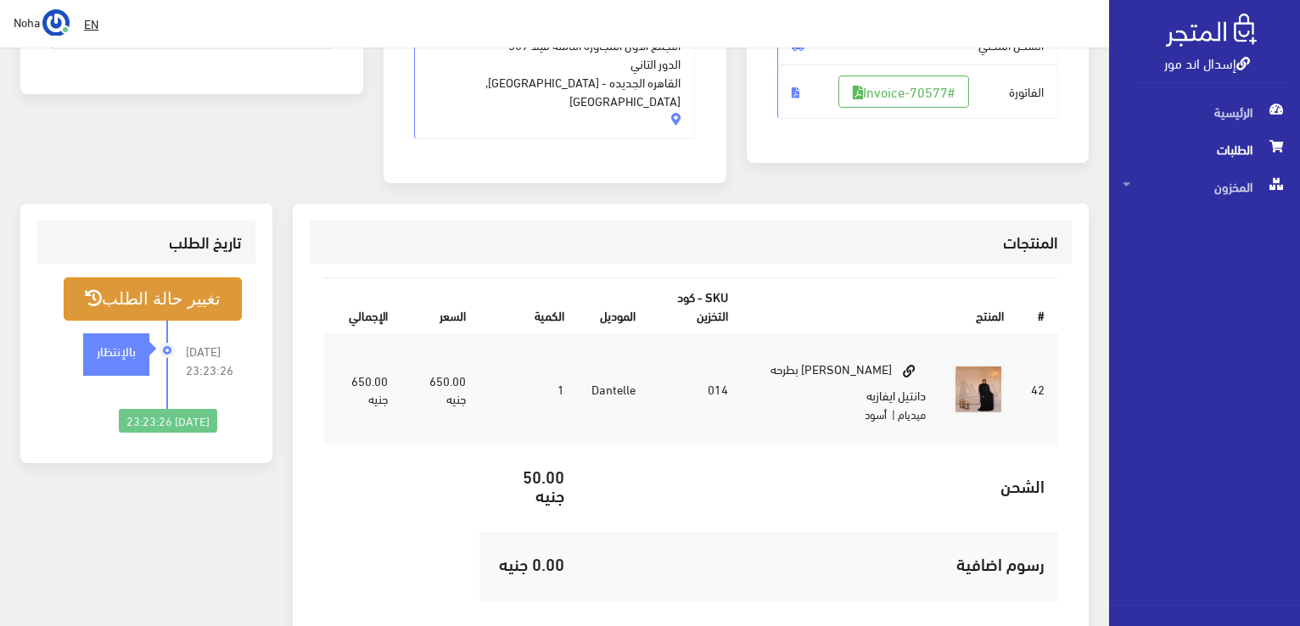
click at [208, 278] on button "تغيير حالة الطلب" at bounding box center [153, 299] width 178 height 43
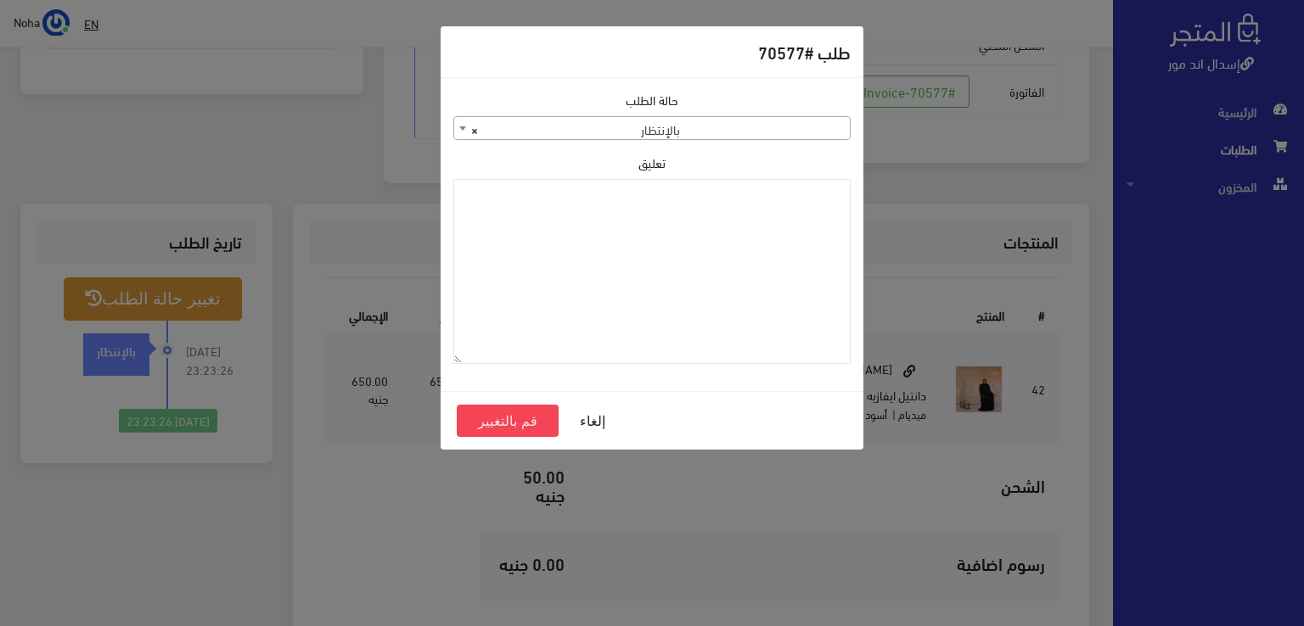
click at [735, 126] on span "× بالإنتظار" at bounding box center [651, 129] width 395 height 24
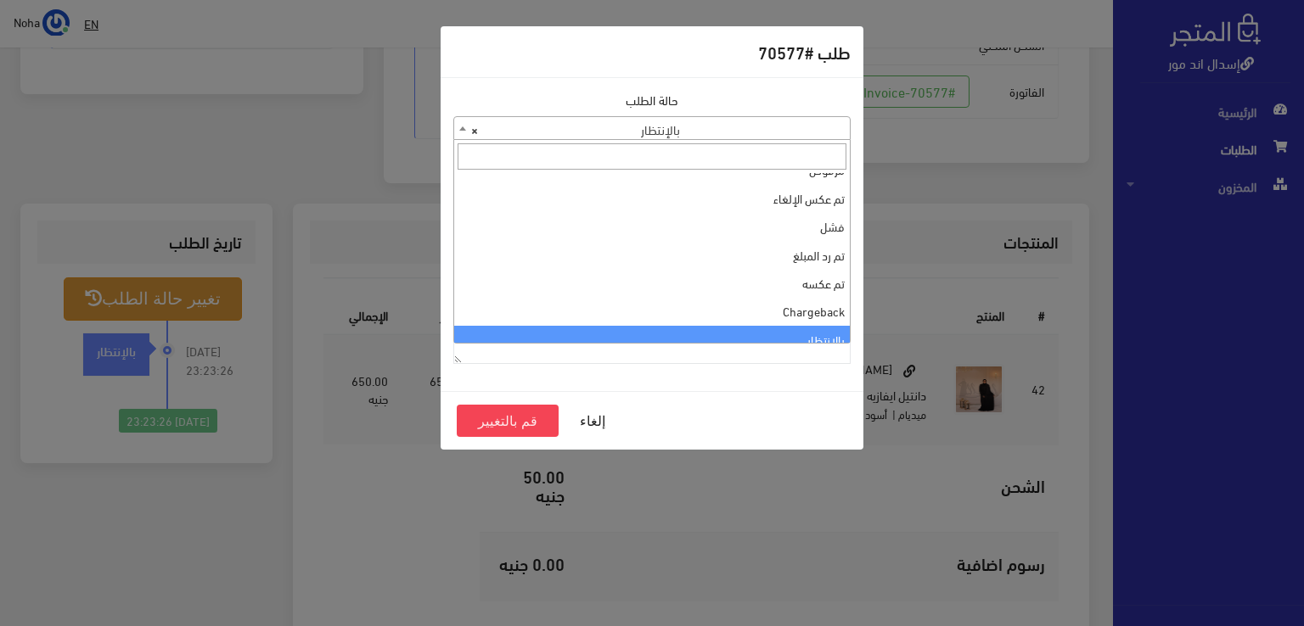
scroll to position [0, 0]
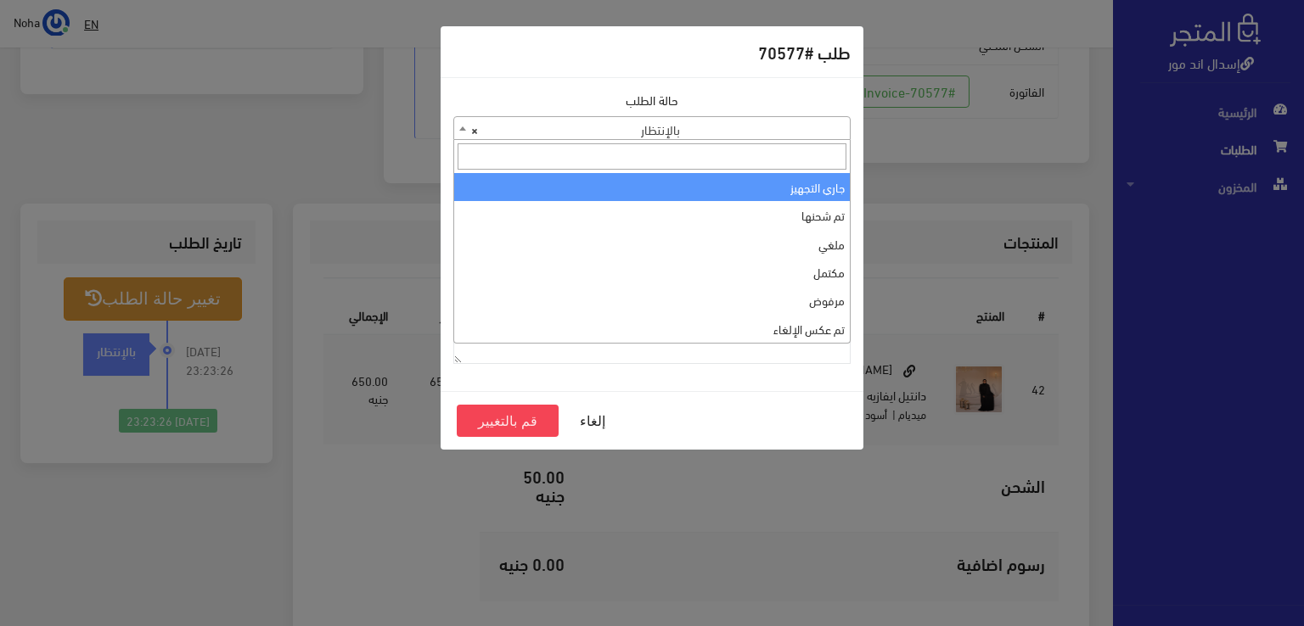
select select "1"
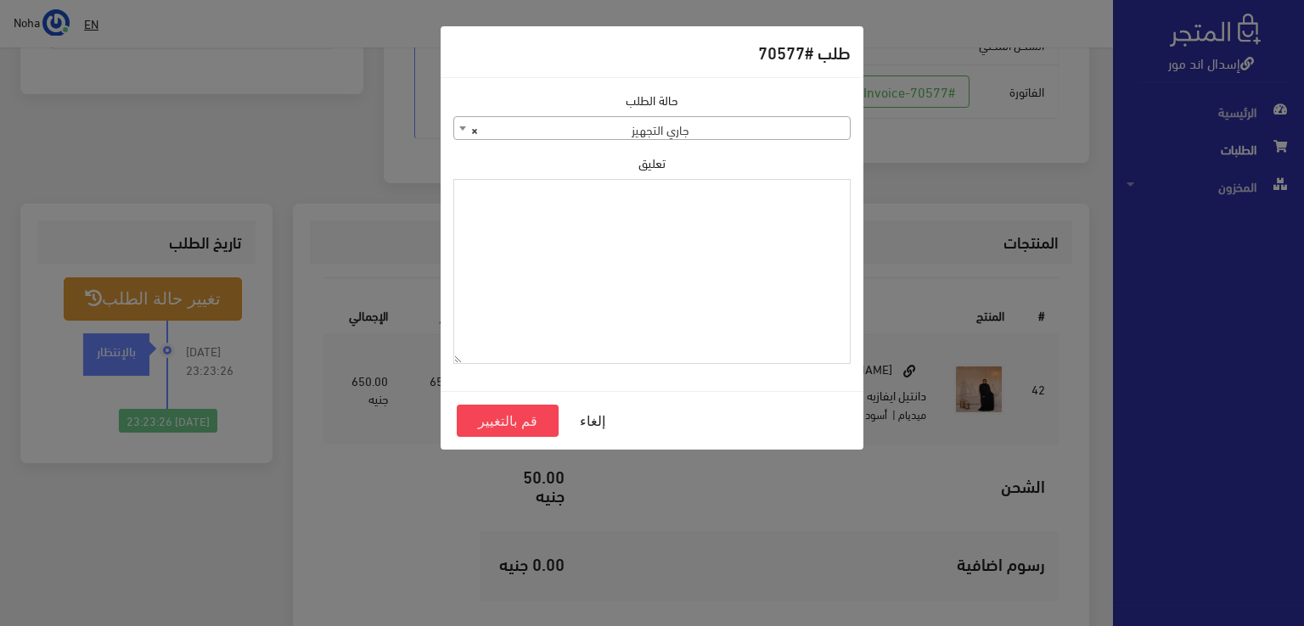
paste textarea "1120864"
type textarea "1120864"
click at [543, 424] on button "قم بالتغيير" at bounding box center [508, 421] width 102 height 32
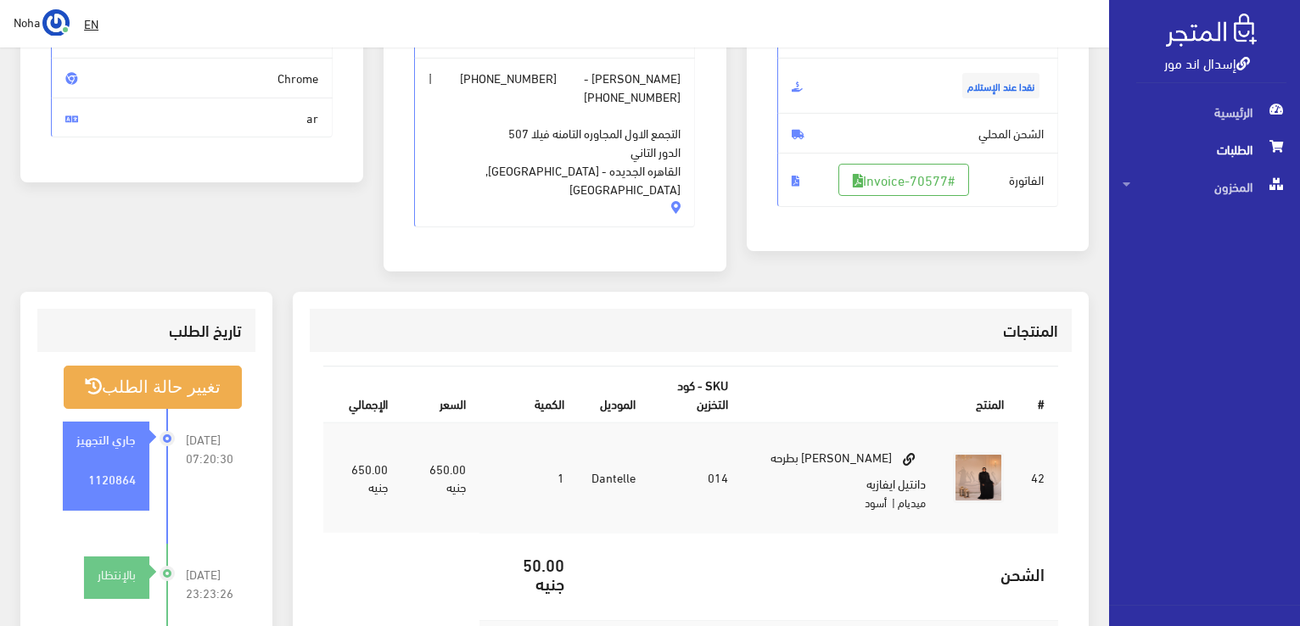
scroll to position [424, 0]
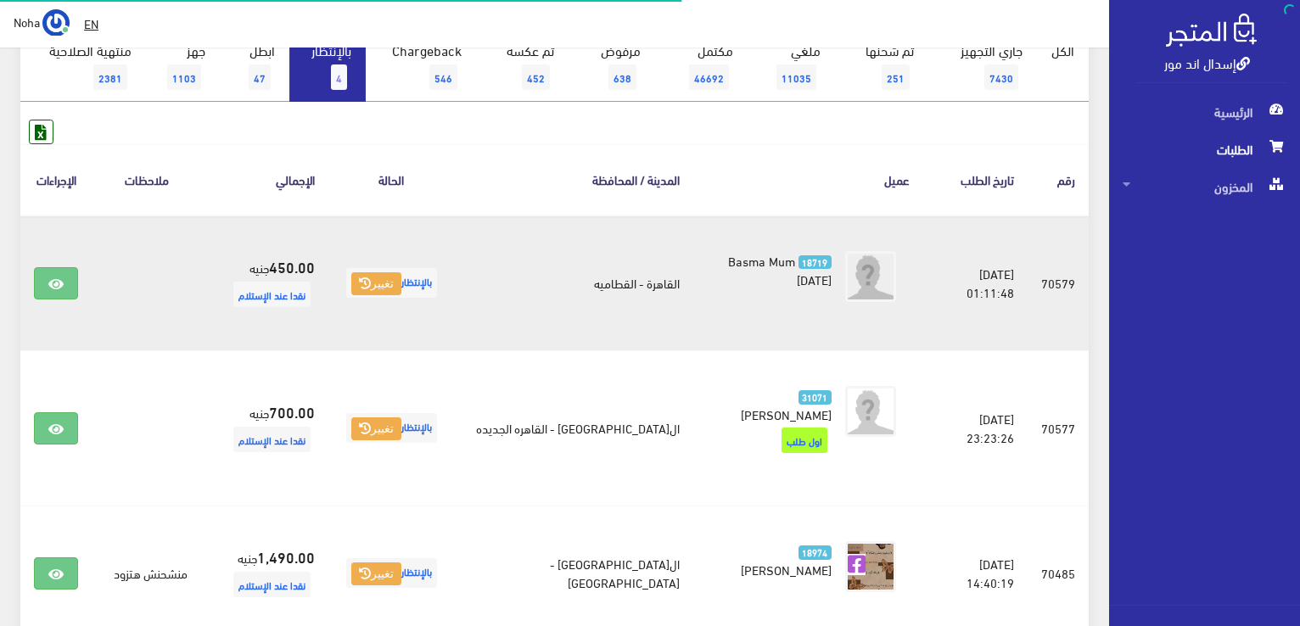
scroll to position [170, 0]
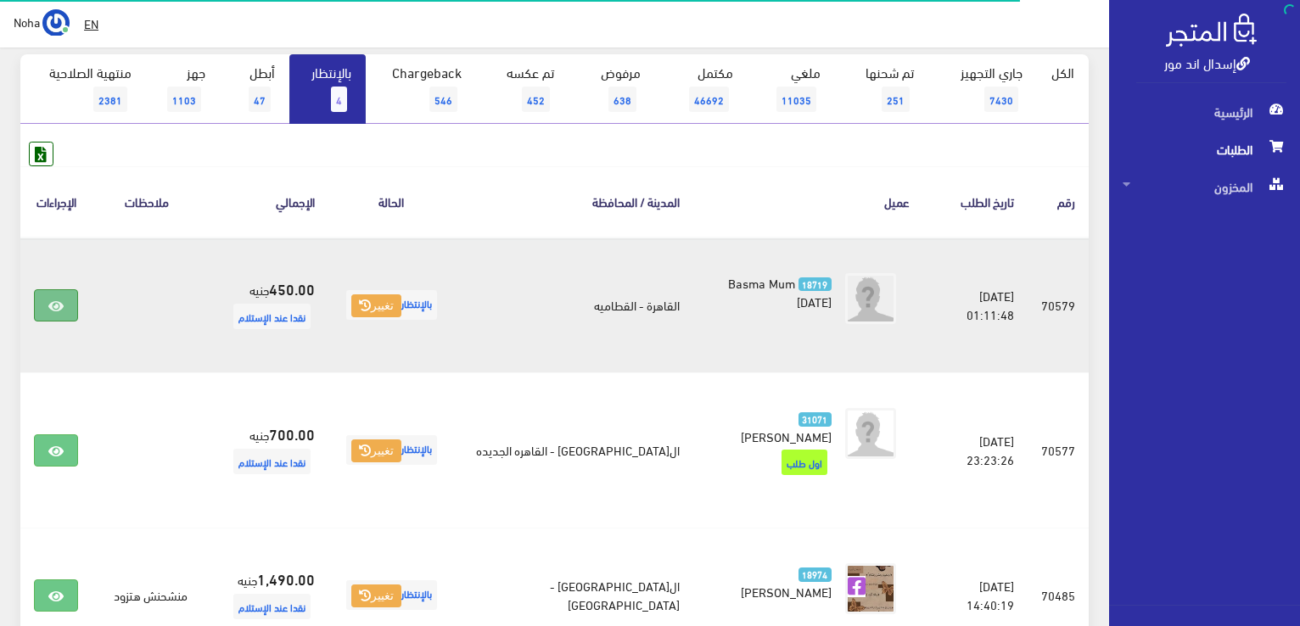
click at [56, 296] on link at bounding box center [56, 305] width 44 height 32
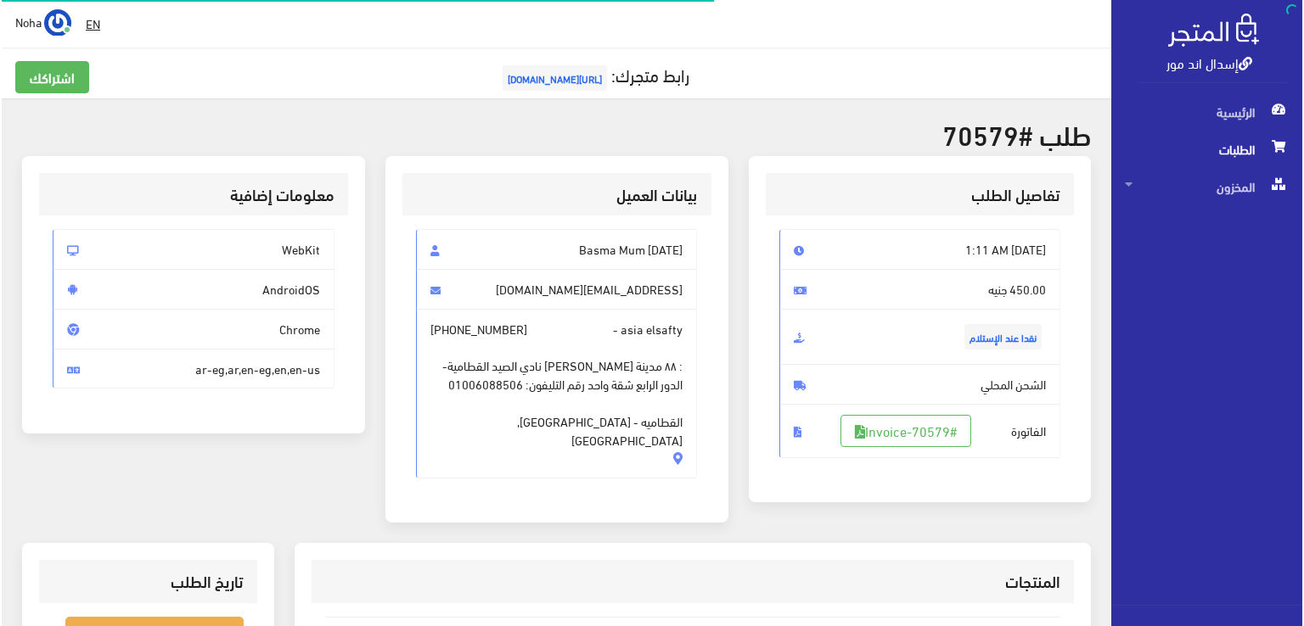
scroll to position [170, 0]
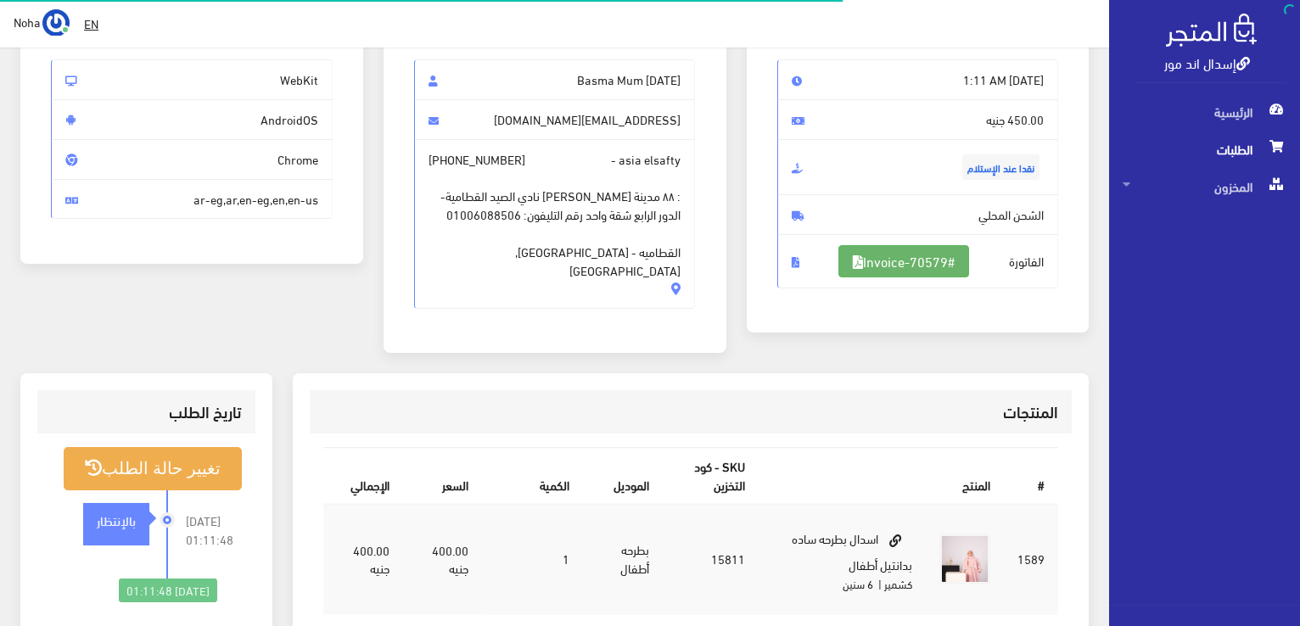
click at [939, 261] on link "#Invoice-70579" at bounding box center [903, 261] width 131 height 32
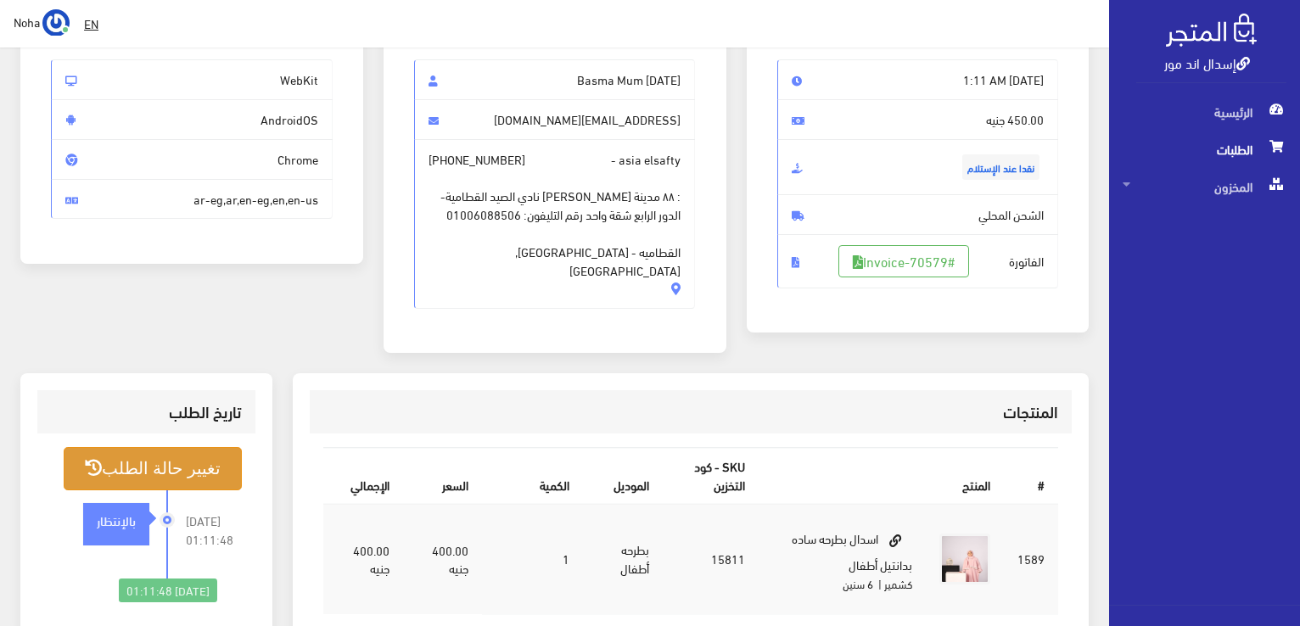
click at [173, 447] on button "تغيير حالة الطلب" at bounding box center [153, 468] width 178 height 43
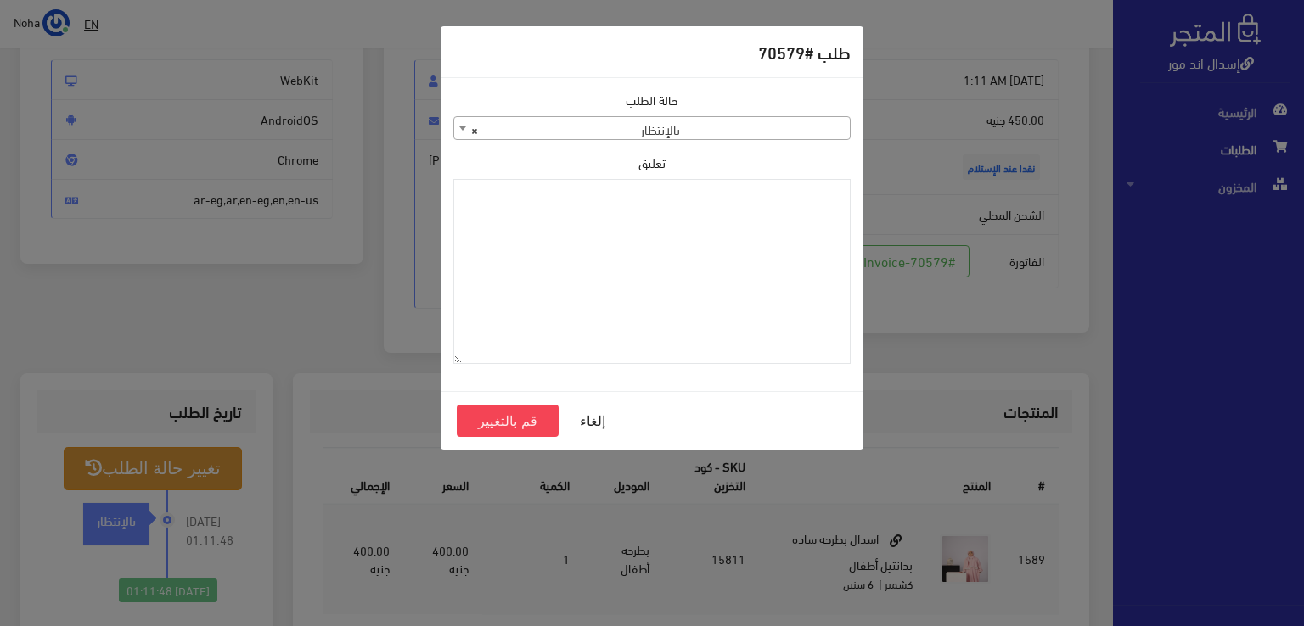
click at [771, 126] on span "× بالإنتظار" at bounding box center [651, 129] width 395 height 24
select select "1"
paste textarea "1120864"
type textarea "1120864"
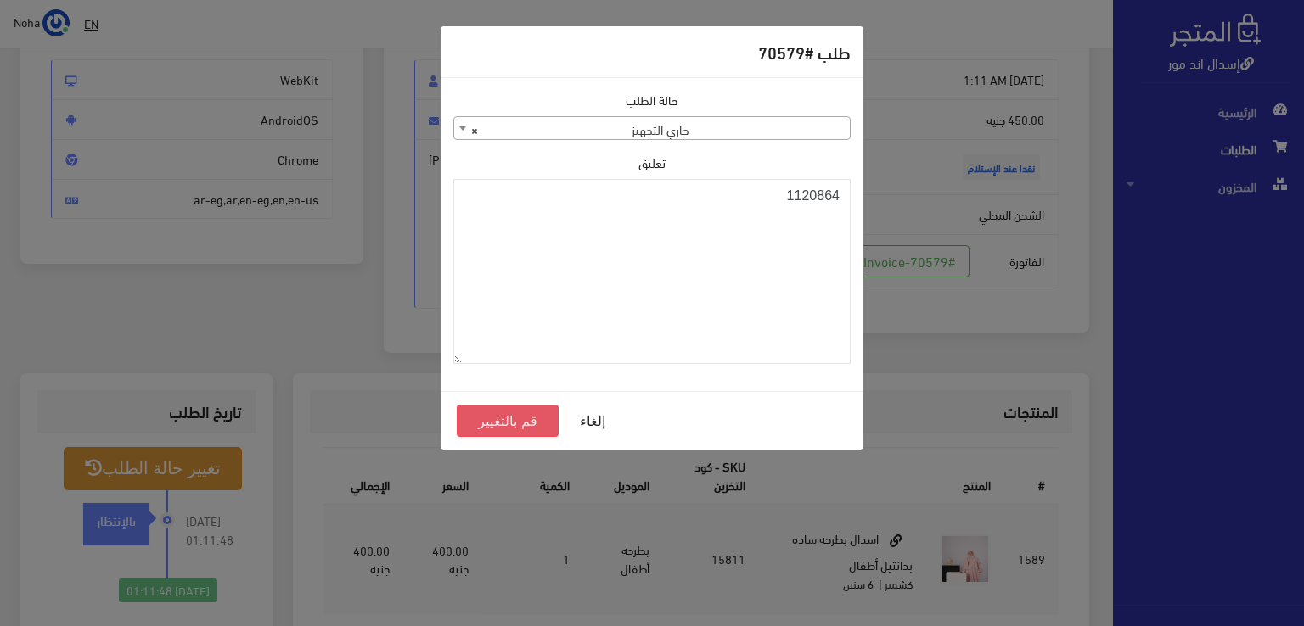
click at [539, 422] on button "قم بالتغيير" at bounding box center [508, 421] width 102 height 32
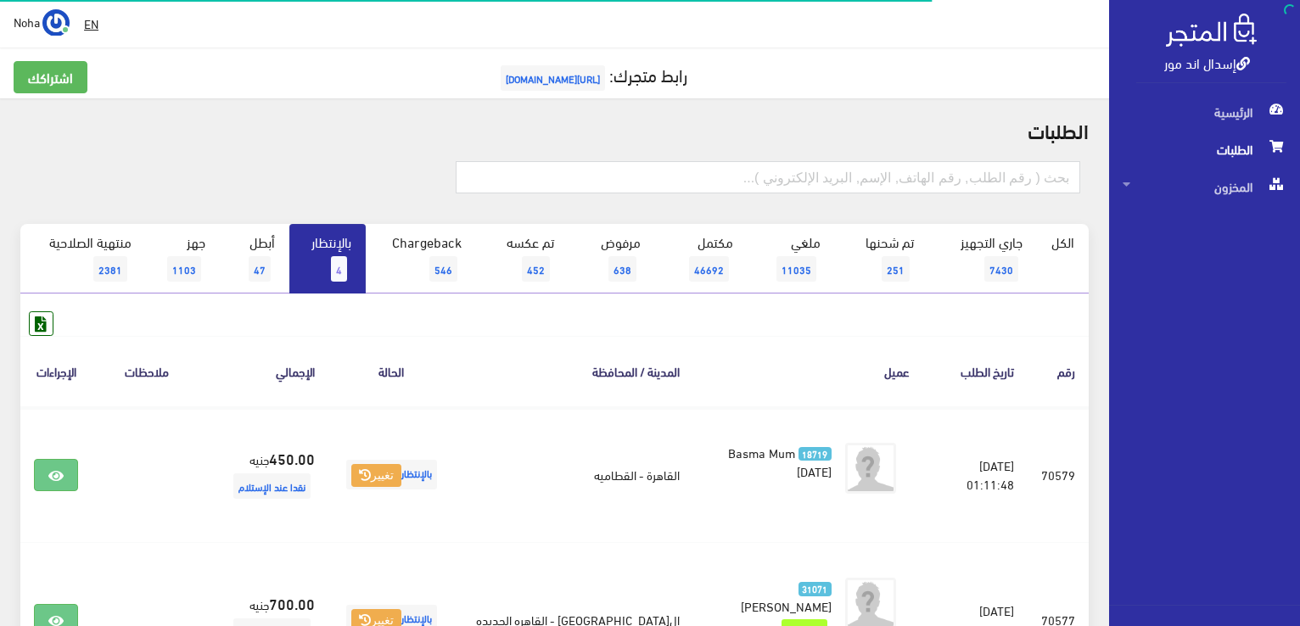
click at [312, 257] on link "بالإنتظار 4" at bounding box center [327, 259] width 76 height 70
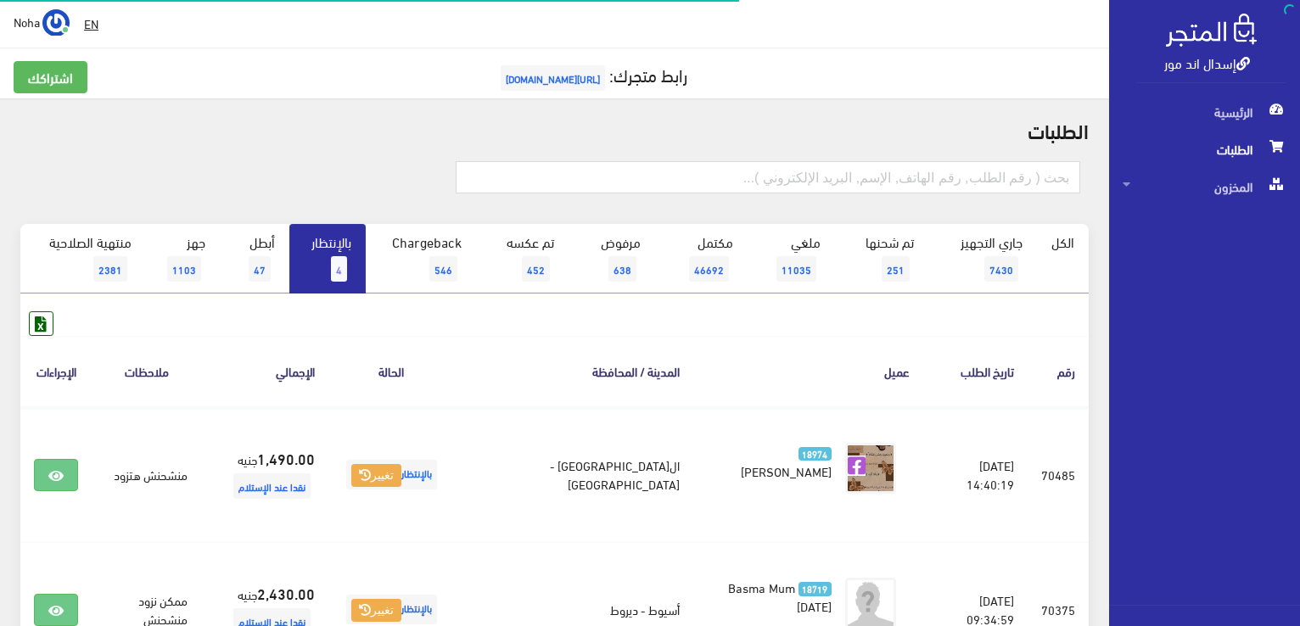
scroll to position [186, 0]
